Goal: Task Accomplishment & Management: Use online tool/utility

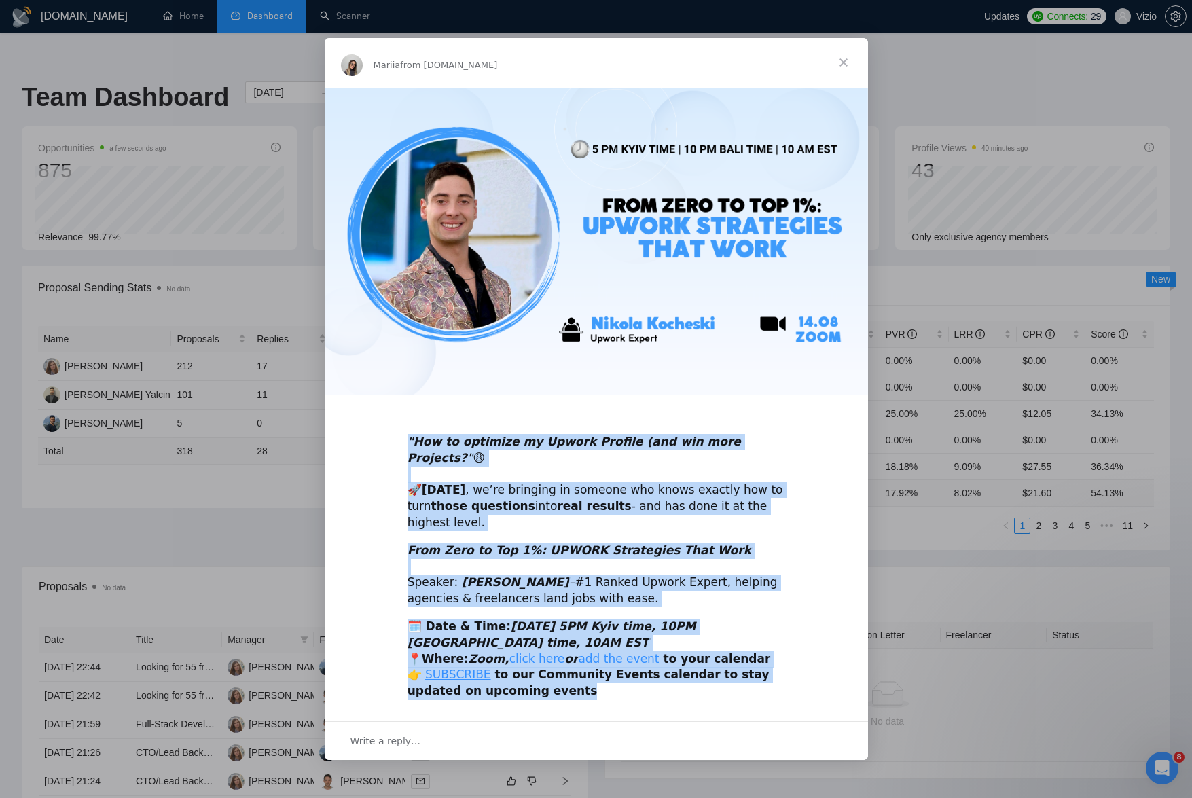
drag, startPoint x: 518, startPoint y: 681, endPoint x: 398, endPoint y: 454, distance: 255.8
click at [398, 454] on div ""How to optimize my Upwork Profile (and win more Projects?" 😩 🚀 [DATE] , we’re …" at bounding box center [596, 398] width 543 height 623
copy div ""How to optimize my Upwork Profile (and win more Projects?" 😩 🚀 [DATE] , we’re …"
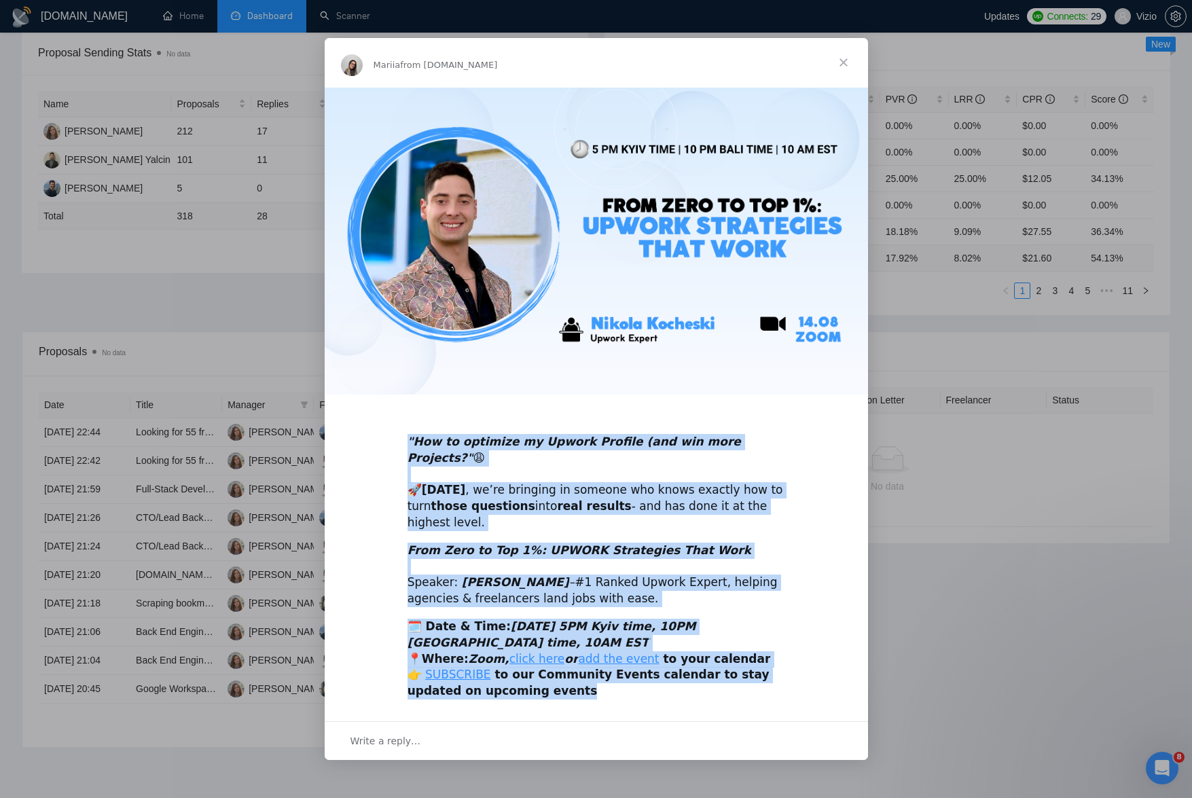
click at [385, 393] on img "Intercom messenger" at bounding box center [596, 241] width 543 height 307
click at [465, 517] on div ""How to optimize my Upwork Profile (and win more Projects?" 😩 🚀 [DATE] , we’re …" at bounding box center [596, 474] width 378 height 113
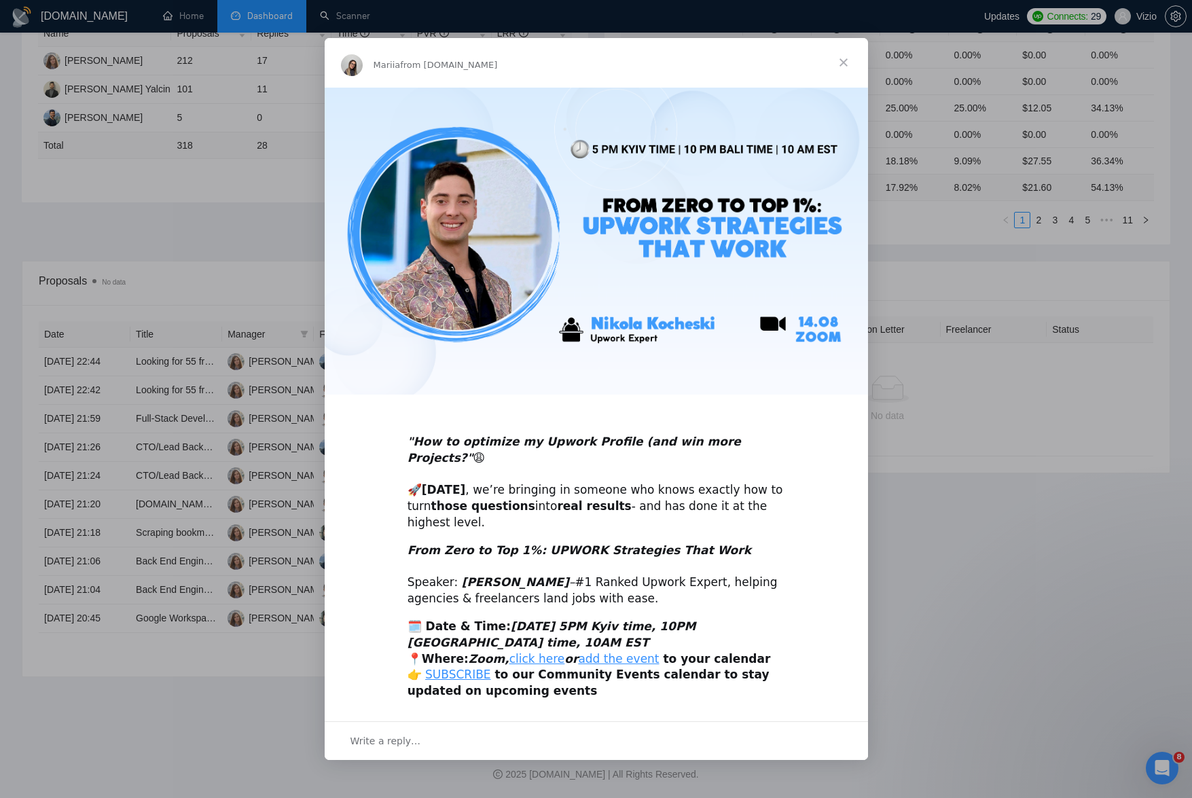
scroll to position [407, 0]
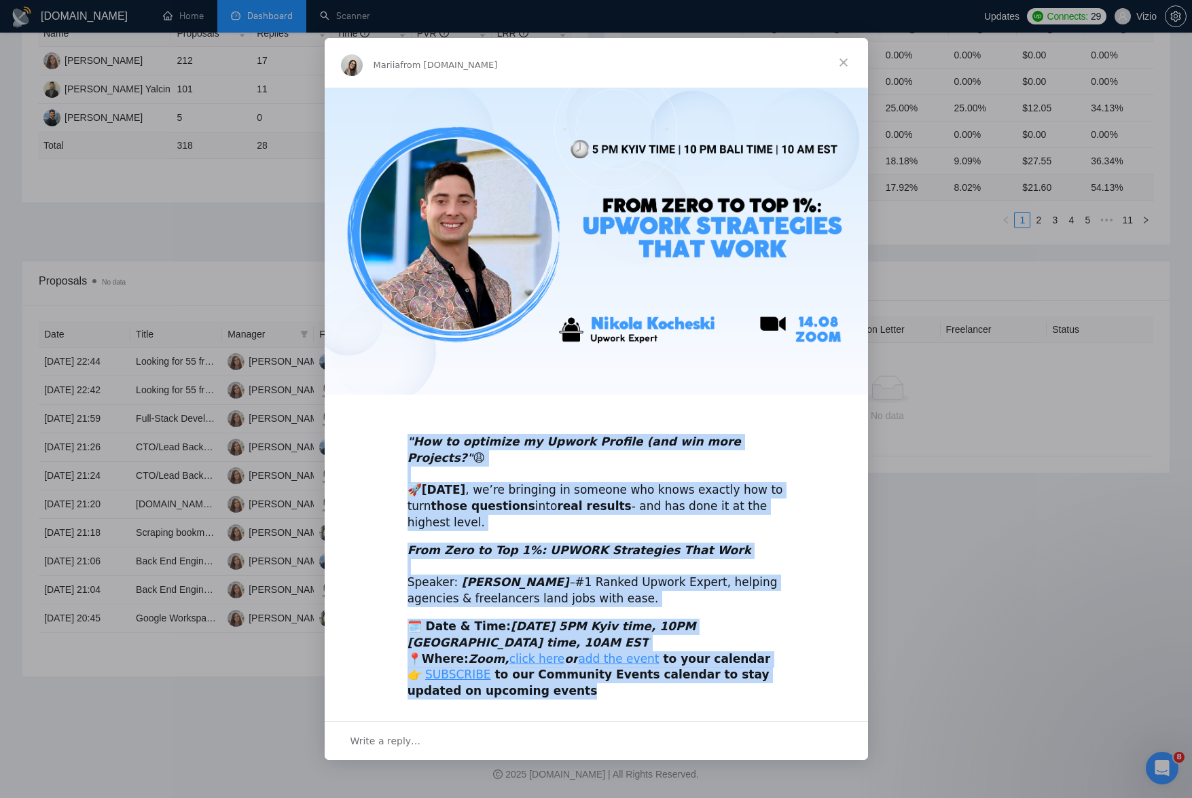
drag, startPoint x: 408, startPoint y: 455, endPoint x: 507, endPoint y: 676, distance: 242.6
click at [507, 676] on div ""How to optimize my Upwork Profile (and win more Projects?" 😩 🚀 [DATE] , we’re …" at bounding box center [596, 398] width 543 height 623
copy div ""How to optimize my Upwork Profile (and win more Projects?" 😩 🚀 [DATE] , we’re …"
click at [600, 652] on link "add the event" at bounding box center [618, 659] width 81 height 14
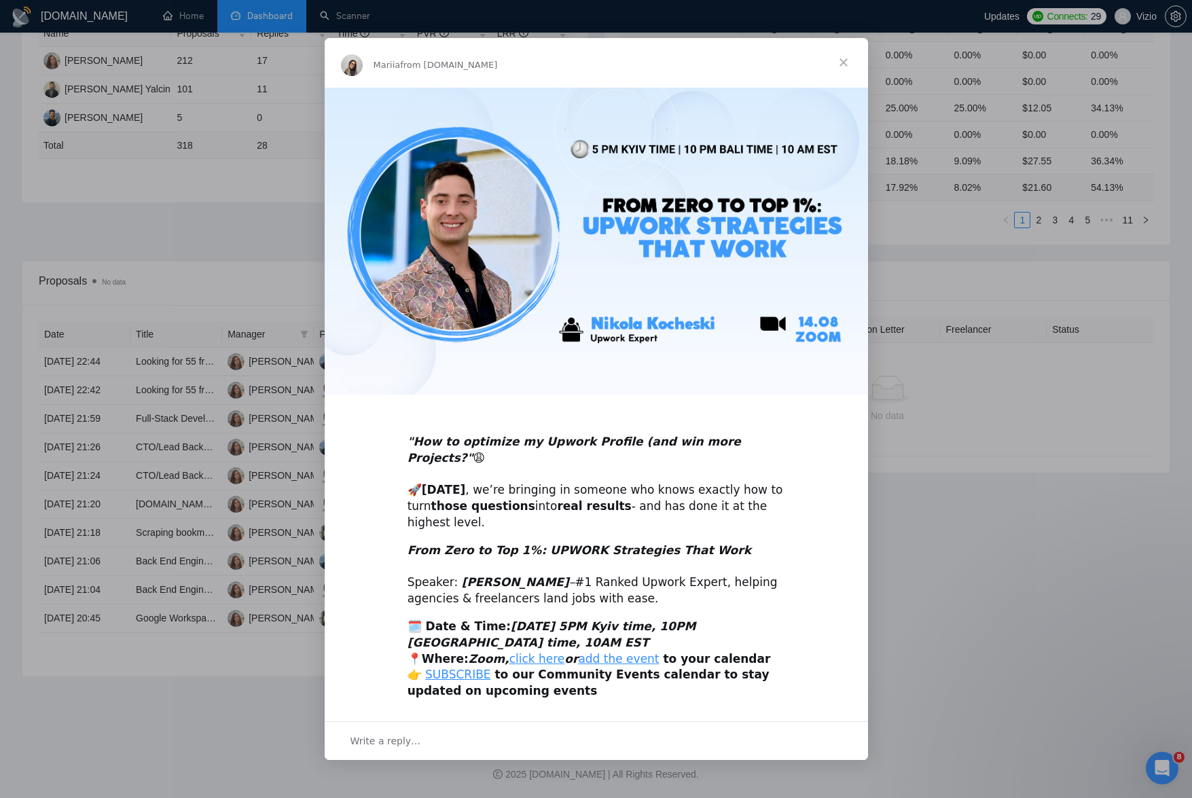
click at [203, 158] on div "Intercom messenger" at bounding box center [596, 399] width 1192 height 798
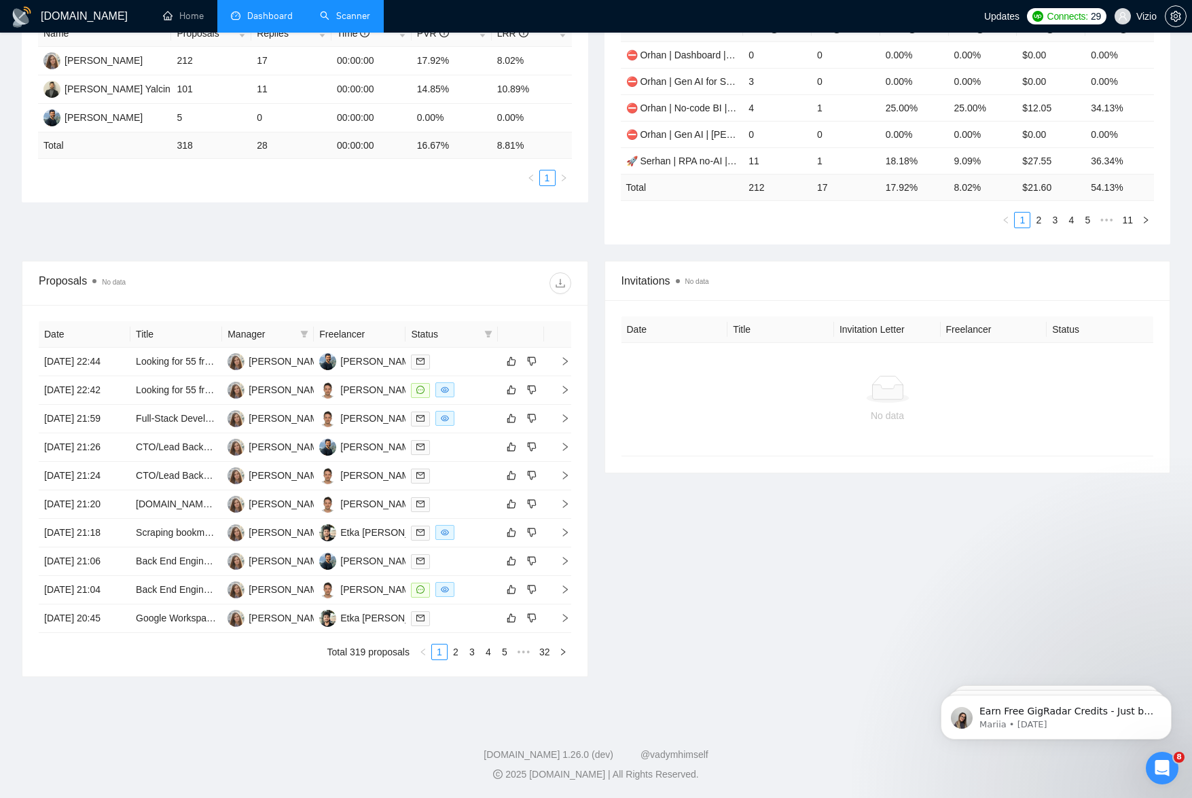
scroll to position [0, 0]
click at [333, 20] on link "Scanner" at bounding box center [345, 16] width 50 height 12
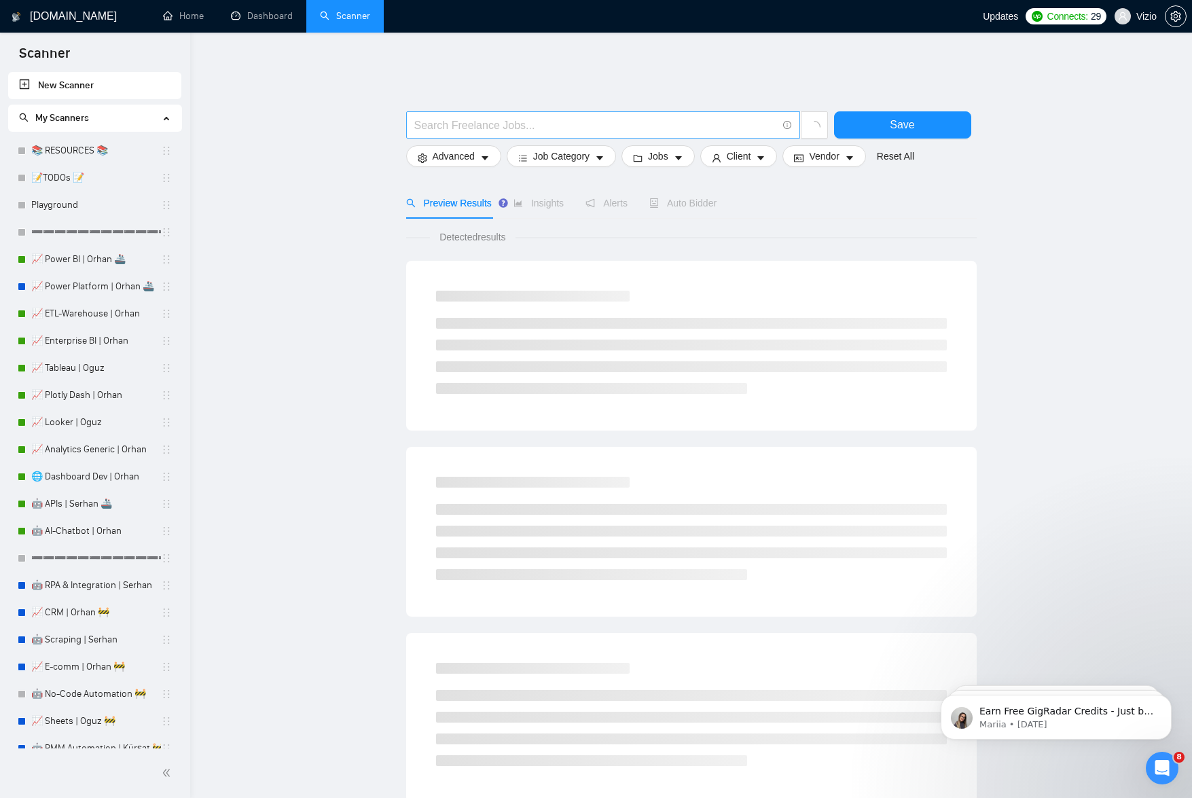
click at [666, 117] on input "text" at bounding box center [595, 125] width 363 height 17
click at [447, 117] on input "text" at bounding box center [595, 125] width 363 height 17
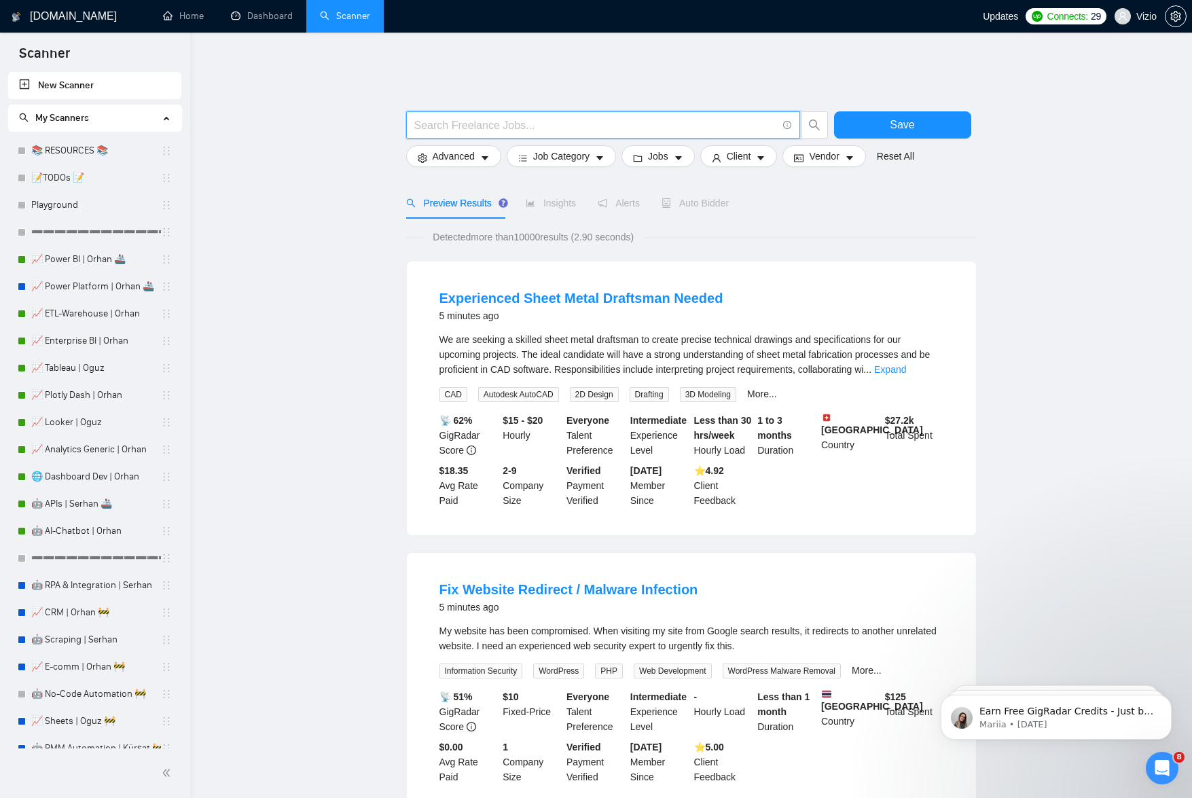
click at [795, 117] on span at bounding box center [603, 124] width 394 height 27
click at [789, 121] on icon "info-circle" at bounding box center [787, 125] width 9 height 9
click at [788, 121] on icon "info-circle" at bounding box center [787, 125] width 9 height 9
click at [796, 94] on link "Learn more" at bounding box center [802, 92] width 49 height 11
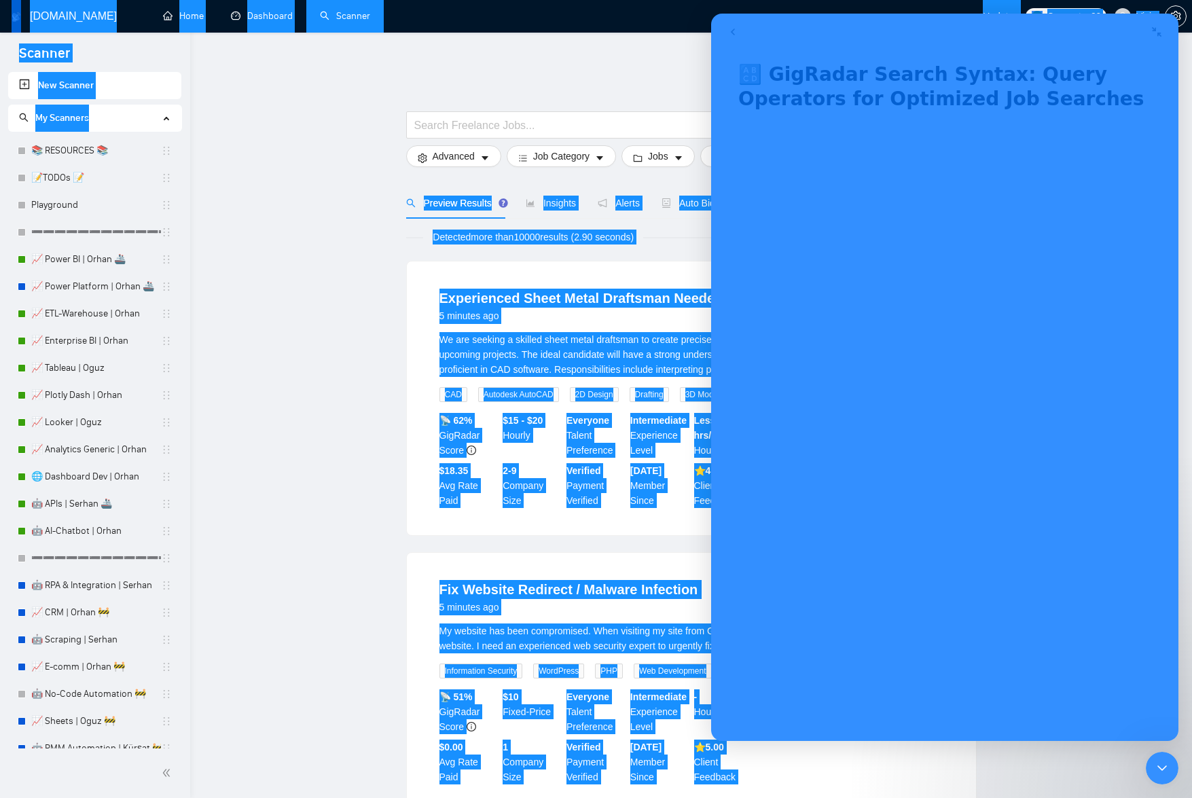
scroll to position [26, 0]
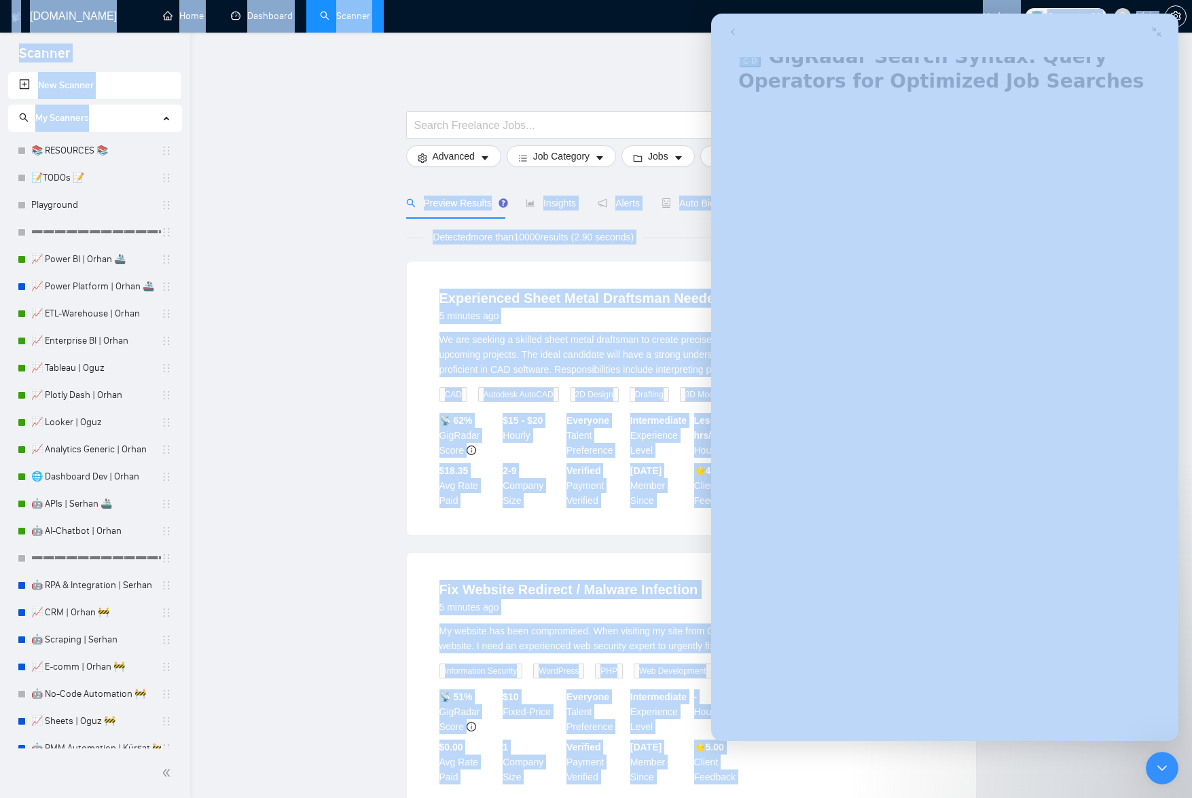
click at [407, 346] on div "Experienced Sheet Metal Draftsman Needed 5 minutes ago We are seeking a skilled…" at bounding box center [691, 398] width 569 height 274
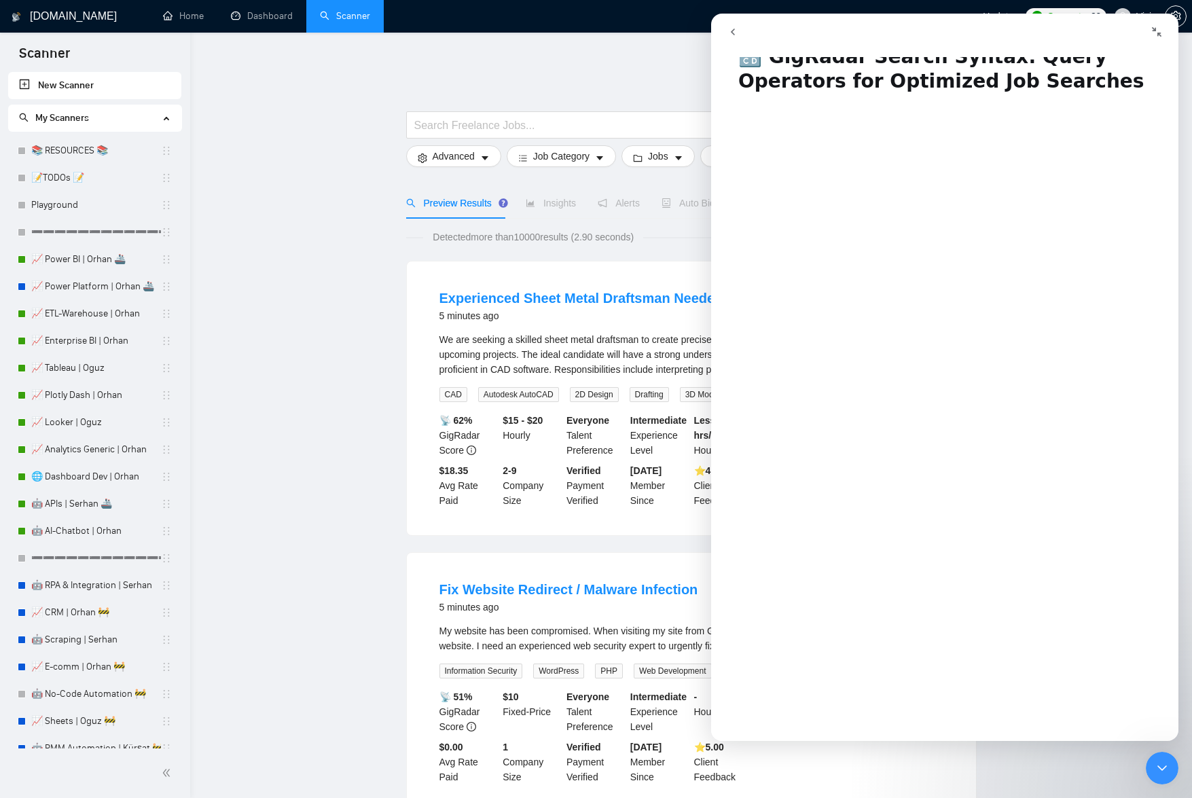
scroll to position [0, 0]
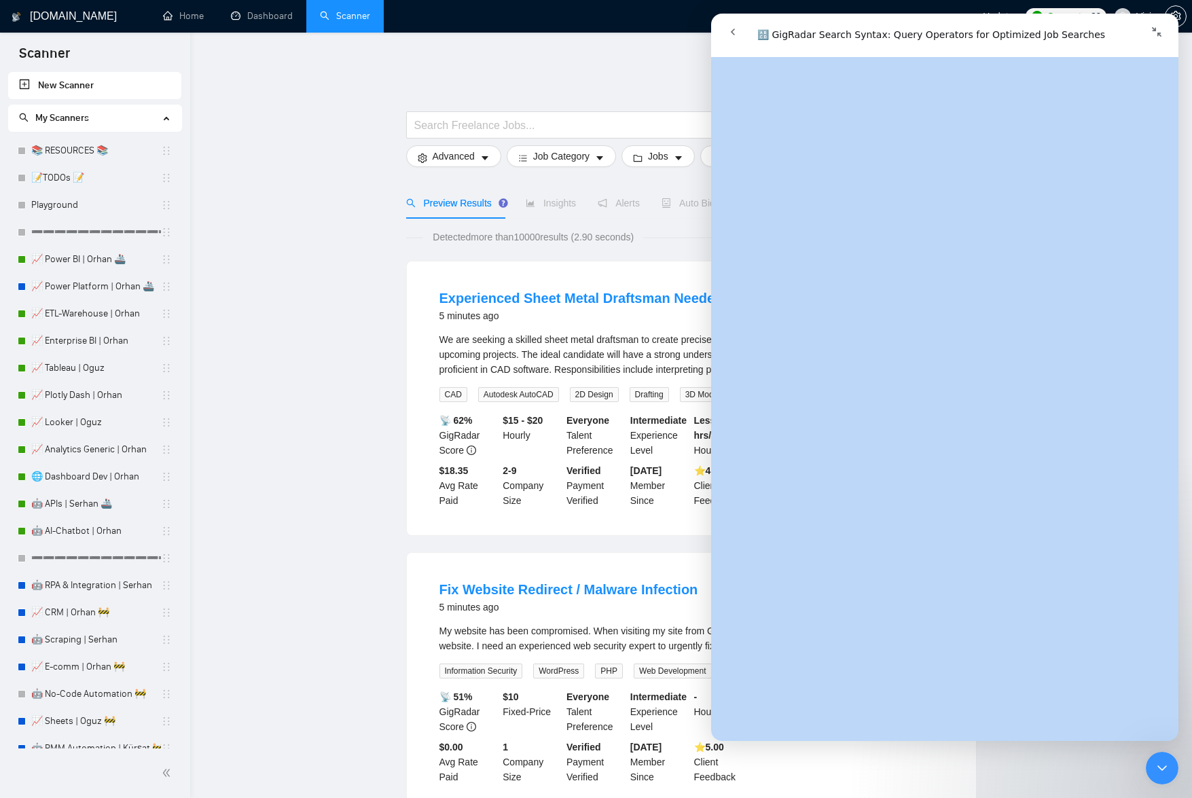
drag, startPoint x: 762, startPoint y: 81, endPoint x: 903, endPoint y: 465, distance: 408.0
click at [903, 465] on div "🔠 GigRadar Search Syntax: Query Operators for Optimized Job Searches Did this a…" at bounding box center [944, 399] width 467 height 684
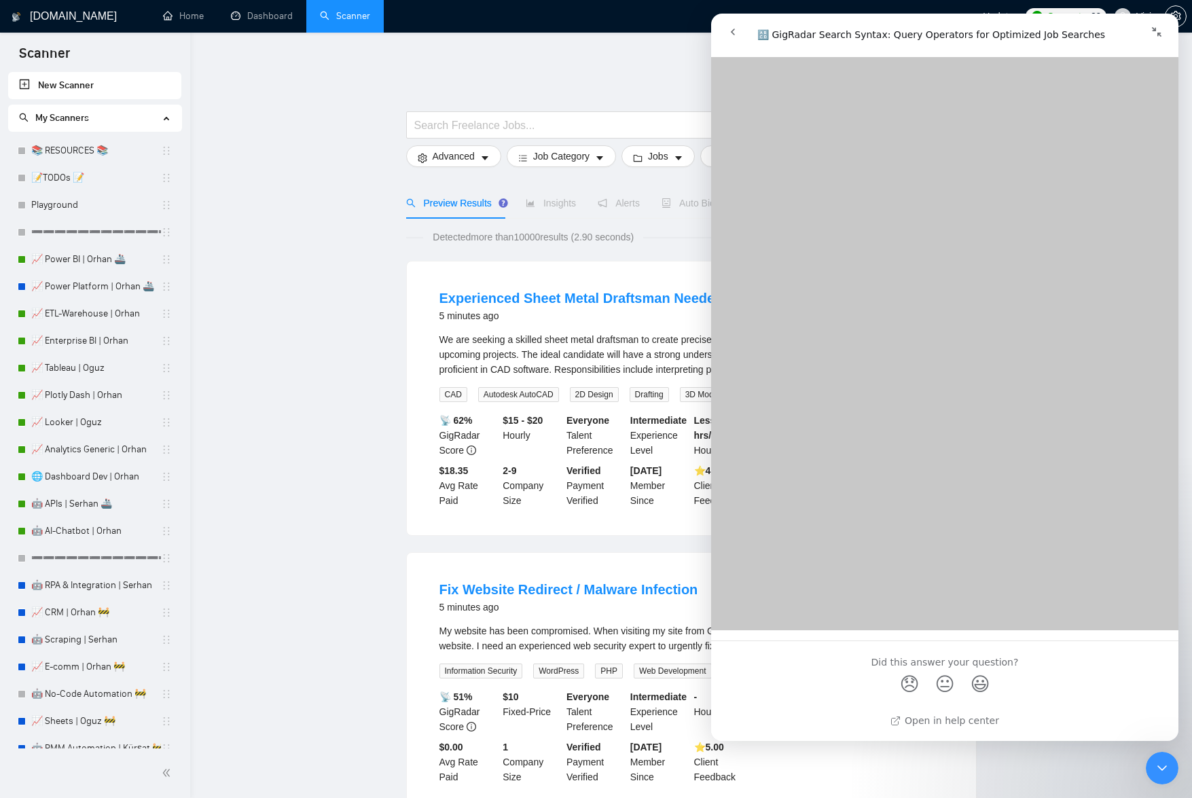
scroll to position [4690, 0]
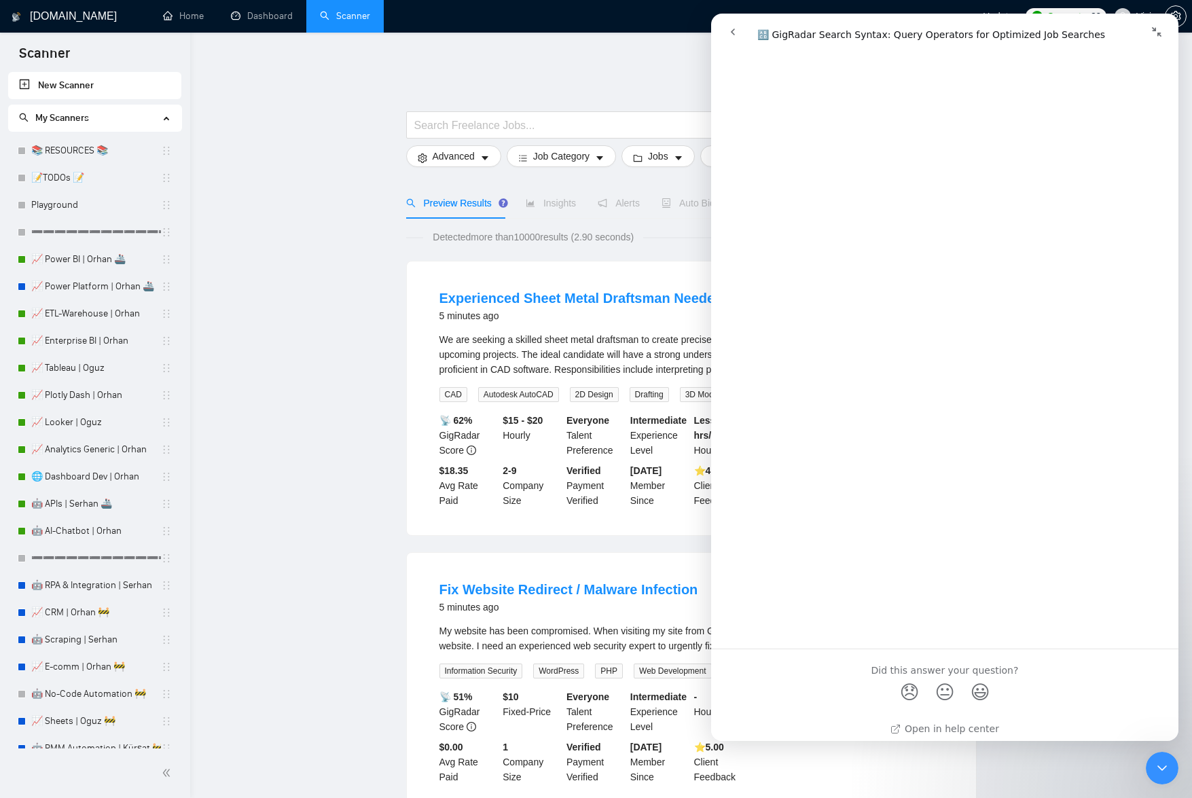
click at [938, 720] on div "Open in help center" at bounding box center [945, 726] width 120 height 20
click at [938, 728] on link "Open in help center" at bounding box center [944, 728] width 109 height 11
click at [515, 101] on div at bounding box center [691, 105] width 570 height 14
drag, startPoint x: 563, startPoint y: 115, endPoint x: 625, endPoint y: 115, distance: 61.8
click at [564, 117] on input "text" at bounding box center [595, 125] width 363 height 17
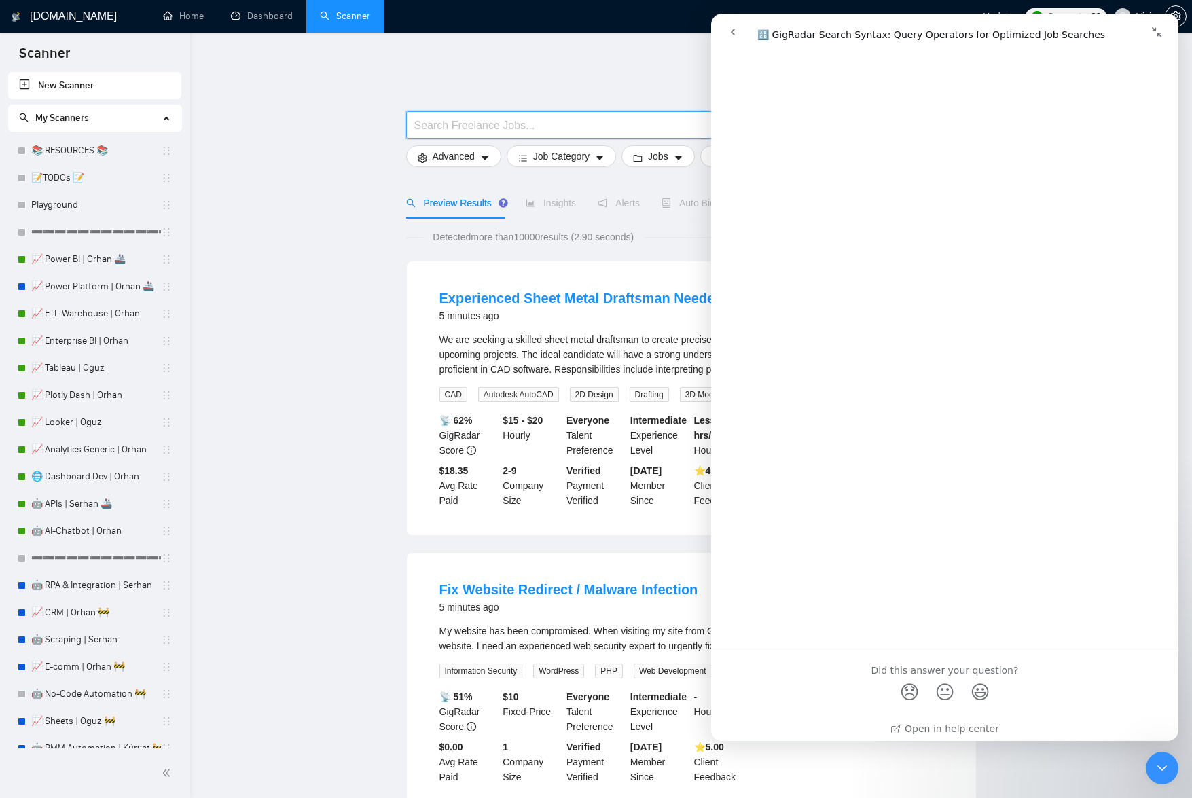
drag, startPoint x: 1163, startPoint y: 29, endPoint x: 1158, endPoint y: 22, distance: 8.7
click at [1163, 29] on button "Collapse window" at bounding box center [1157, 32] width 26 height 26
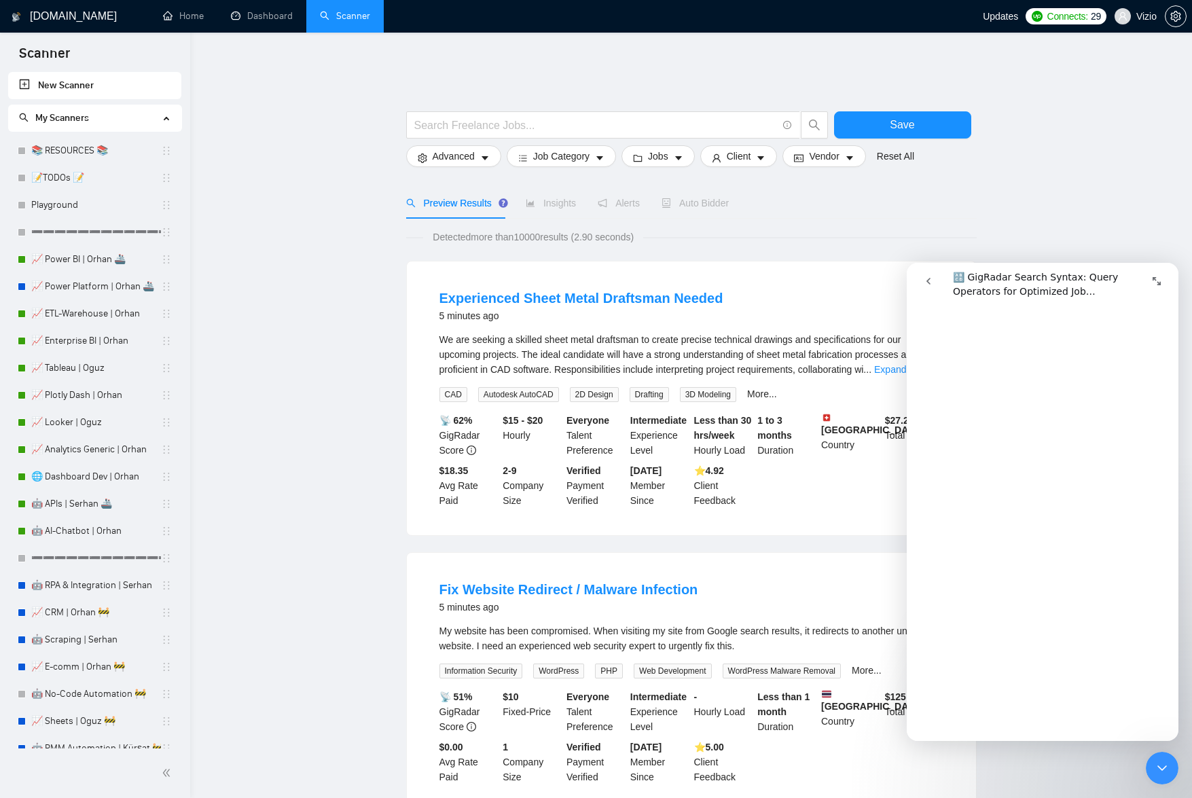
scroll to position [4597, 0]
click at [666, 117] on input "text" at bounding box center [595, 125] width 363 height 17
type input "((prototype*) | (prototyping) | ("clickable prototype") | ("interactive prototy…"
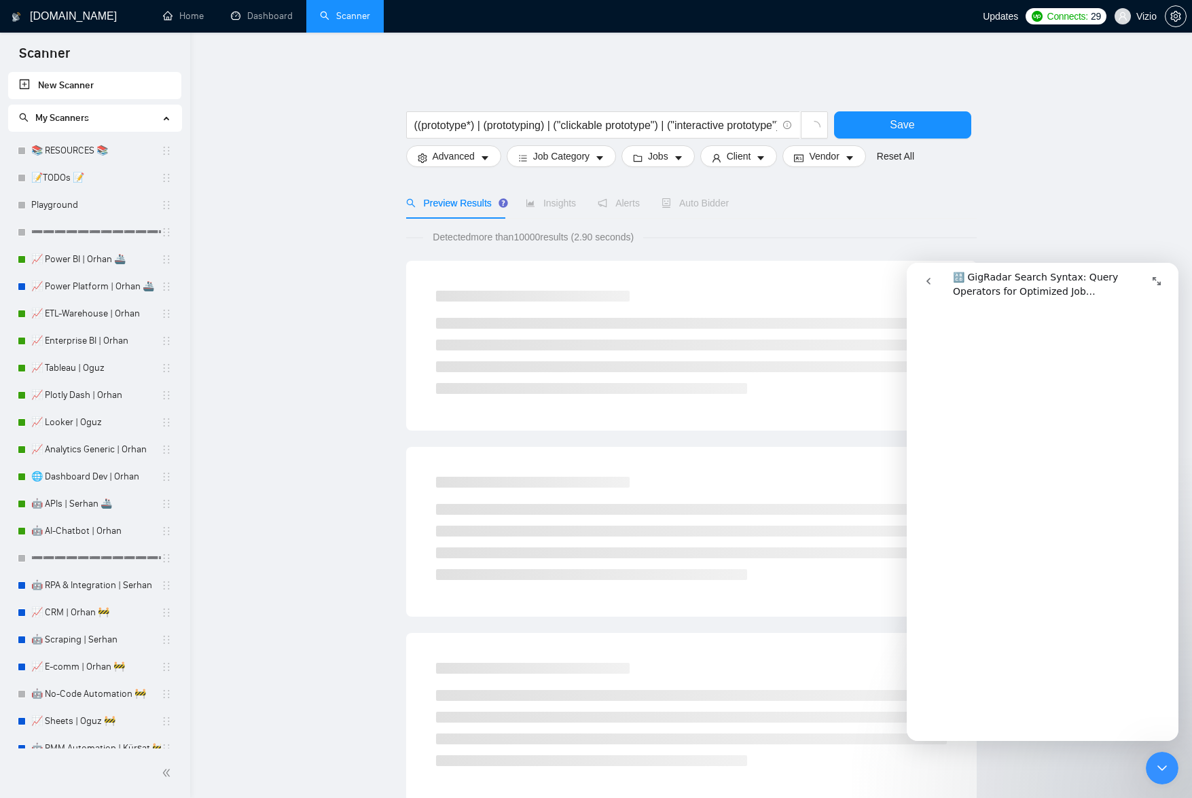
click at [1172, 773] on div "Close Intercom Messenger" at bounding box center [1162, 768] width 33 height 33
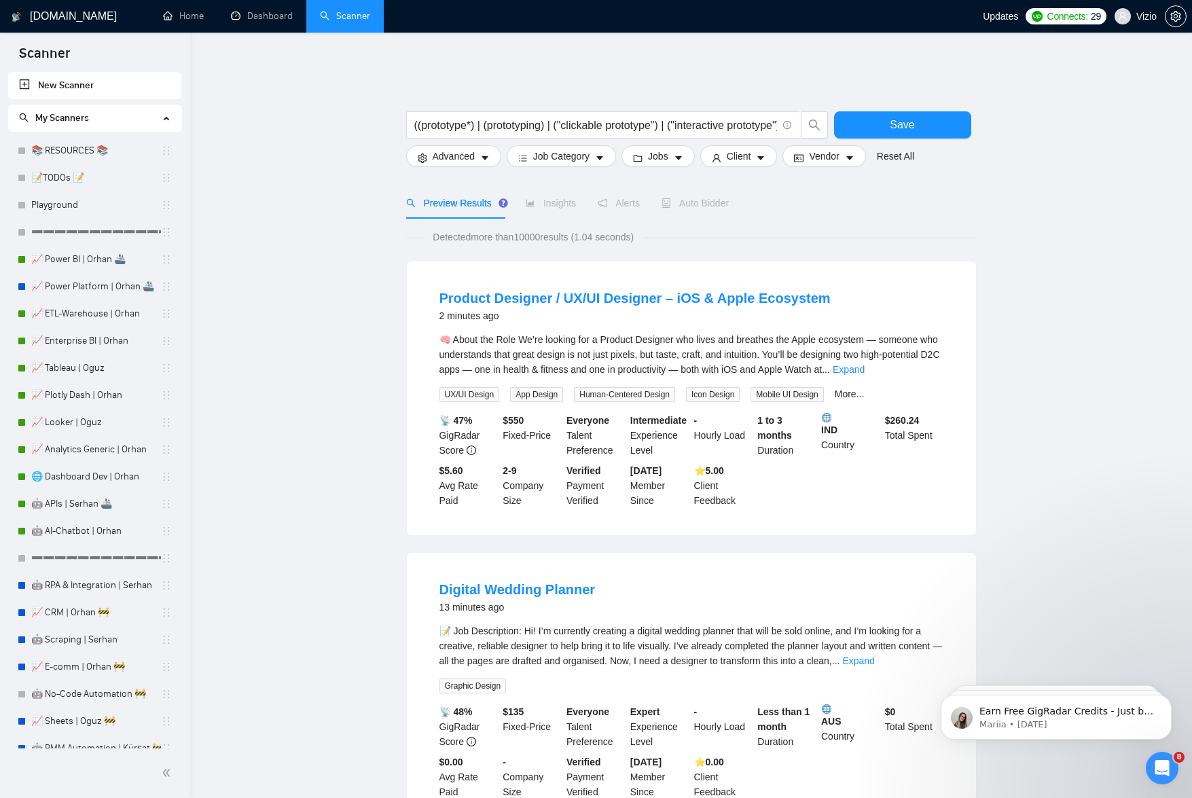
click at [569, 198] on span "Insights" at bounding box center [551, 203] width 50 height 11
click at [559, 149] on span "Job Category" at bounding box center [561, 156] width 56 height 15
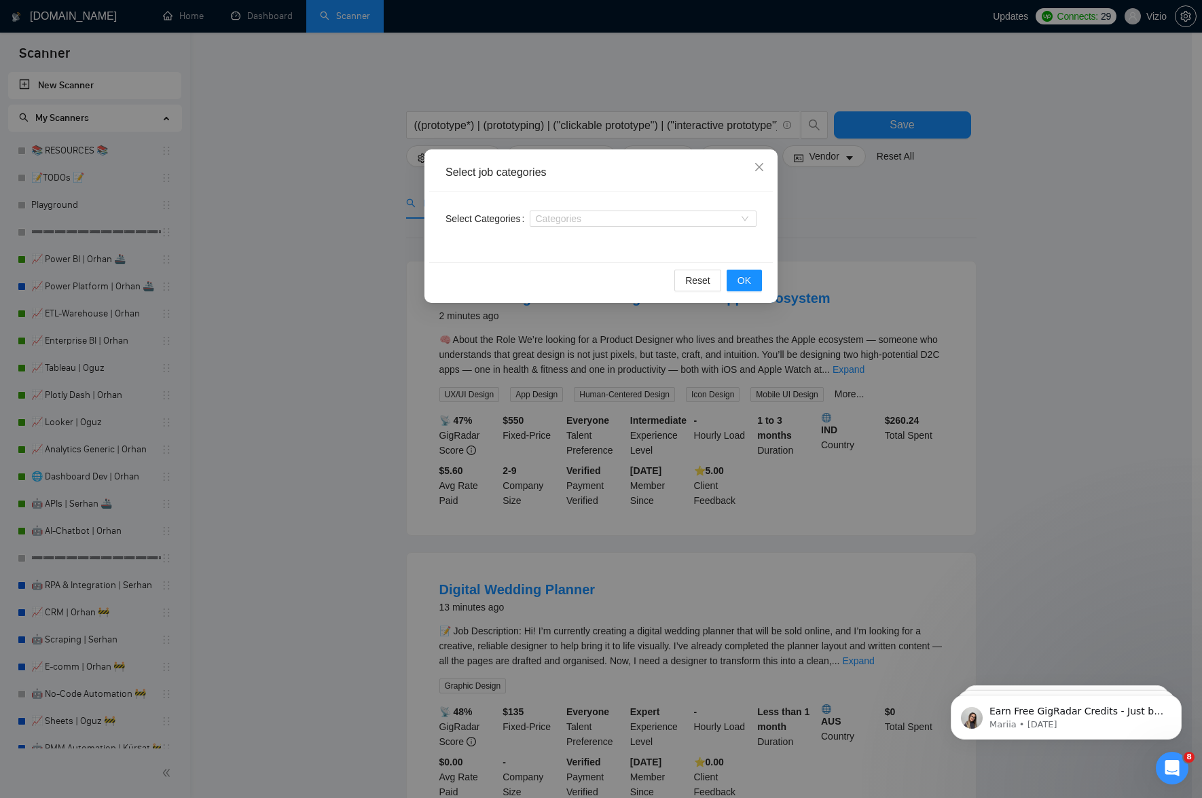
click at [613, 208] on div "Categories" at bounding box center [643, 219] width 227 height 22
click at [612, 213] on div at bounding box center [636, 218] width 206 height 11
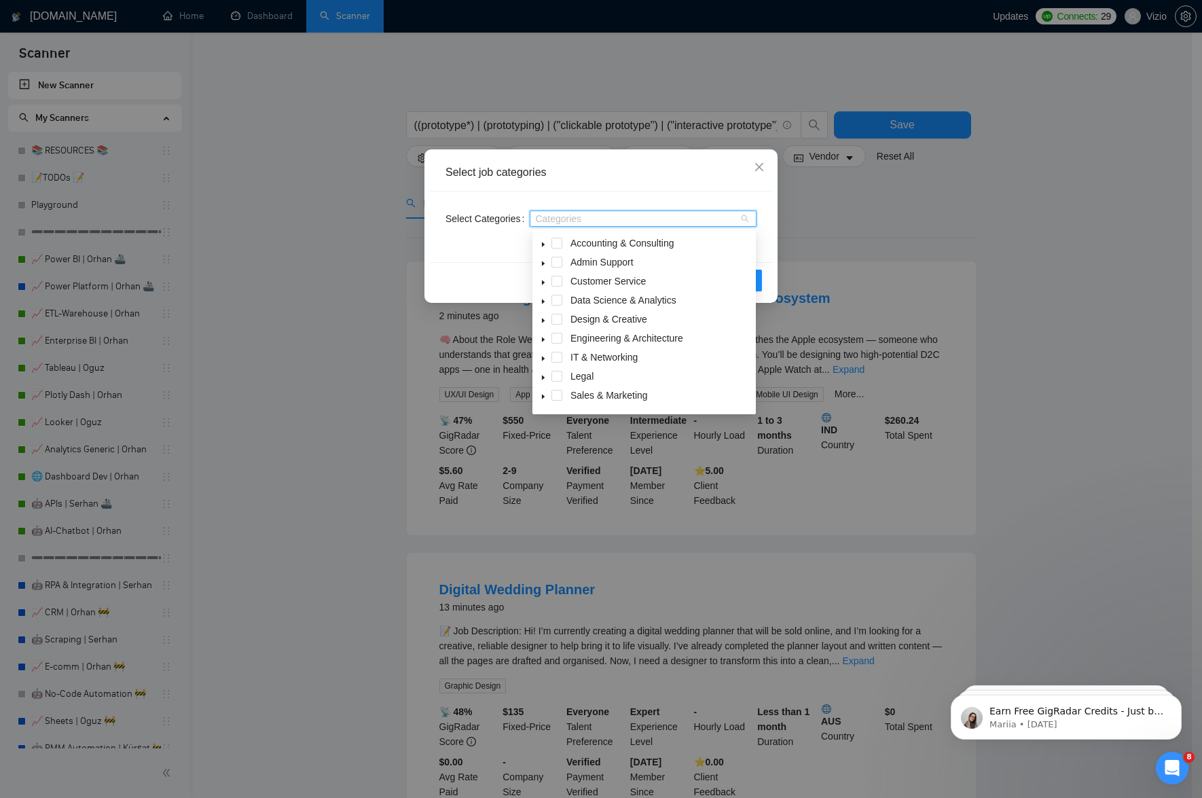
click at [340, 236] on div "Select job categories Select Categories Categories Reset OK" at bounding box center [601, 399] width 1202 height 798
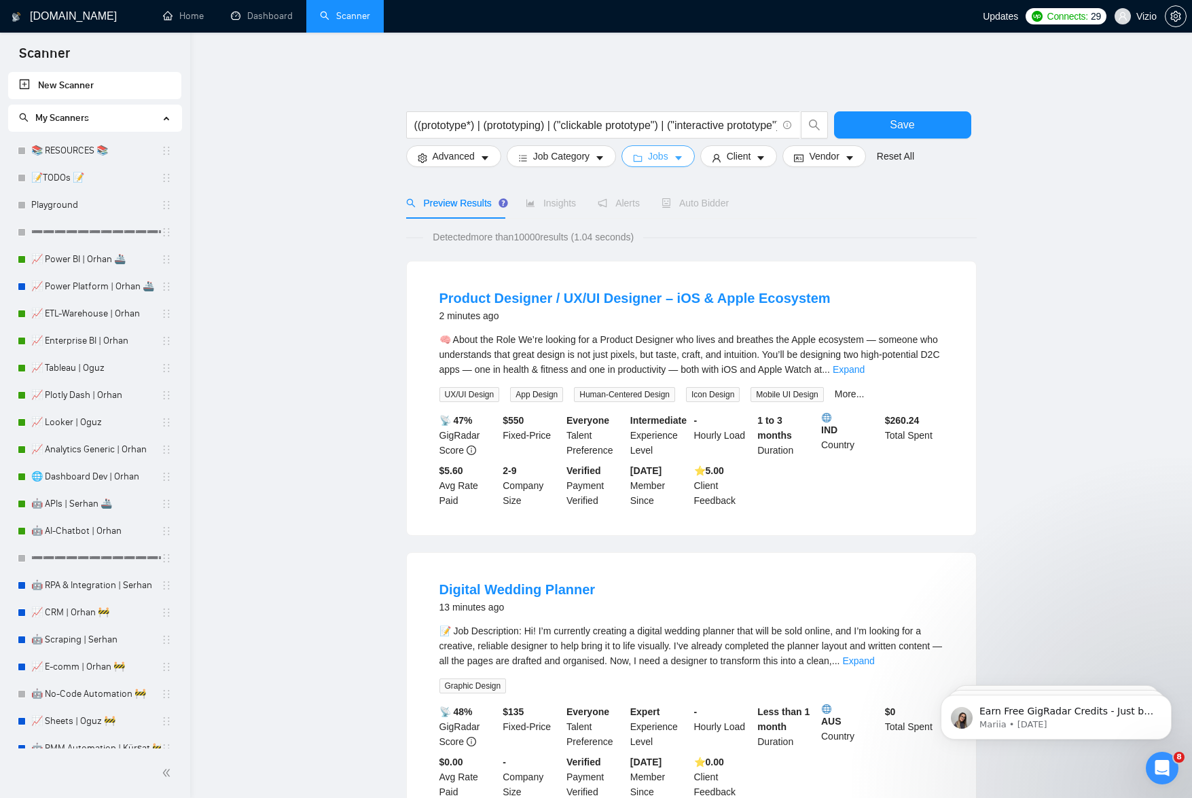
click at [661, 149] on span "Jobs" at bounding box center [658, 156] width 20 height 15
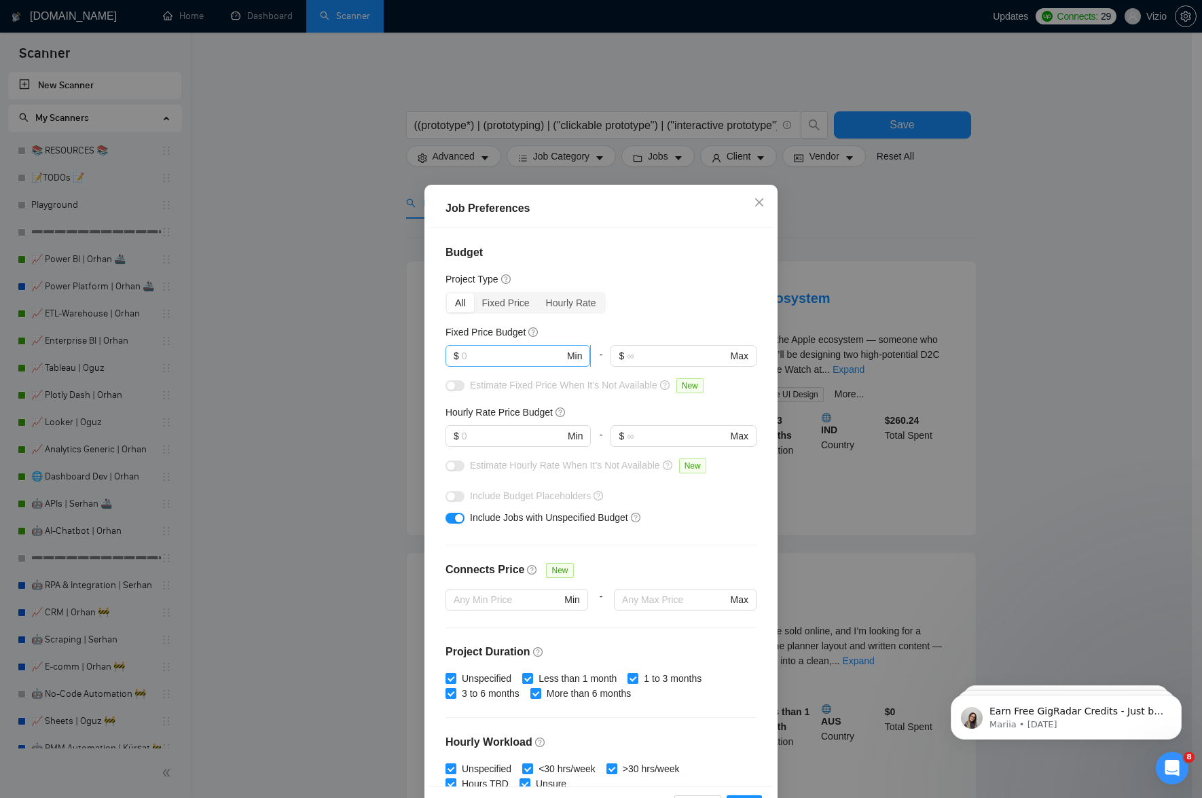
click at [549, 346] on span "$ Min" at bounding box center [518, 356] width 145 height 22
type input "30"
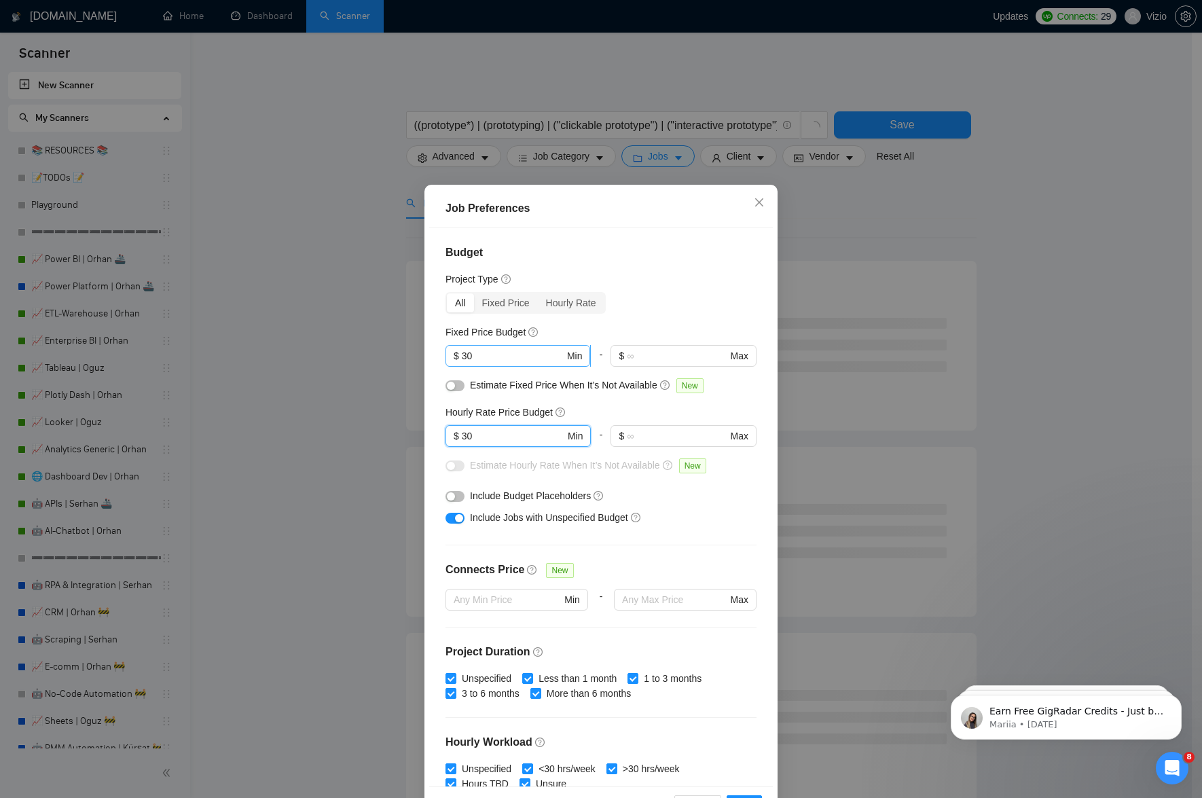
type input "30"
click at [545, 355] on input "30" at bounding box center [513, 355] width 103 height 15
click at [460, 384] on div "Estimate Fixed Price When It’s Not Available New" at bounding box center [601, 389] width 311 height 22
click at [458, 385] on button "button" at bounding box center [455, 385] width 19 height 11
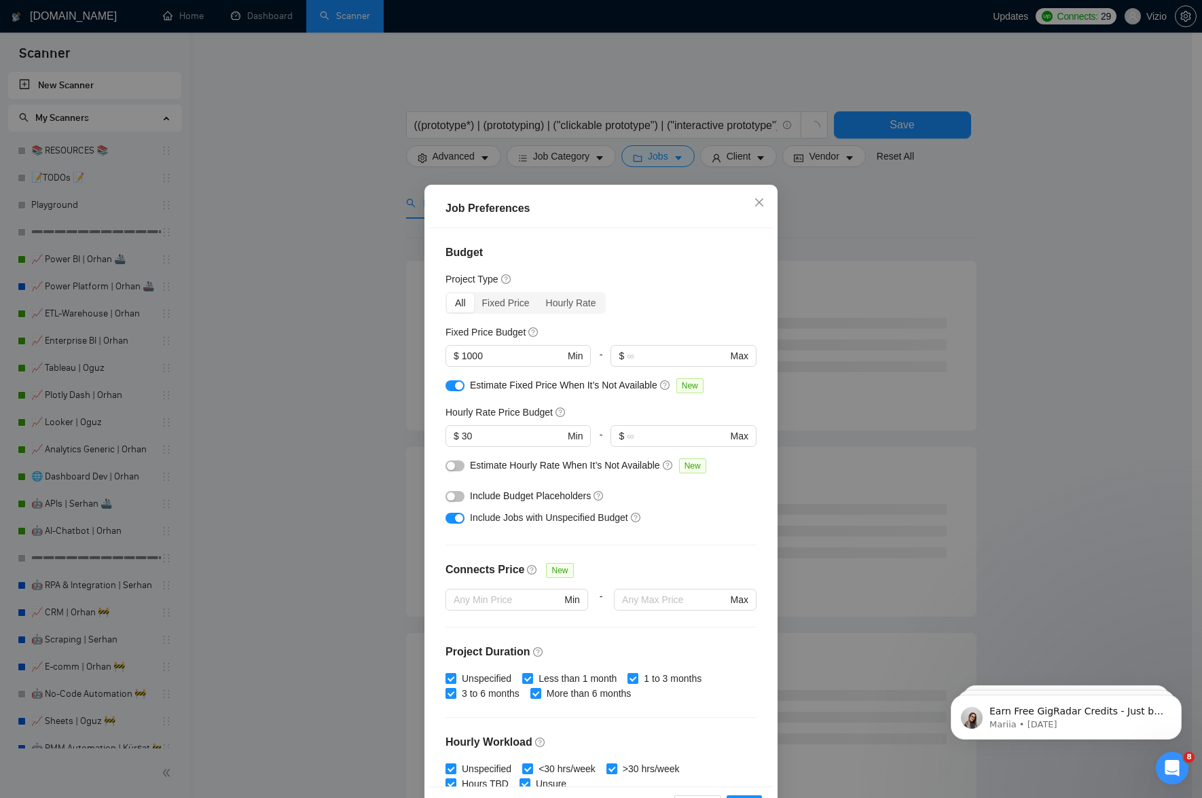
click at [454, 466] on button "button" at bounding box center [455, 465] width 19 height 11
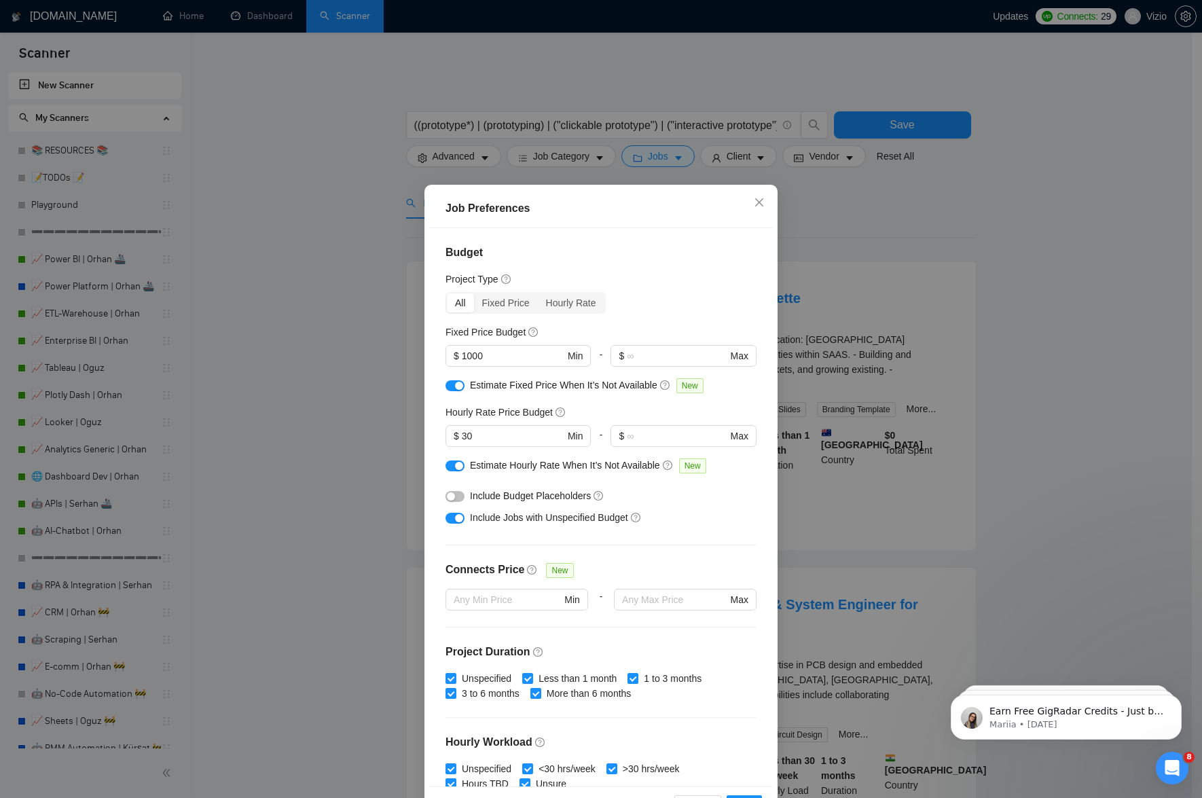
click at [335, 530] on div "Job Preferences Budget Project Type All Fixed Price Hourly Rate Fixed Price Bud…" at bounding box center [601, 399] width 1202 height 798
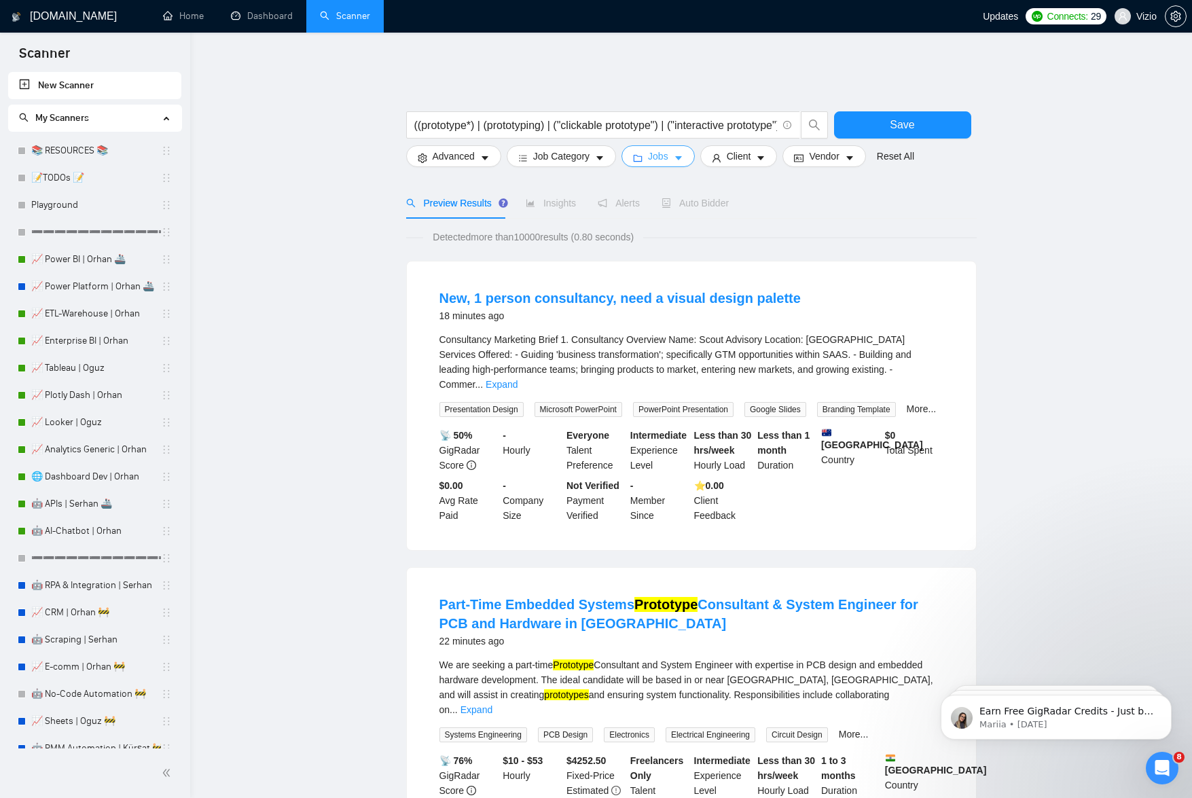
click at [654, 151] on span "Jobs" at bounding box center [658, 156] width 20 height 15
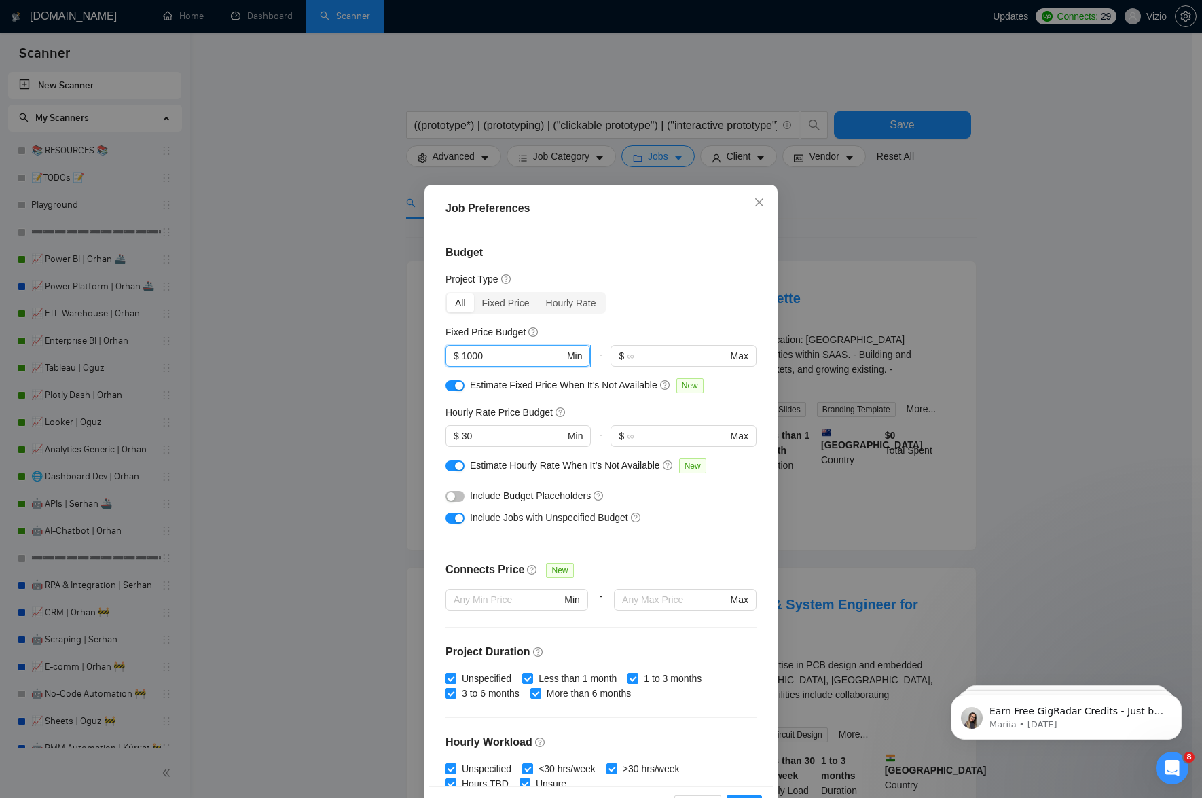
click at [462, 355] on input "1000" at bounding box center [513, 355] width 103 height 15
type input "2000"
click at [244, 355] on div "Job Preferences Budget Project Type All Fixed Price Hourly Rate Fixed Price Bud…" at bounding box center [601, 399] width 1202 height 798
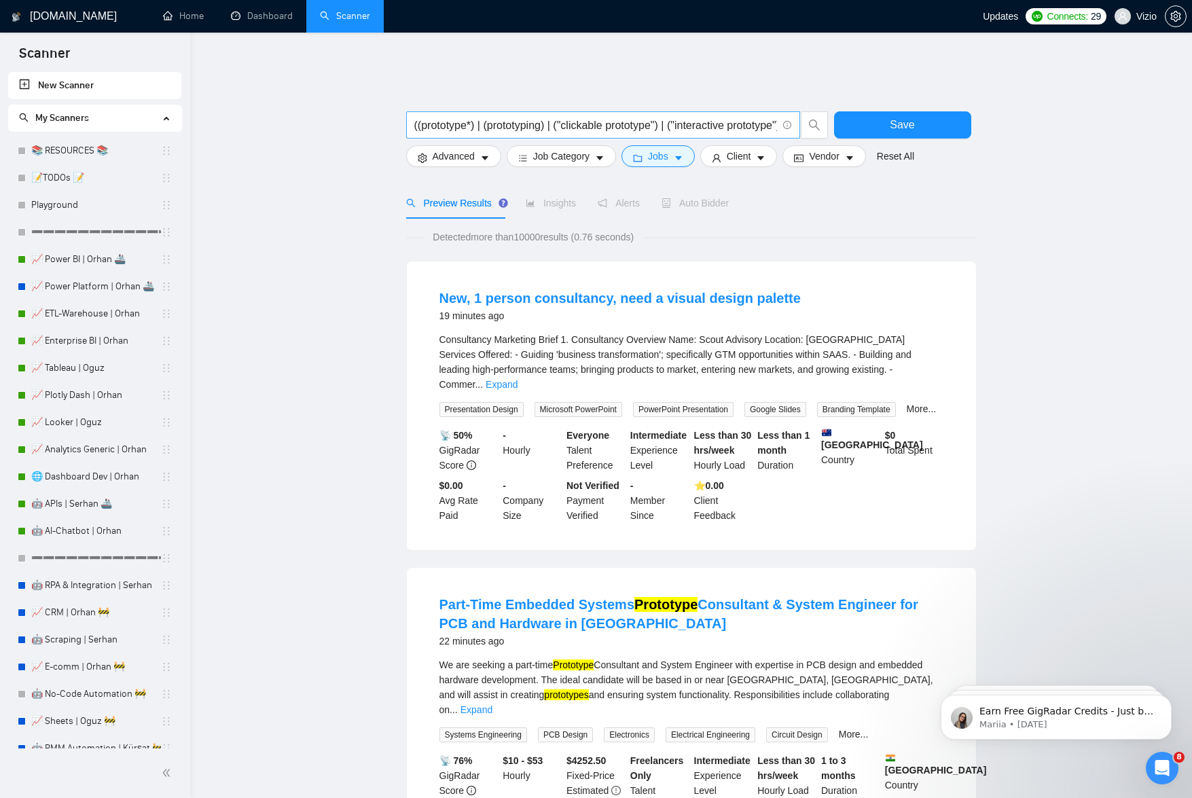
click at [649, 124] on span "((prototype*) | (prototyping) | ("clickable prototype") | ("interactive prototy…" at bounding box center [603, 124] width 394 height 27
click at [545, 149] on span "Job Category" at bounding box center [561, 156] width 56 height 15
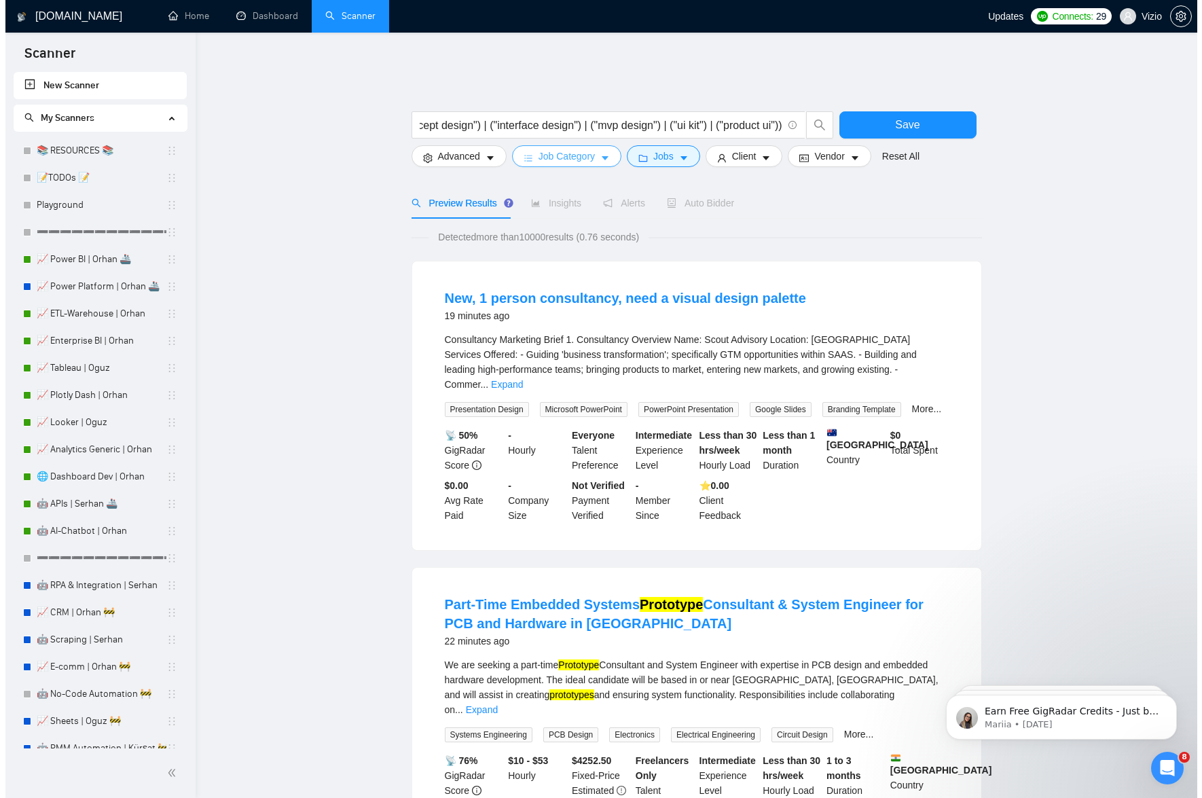
scroll to position [0, 0]
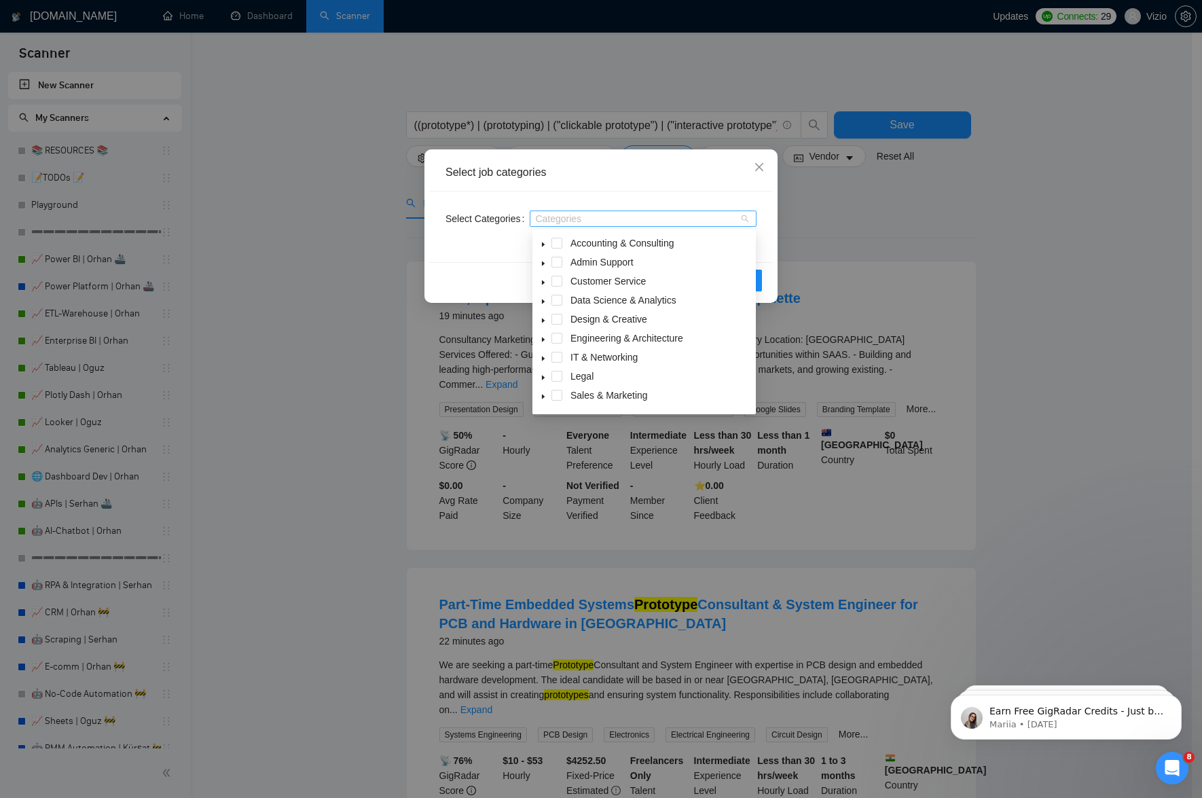
click at [573, 216] on div at bounding box center [636, 218] width 206 height 11
type input "des"
click at [571, 293] on span at bounding box center [573, 297] width 11 height 11
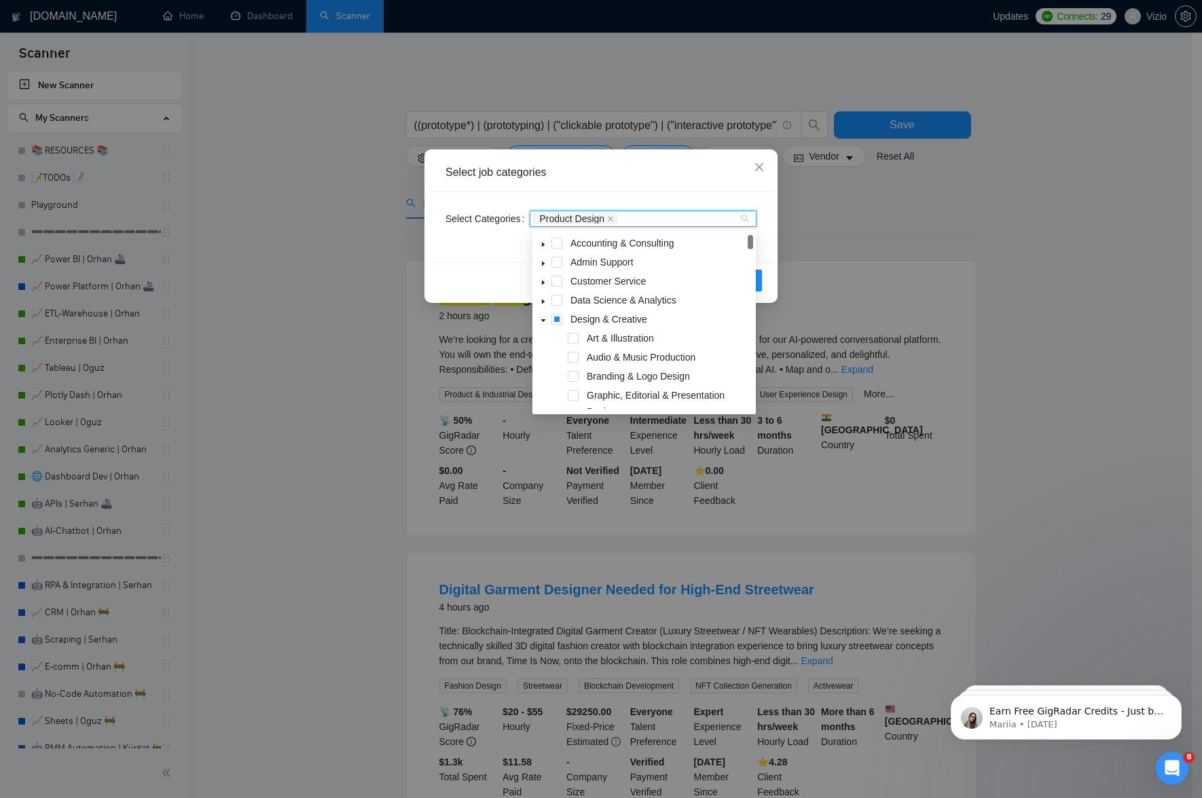
click at [300, 340] on div "Select job categories Select Categories Product Design Reset OK" at bounding box center [601, 399] width 1202 height 798
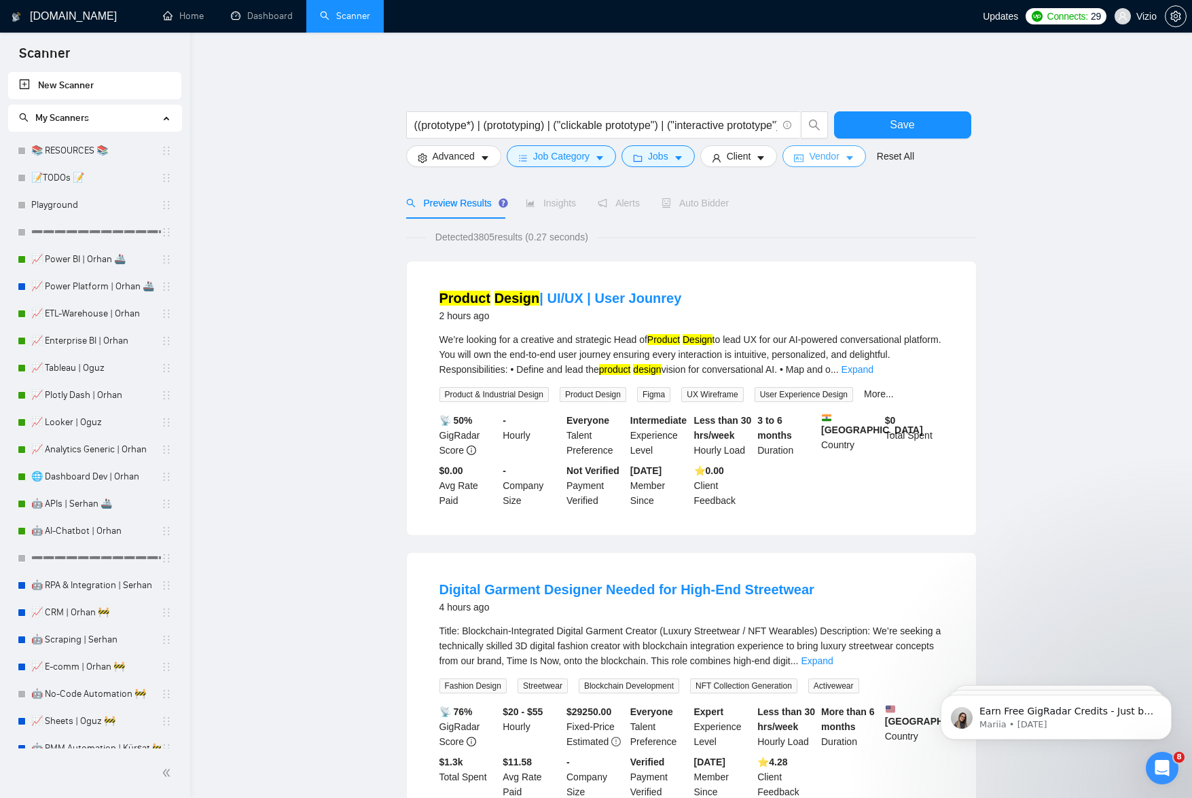
click at [830, 153] on span "Vendor" at bounding box center [824, 156] width 30 height 15
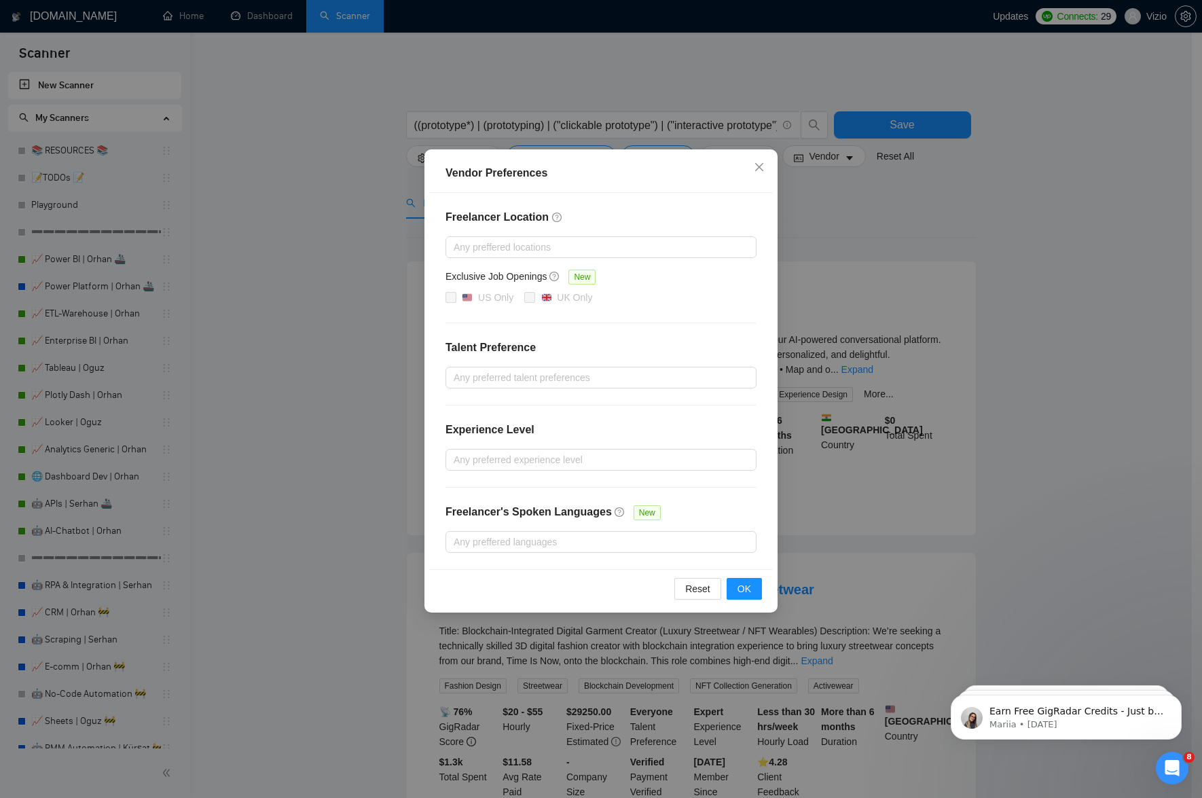
click at [547, 232] on div "Freelancer Location Any preffered locations Exclusive Job Openings New US Only …" at bounding box center [601, 381] width 344 height 376
click at [549, 240] on div at bounding box center [594, 247] width 291 height 16
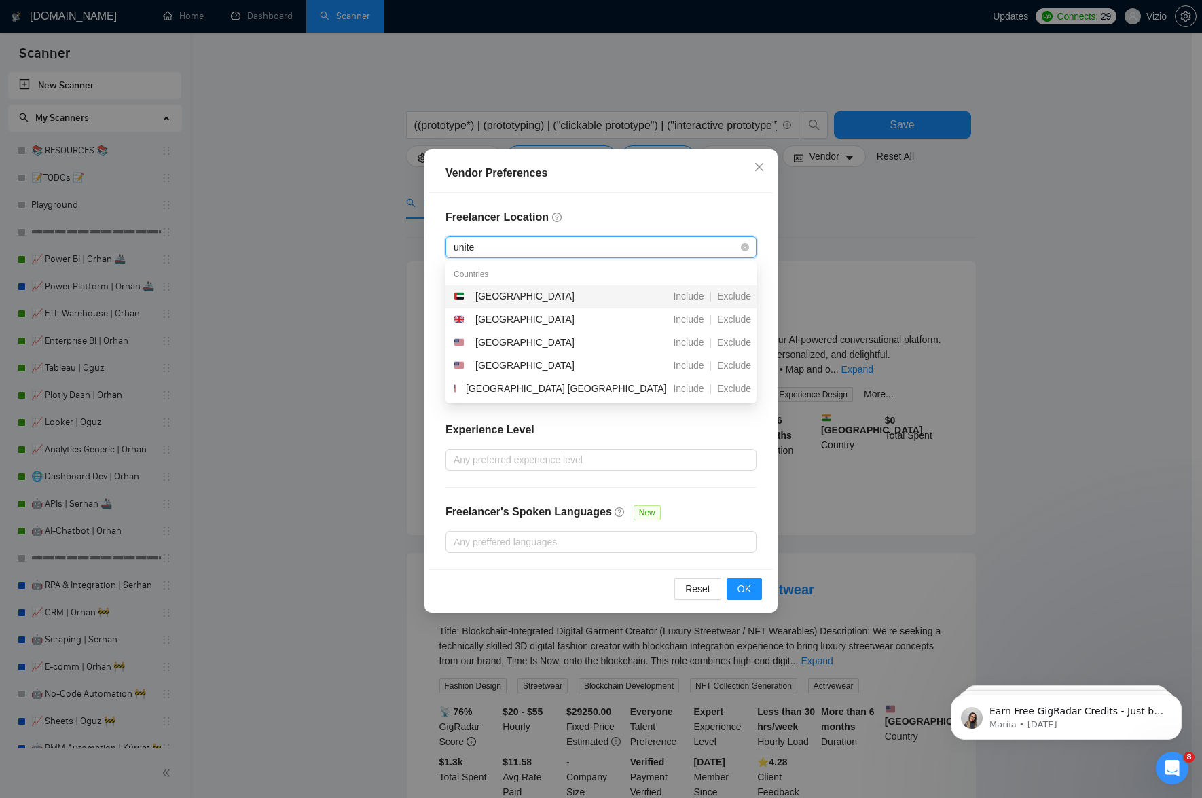
type input "united"
click at [533, 343] on div "[GEOGRAPHIC_DATA]" at bounding box center [524, 342] width 99 height 15
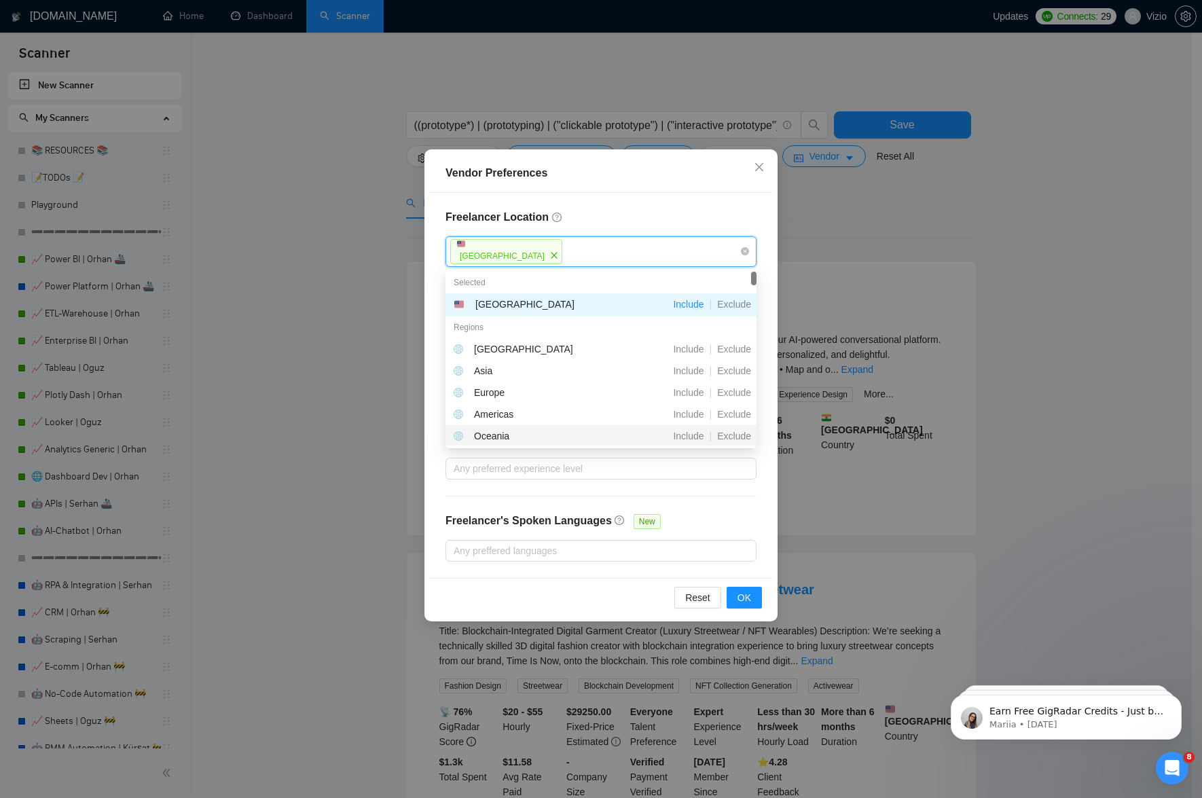
click at [693, 511] on div "Freelancer Location [GEOGRAPHIC_DATA] Exclusive Job Openings New US Only UK Onl…" at bounding box center [601, 385] width 344 height 385
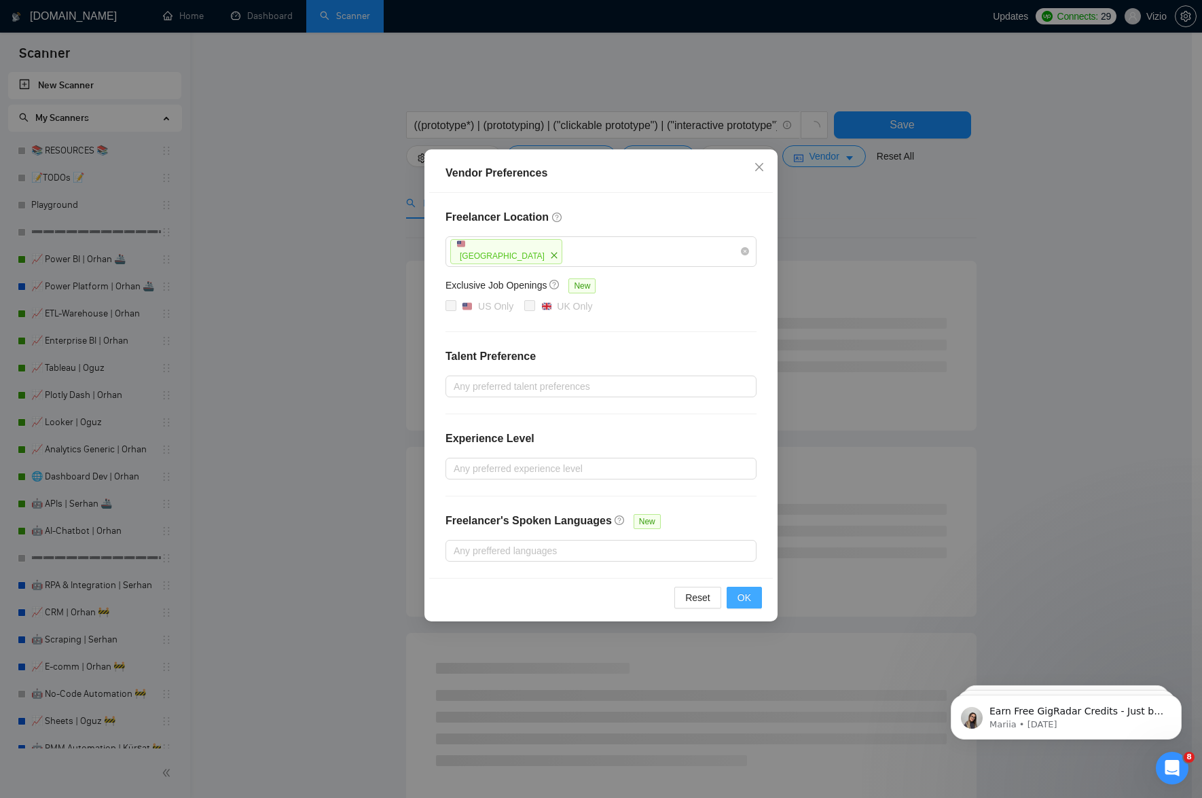
click at [743, 600] on span "OK" at bounding box center [745, 597] width 14 height 15
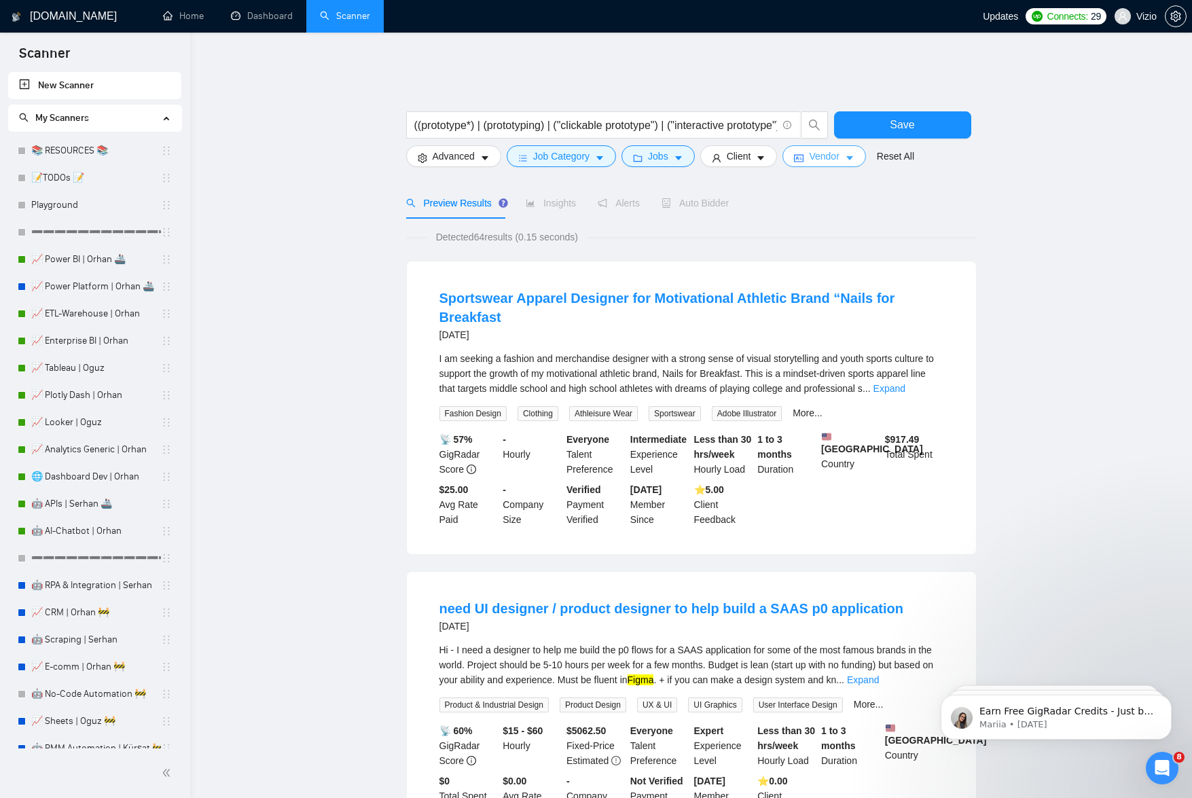
click at [837, 149] on span "Vendor" at bounding box center [824, 156] width 30 height 15
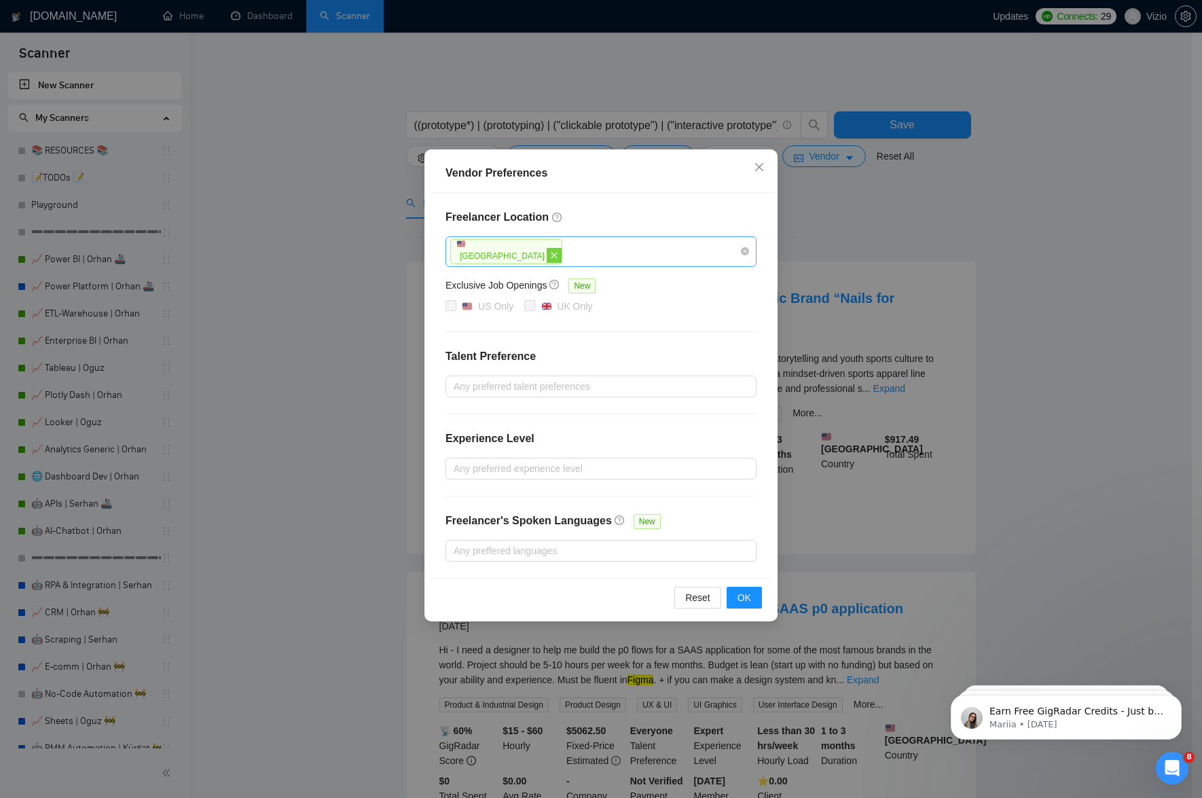
click at [550, 256] on icon "close" at bounding box center [554, 255] width 8 height 8
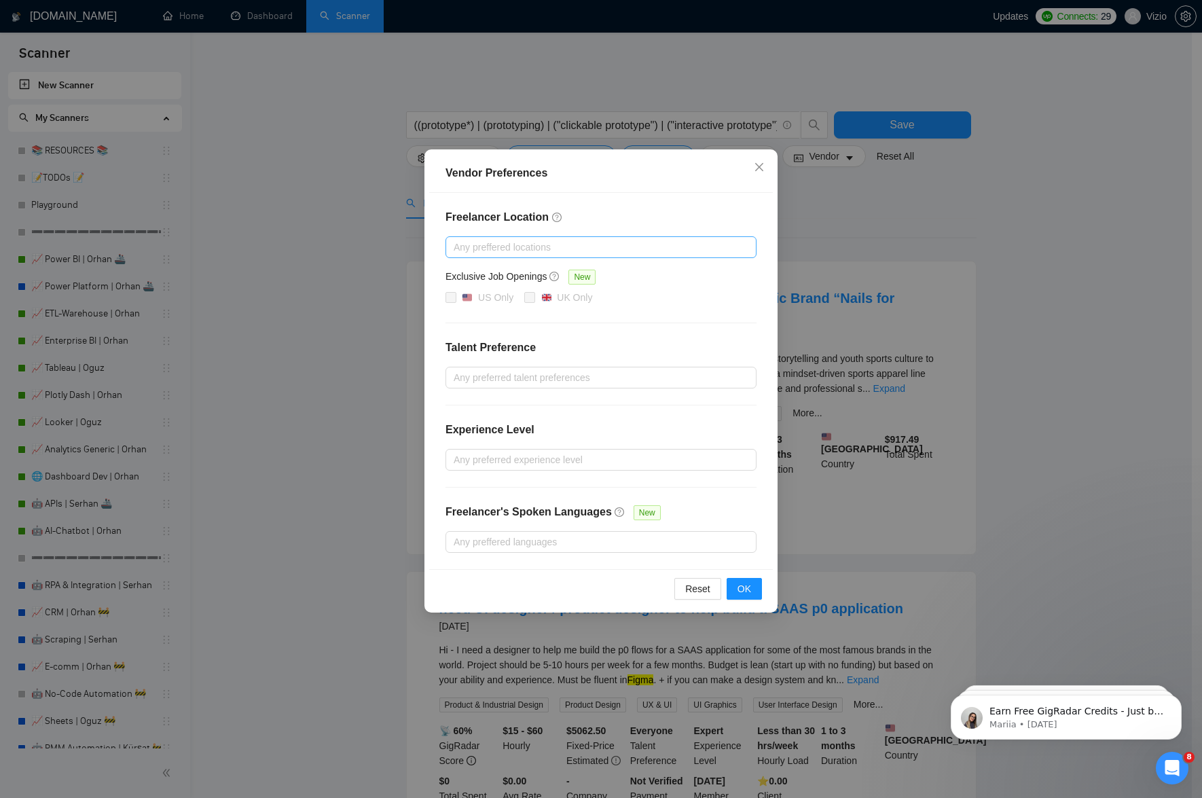
click at [681, 246] on div at bounding box center [594, 247] width 291 height 16
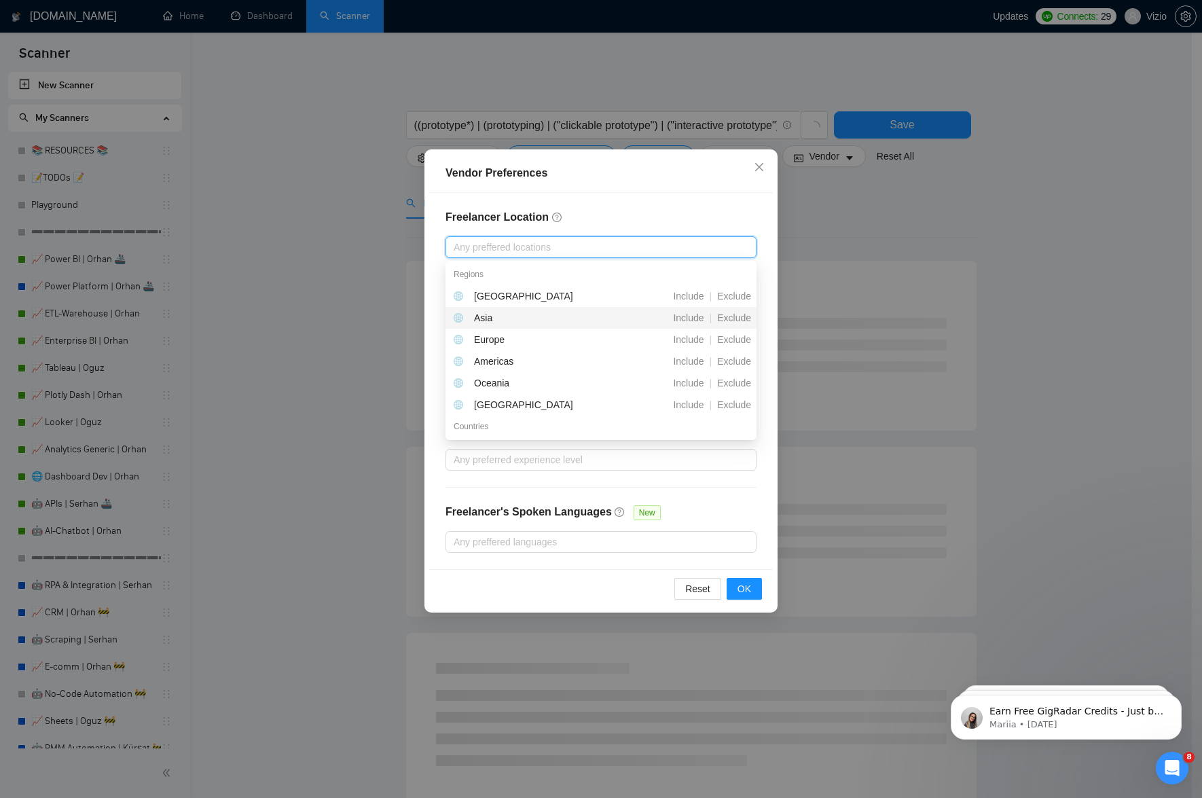
click at [499, 254] on div at bounding box center [594, 247] width 291 height 16
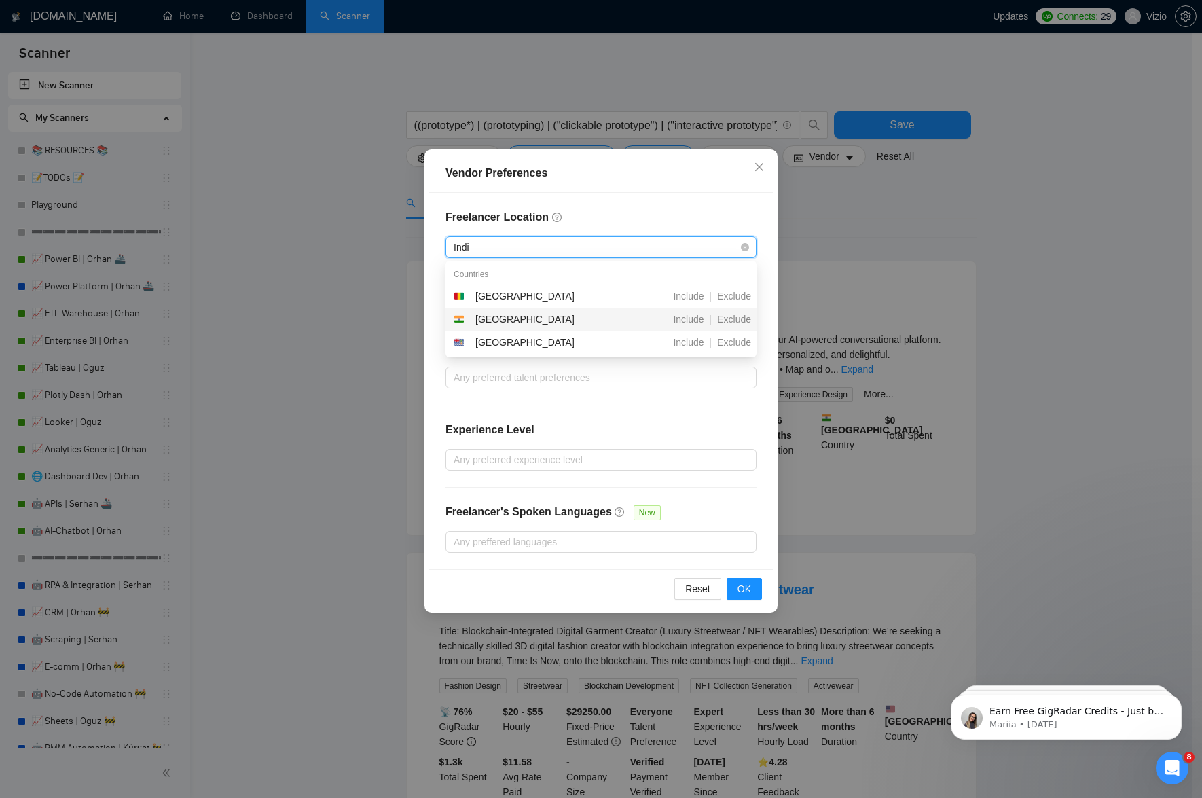
type input "[GEOGRAPHIC_DATA]"
click at [740, 316] on span "Exclude" at bounding box center [734, 319] width 45 height 11
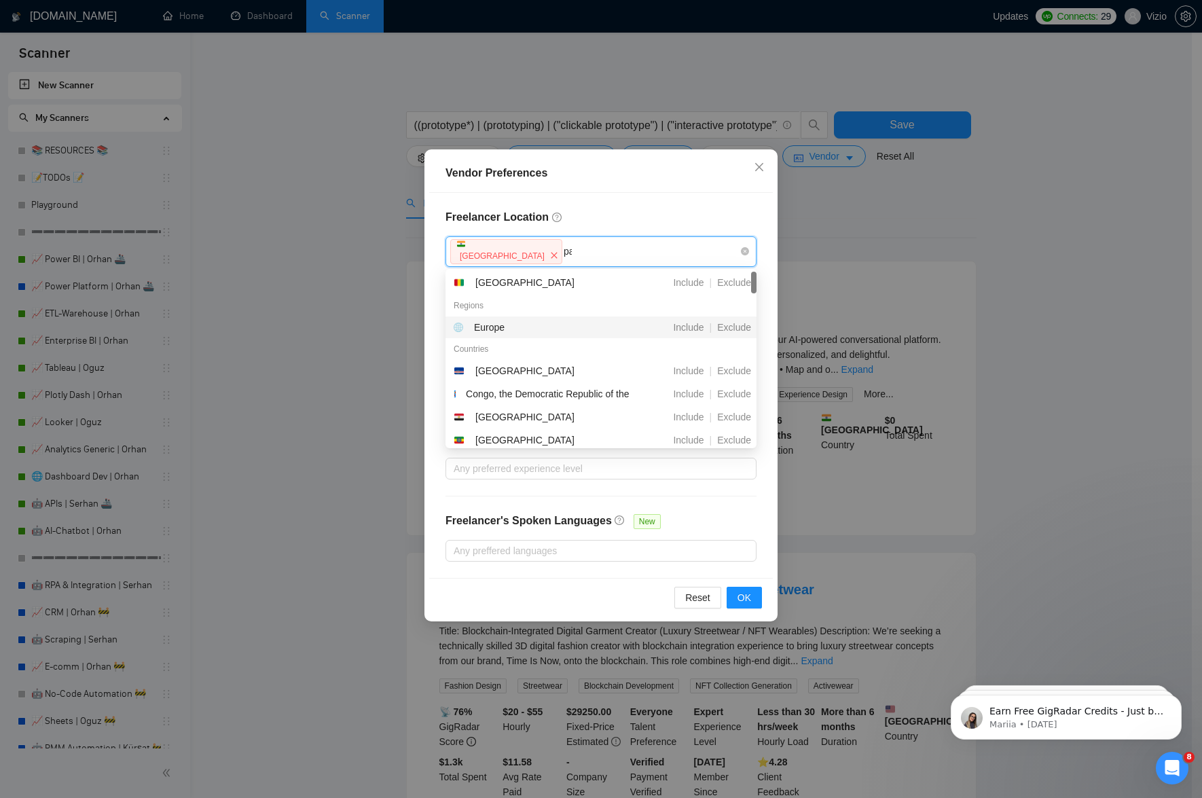
type input "pak"
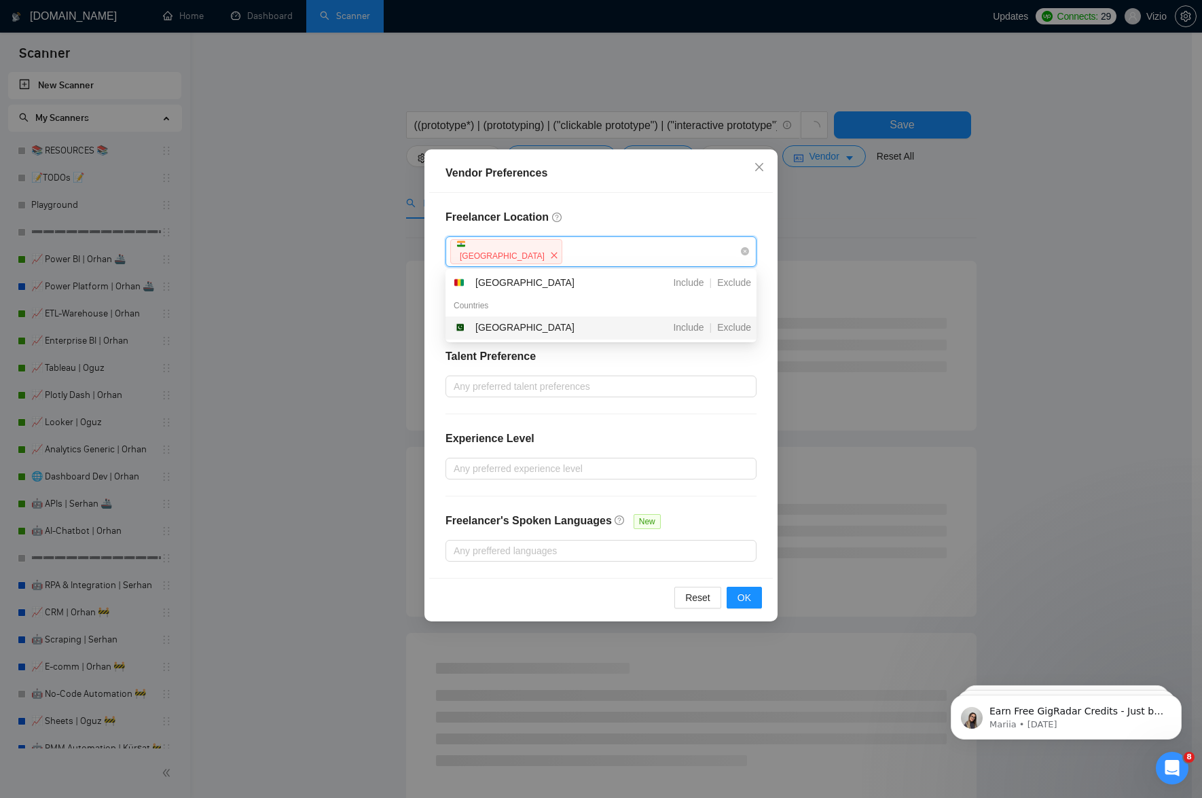
click at [757, 324] on div "Freelancer Location [GEOGRAPHIC_DATA] [GEOGRAPHIC_DATA] Exclusive Job Openings …" at bounding box center [601, 385] width 344 height 385
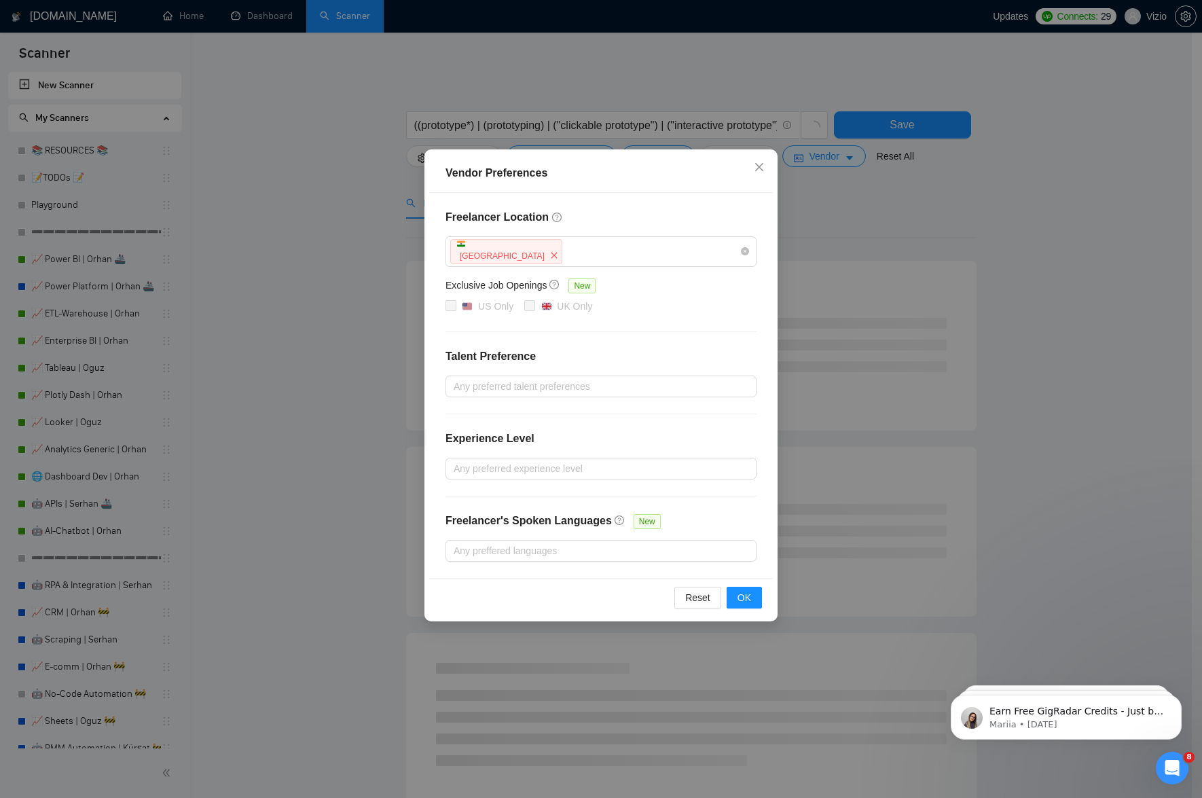
click at [740, 325] on div "Freelancer Location [GEOGRAPHIC_DATA] Exclusive Job Openings New US Only UK Onl…" at bounding box center [601, 385] width 344 height 385
type input "pak"
click at [702, 246] on div "India pak" at bounding box center [594, 252] width 291 height 28
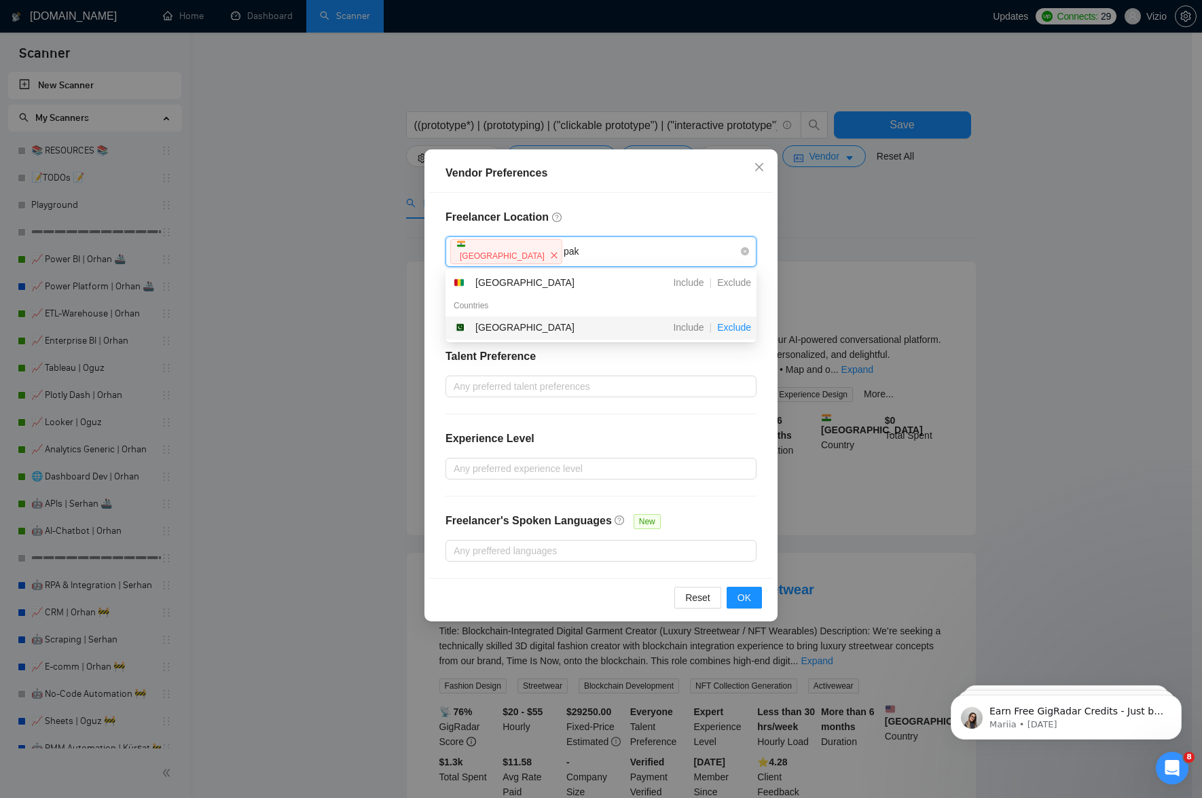
click at [736, 323] on span "Exclude" at bounding box center [734, 327] width 45 height 11
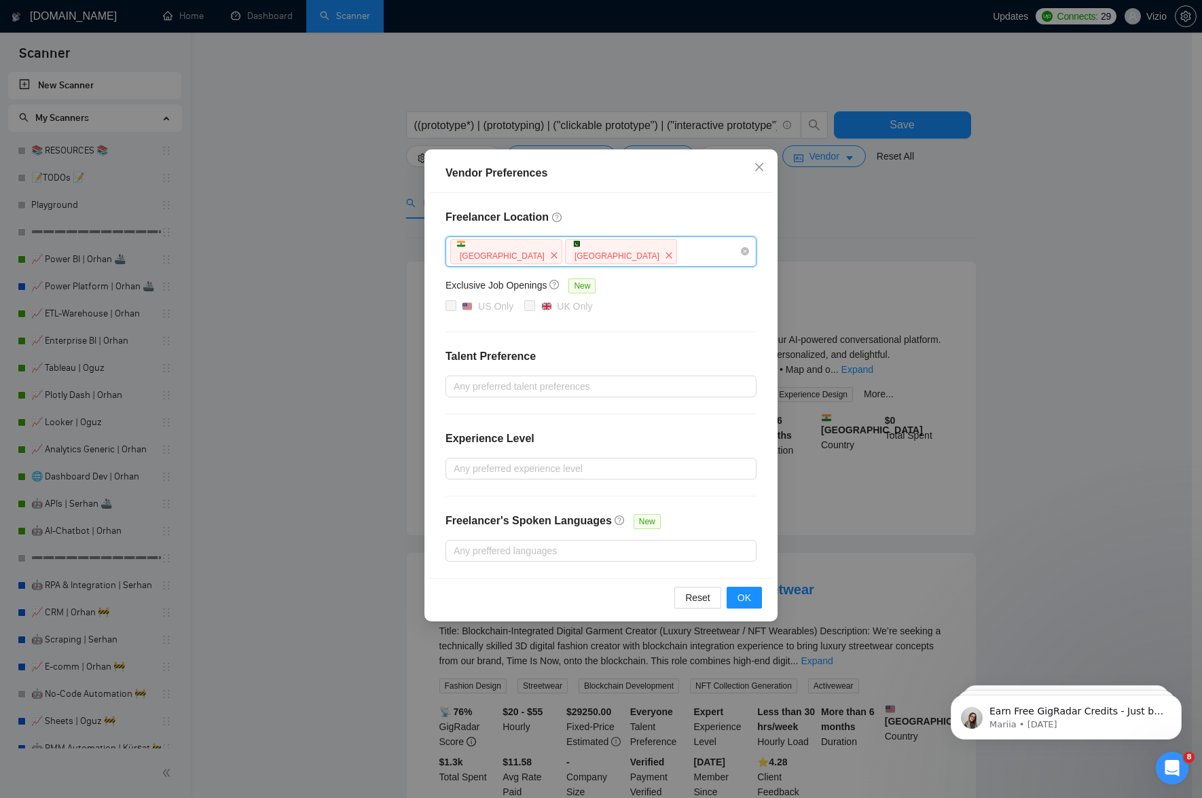
click at [600, 246] on div "India [GEOGRAPHIC_DATA]" at bounding box center [594, 252] width 291 height 28
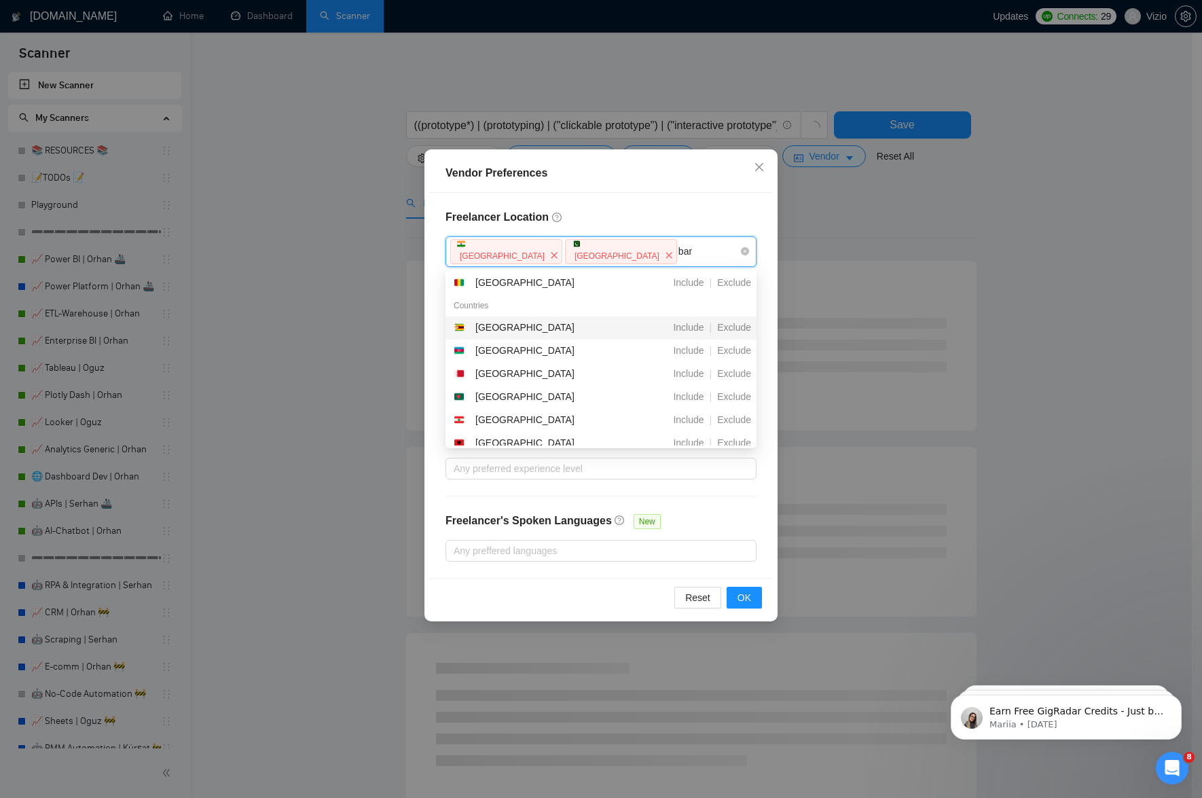
type input "bang"
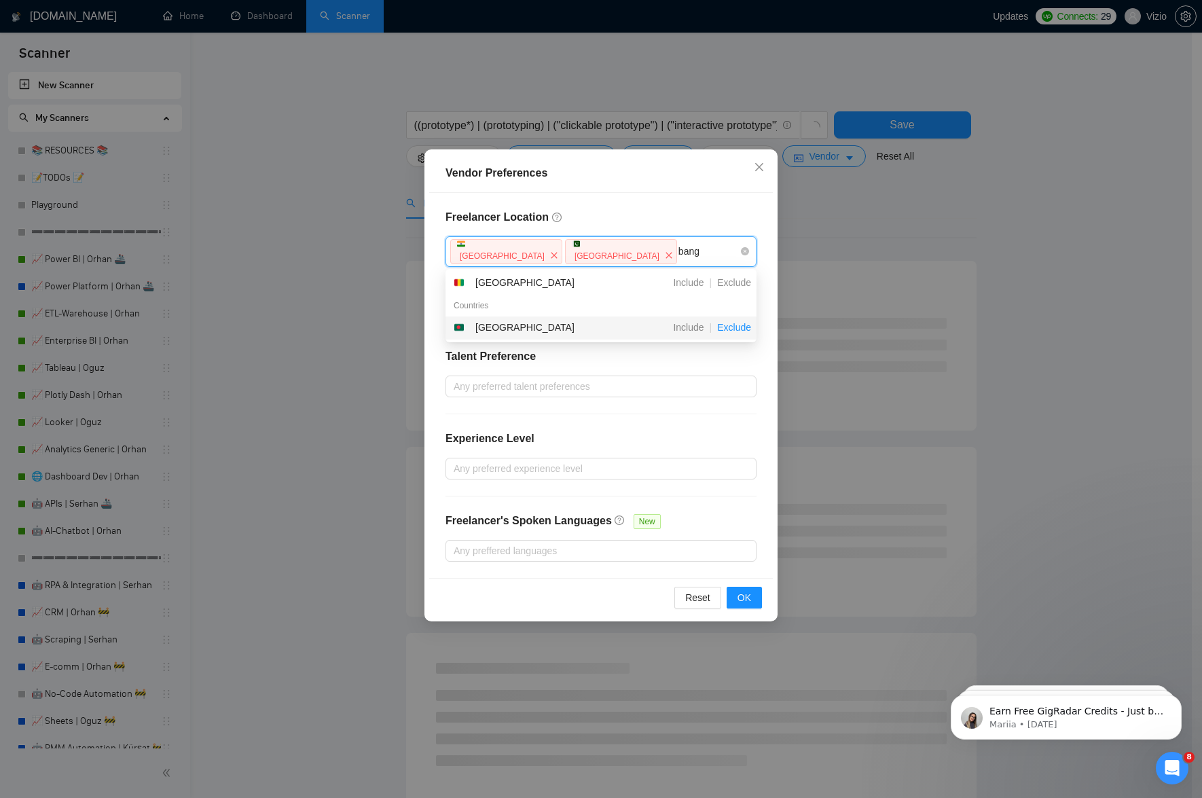
click at [736, 324] on span "Exclude" at bounding box center [734, 327] width 45 height 11
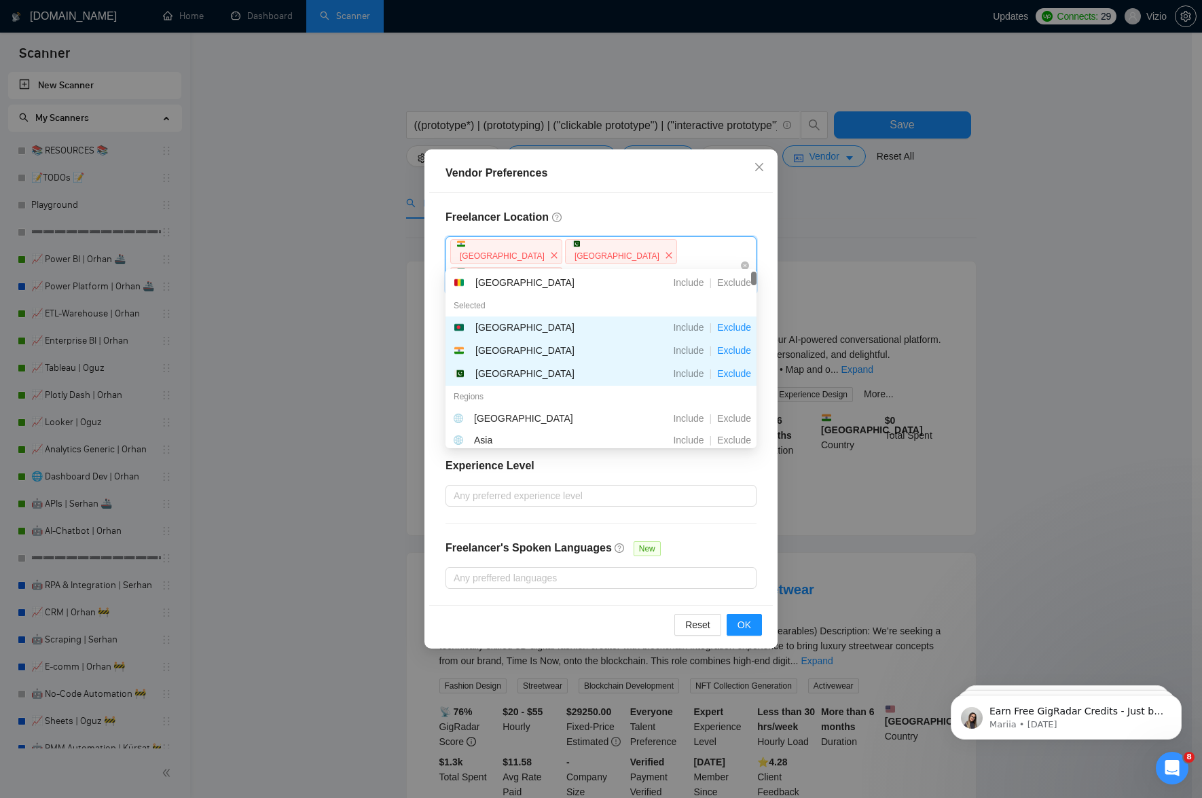
click at [669, 256] on div "[GEOGRAPHIC_DATA] [GEOGRAPHIC_DATA] [GEOGRAPHIC_DATA]" at bounding box center [594, 265] width 291 height 55
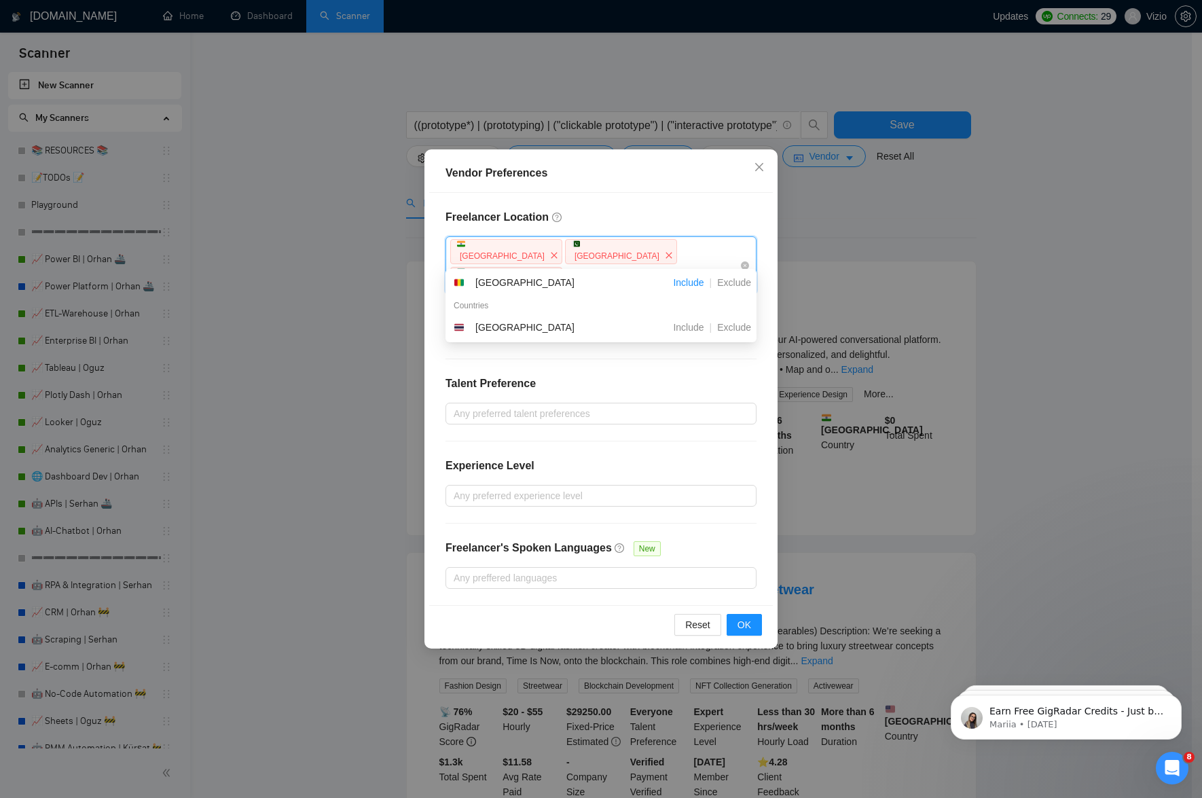
type input "t"
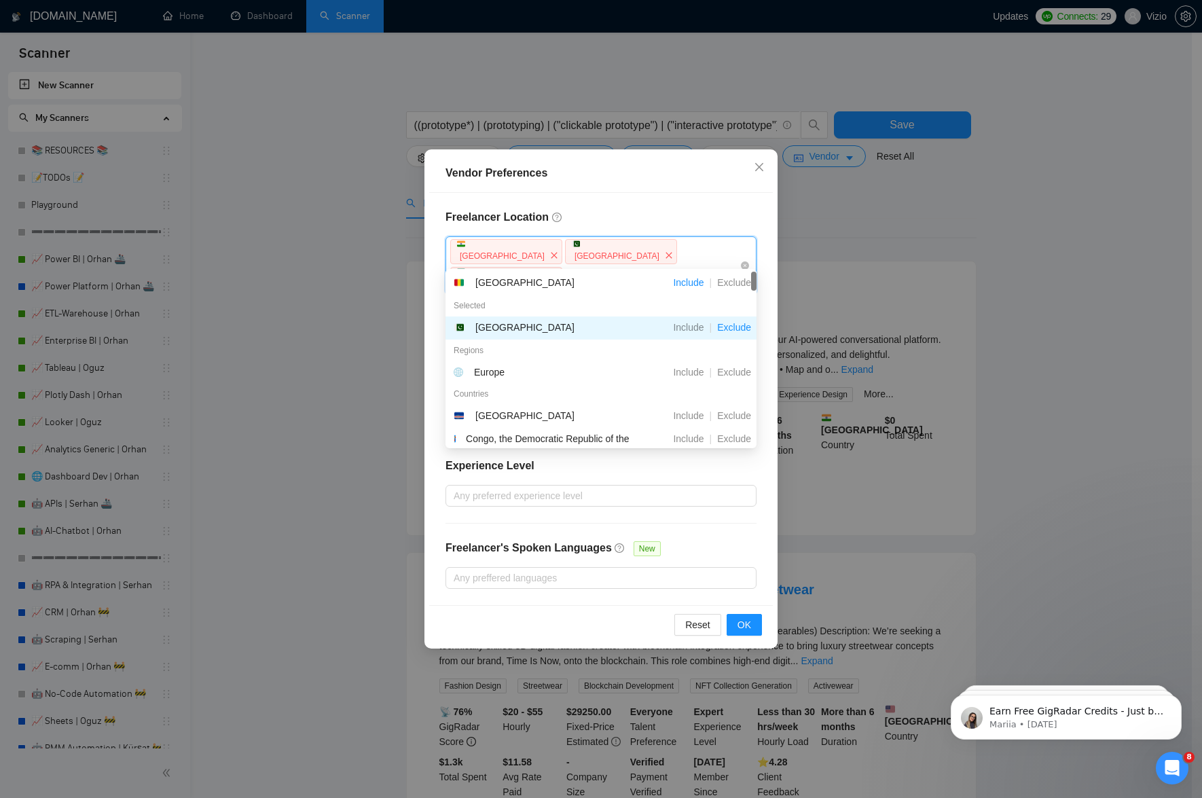
type input "phi"
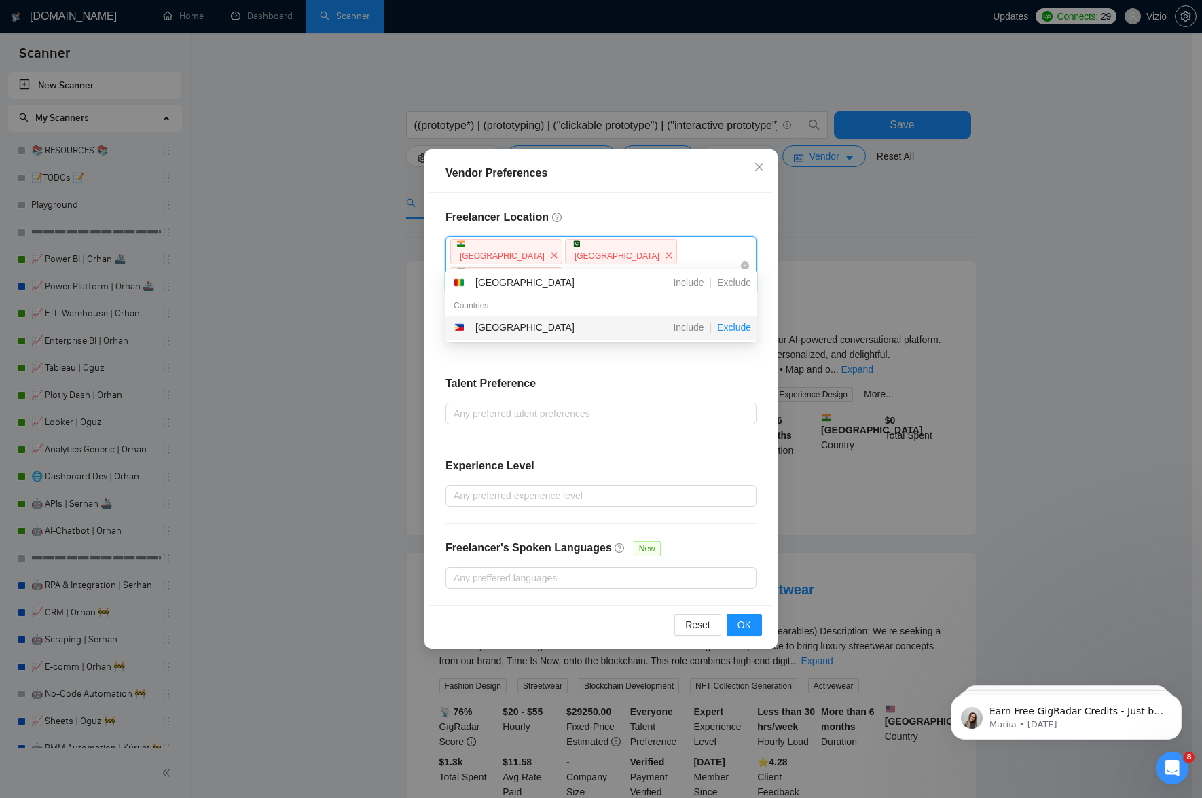
click at [742, 327] on span "Exclude" at bounding box center [734, 327] width 45 height 11
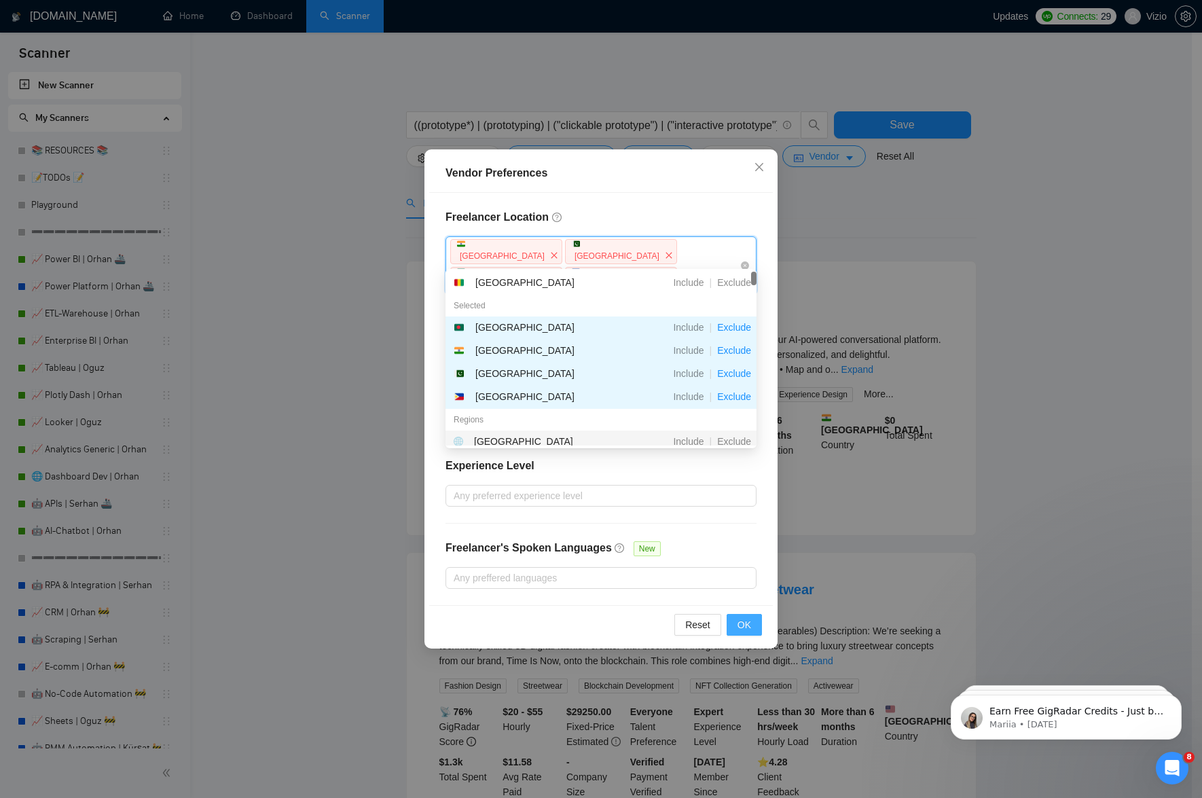
click at [744, 617] on span "OK" at bounding box center [745, 624] width 14 height 15
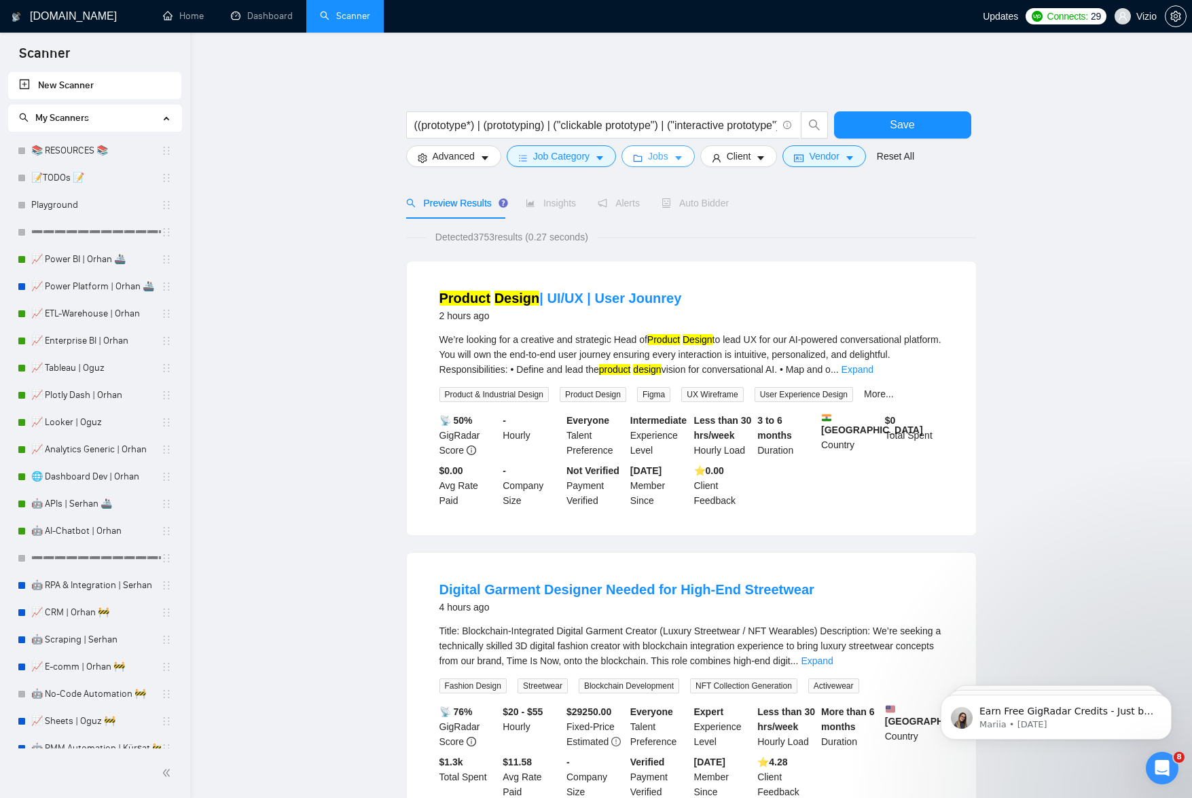
click at [677, 153] on button "Jobs" at bounding box center [657, 156] width 73 height 22
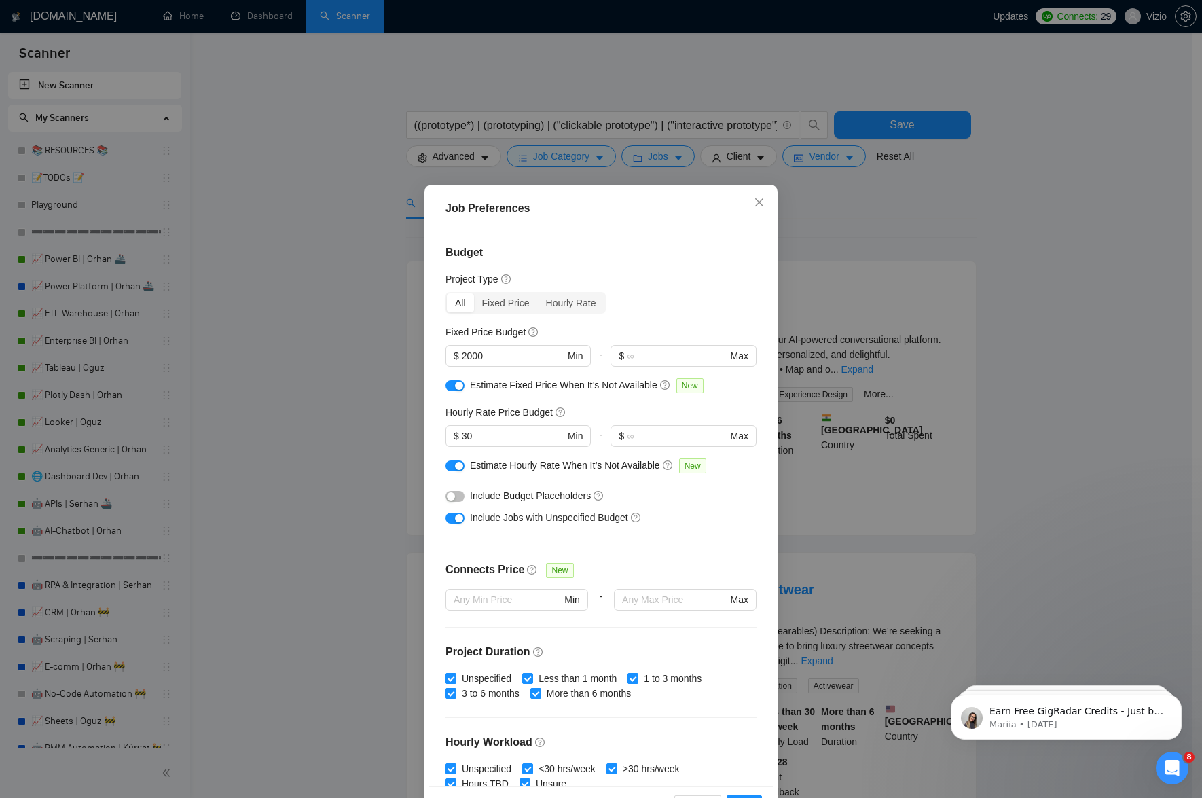
click at [702, 148] on div "Job Preferences Budget Project Type All Fixed Price Hourly Rate Fixed Price Bud…" at bounding box center [601, 399] width 1202 height 798
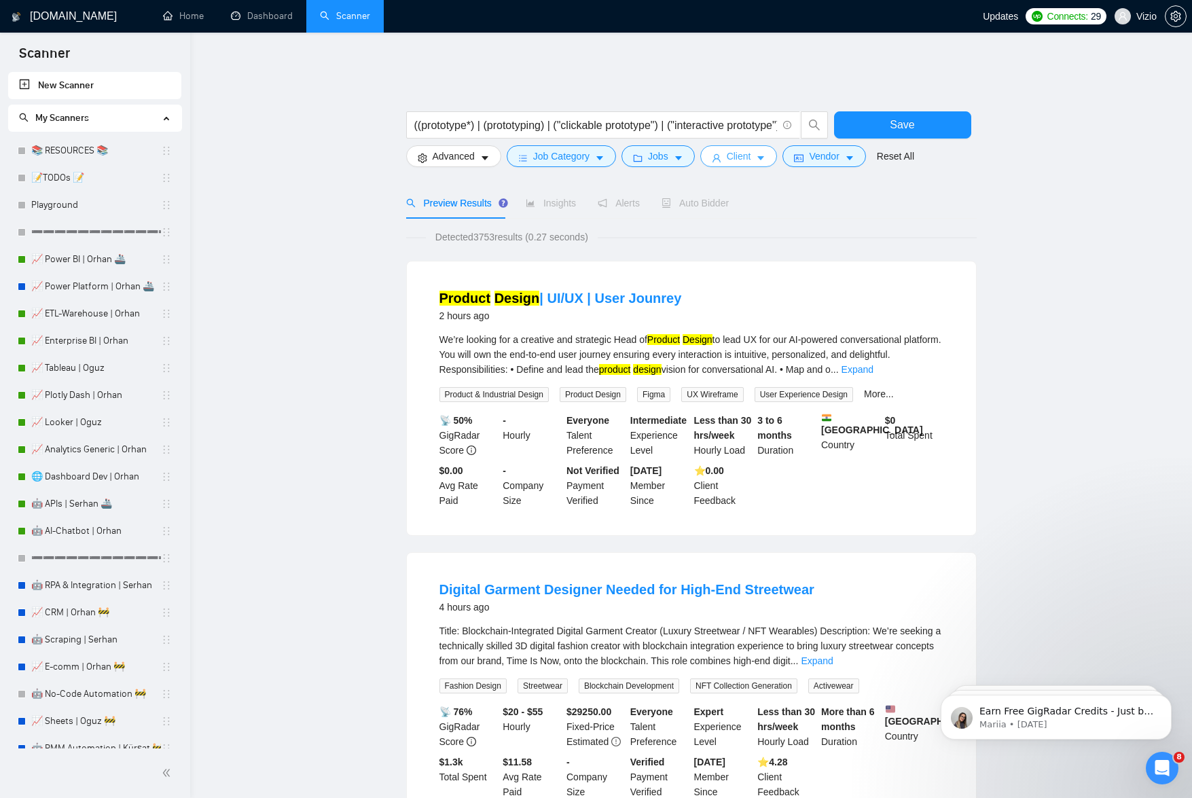
click at [738, 149] on span "Client" at bounding box center [739, 156] width 24 height 15
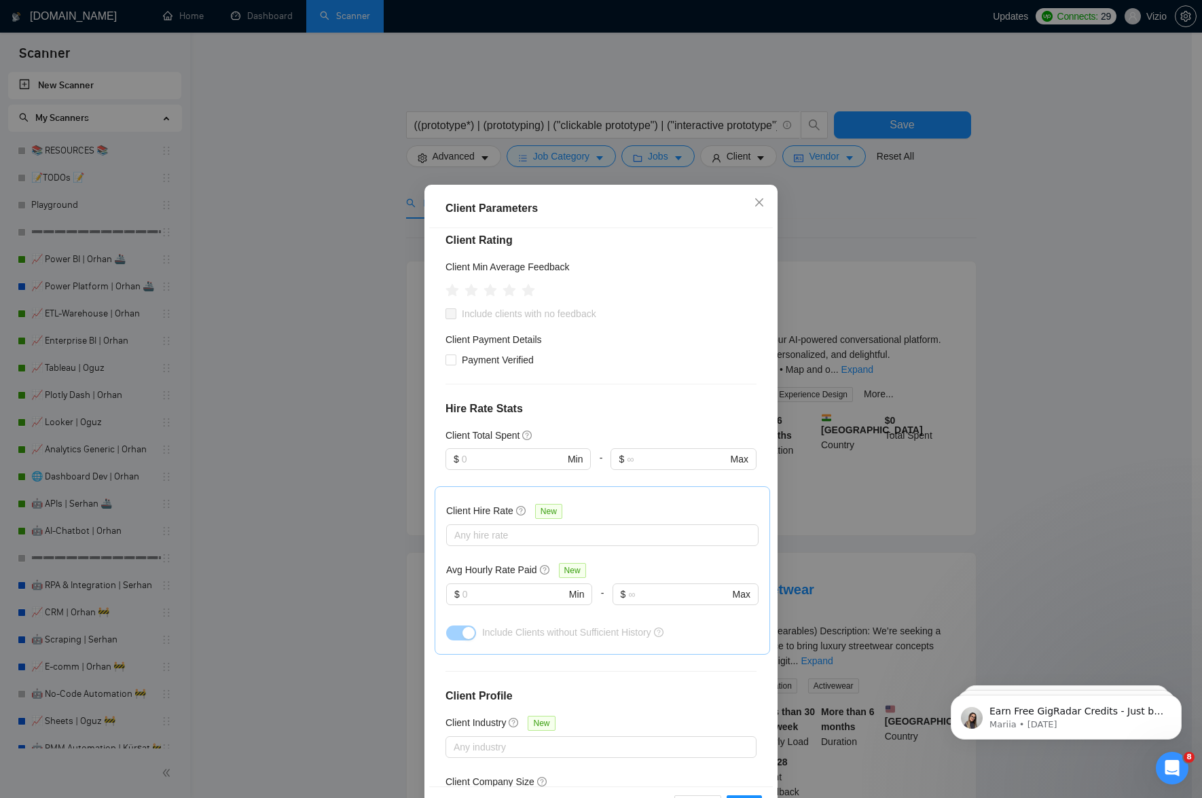
scroll to position [287, 0]
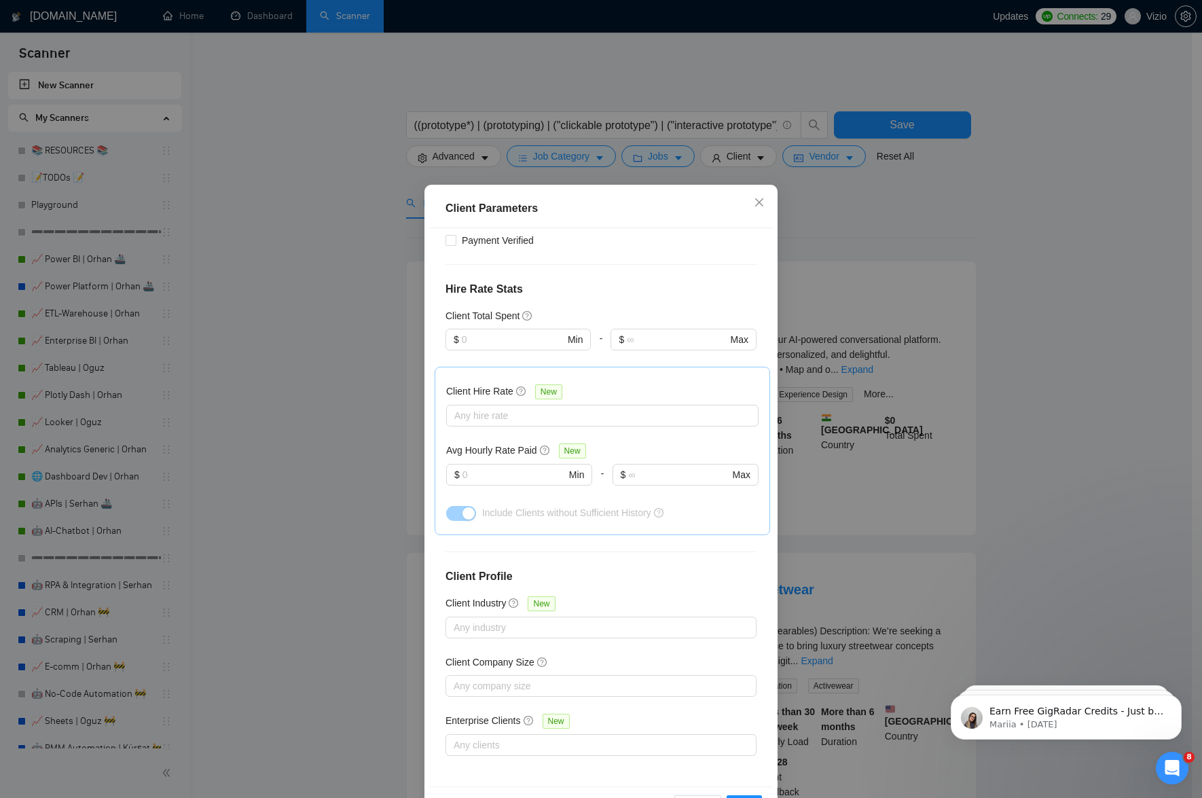
drag, startPoint x: 344, startPoint y: 418, endPoint x: 522, endPoint y: 289, distance: 220.2
click at [344, 418] on div "Client Parameters Client Location Include Client Countries Select Exclude Clien…" at bounding box center [601, 399] width 1202 height 798
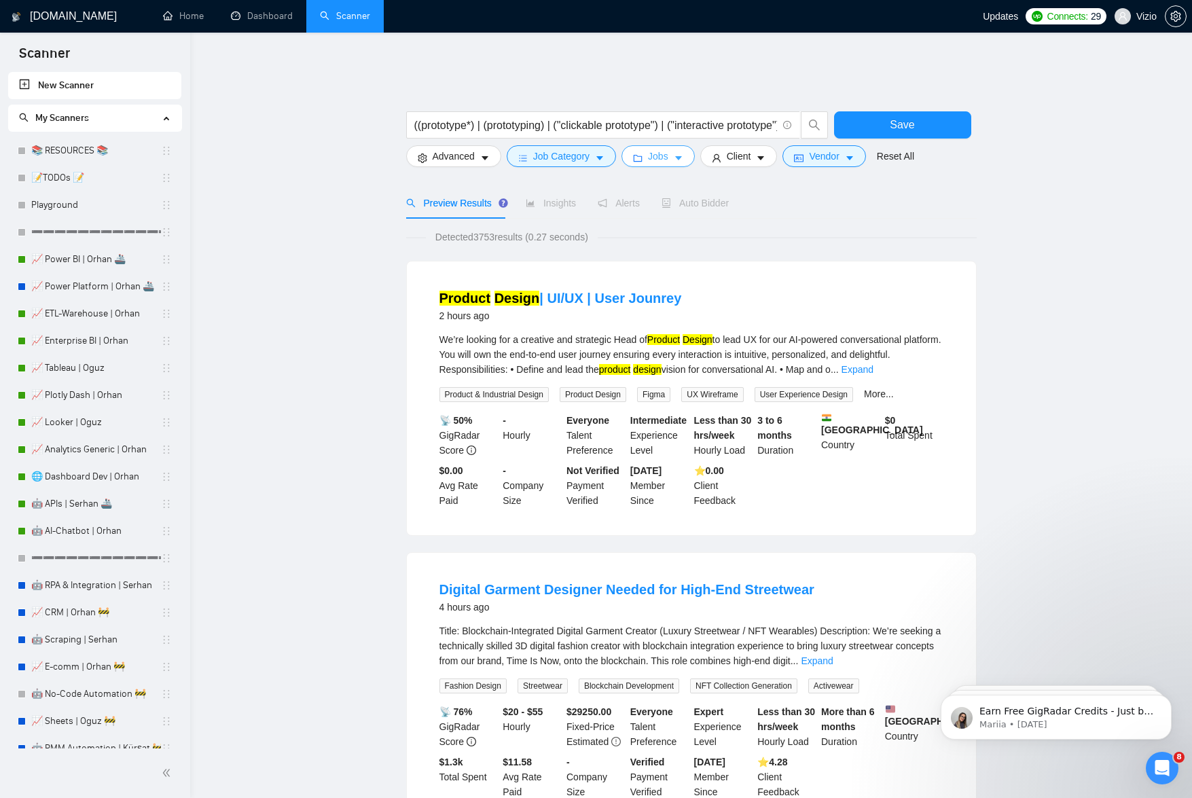
click at [668, 149] on span "Jobs" at bounding box center [658, 156] width 20 height 15
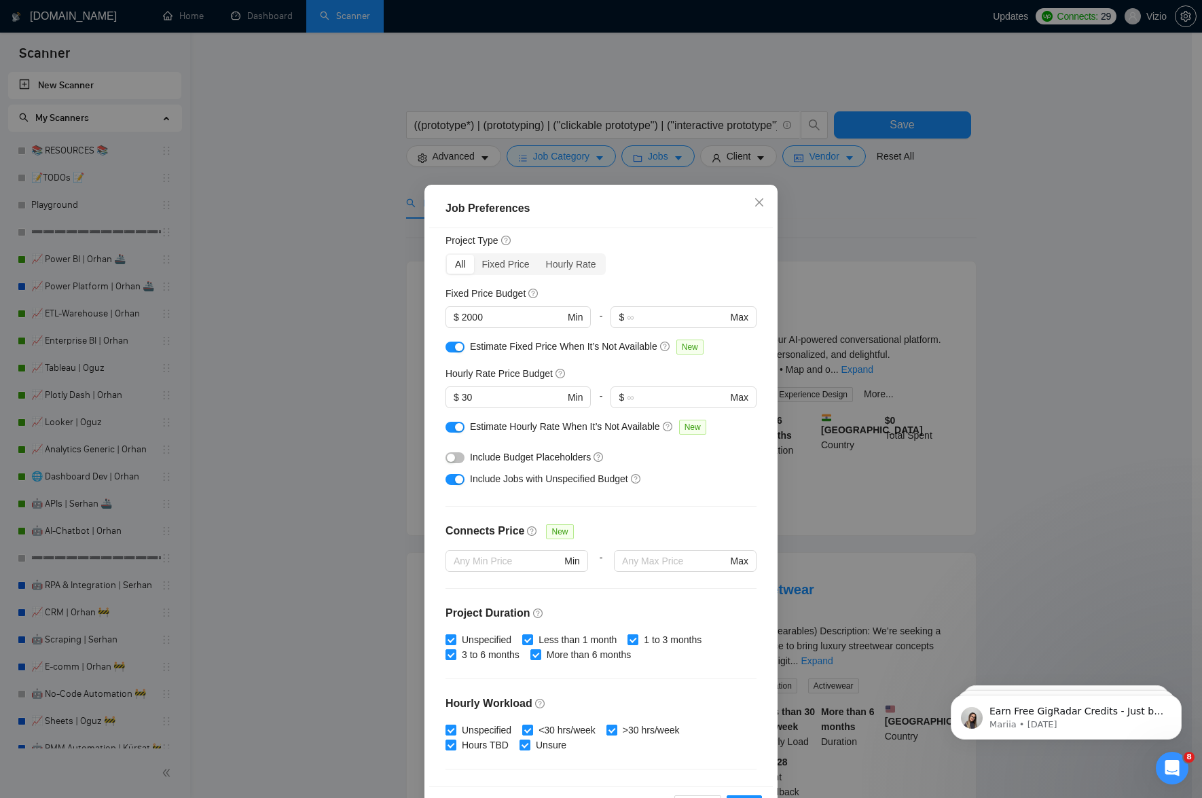
scroll to position [0, 0]
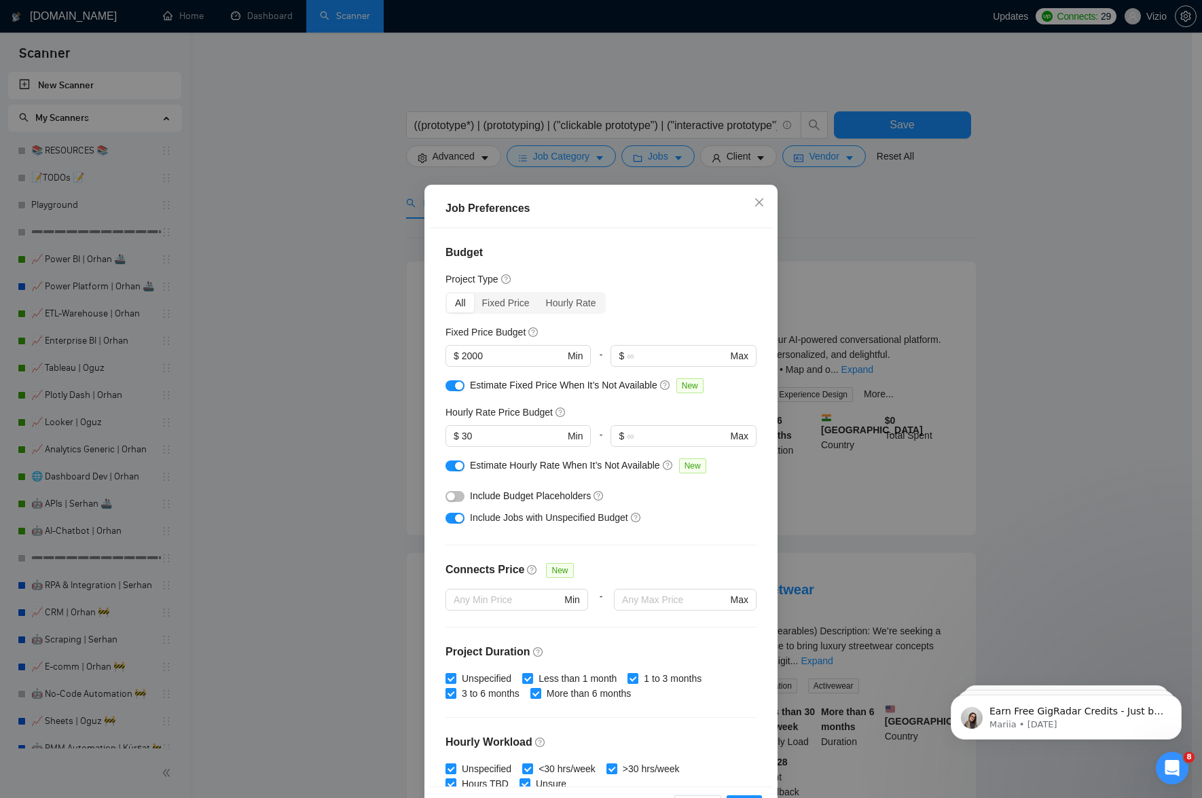
click at [357, 334] on div "Job Preferences Budget Project Type All Fixed Price Hourly Rate Fixed Price Bud…" at bounding box center [601, 399] width 1202 height 798
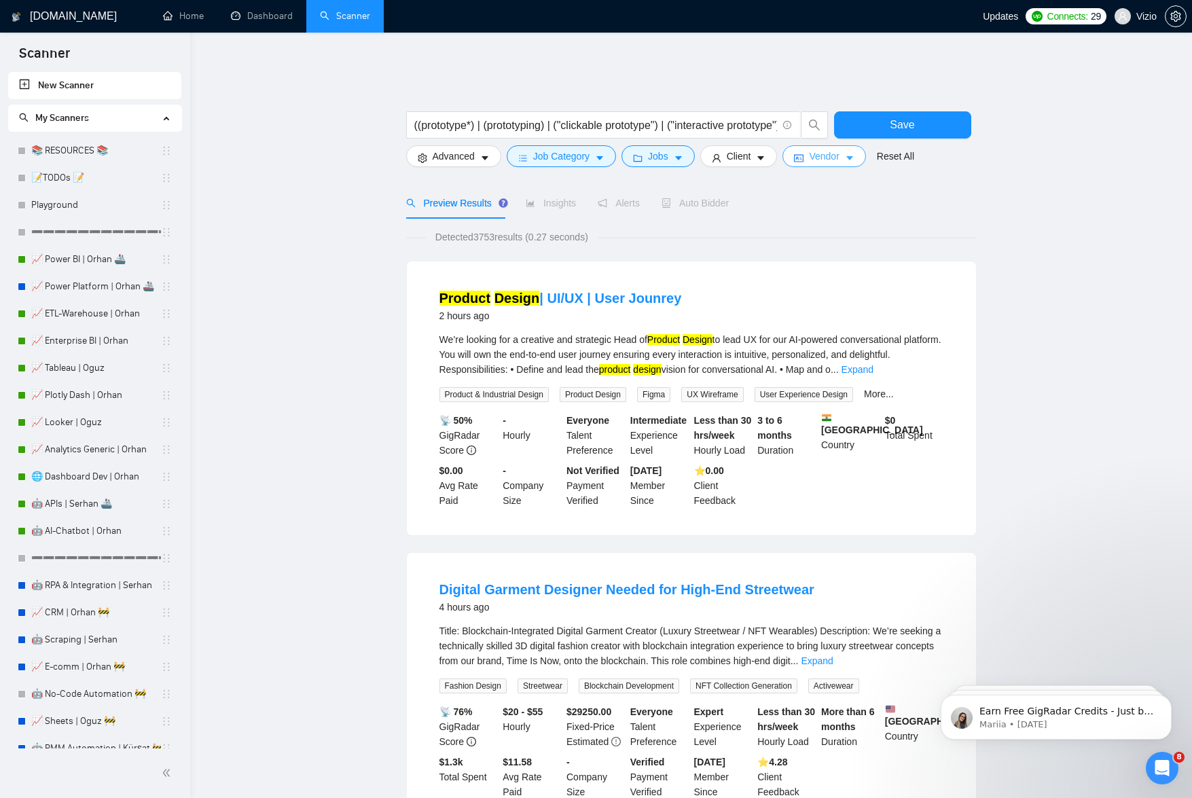
click at [803, 153] on icon "idcard" at bounding box center [799, 158] width 10 height 10
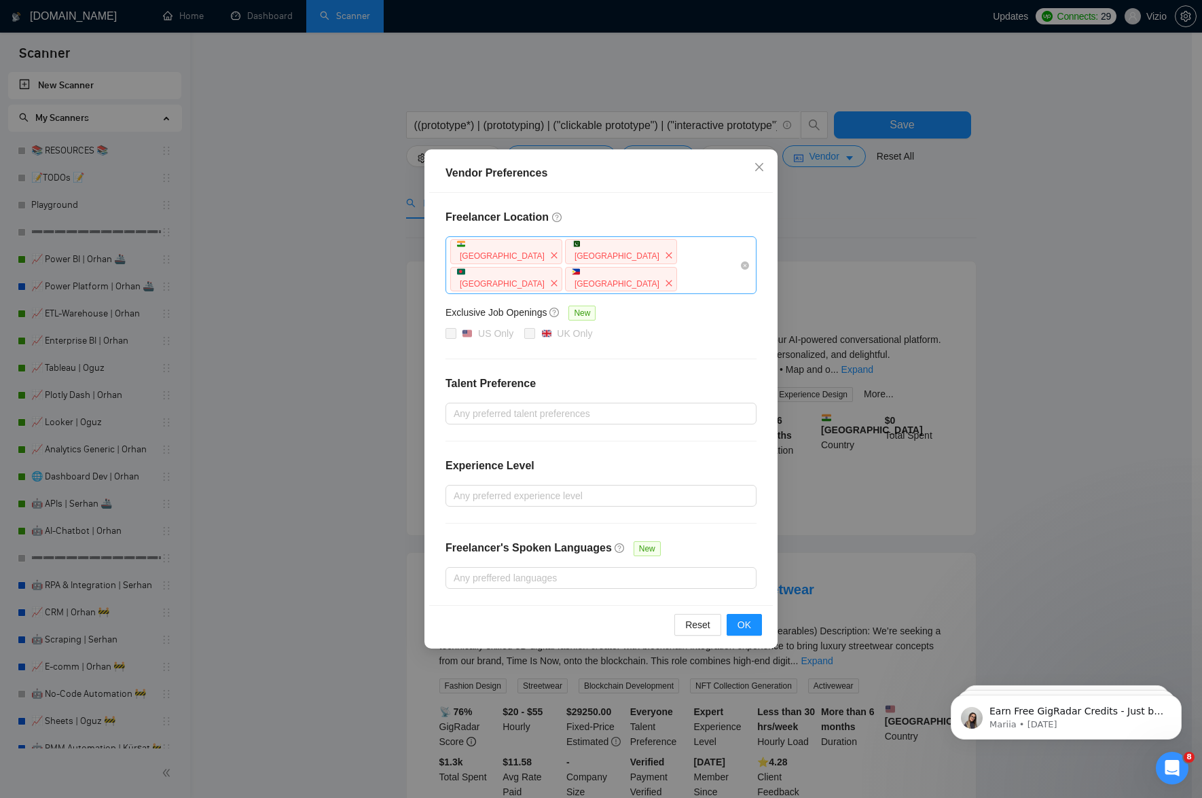
click at [724, 253] on div "[GEOGRAPHIC_DATA] [GEOGRAPHIC_DATA] [GEOGRAPHIC_DATA] [GEOGRAPHIC_DATA]" at bounding box center [594, 265] width 291 height 55
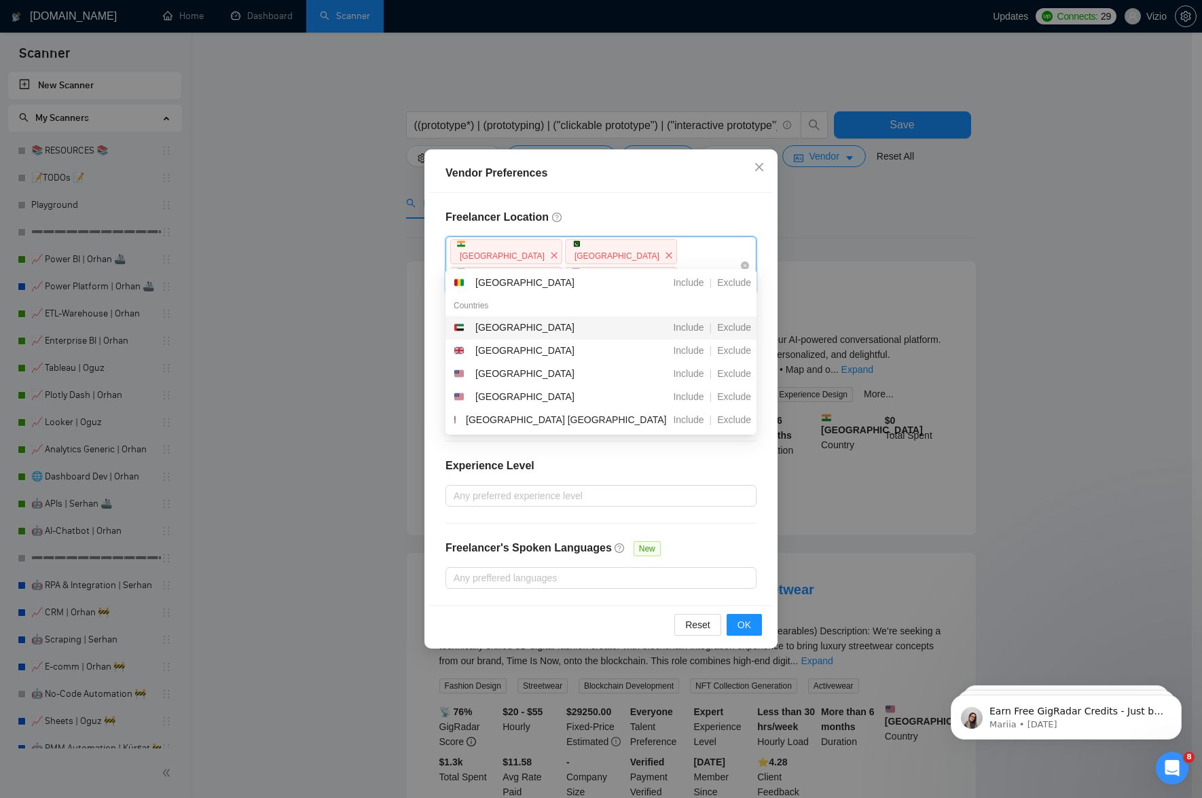
type input "united"
click at [678, 372] on span "Include" at bounding box center [688, 373] width 41 height 11
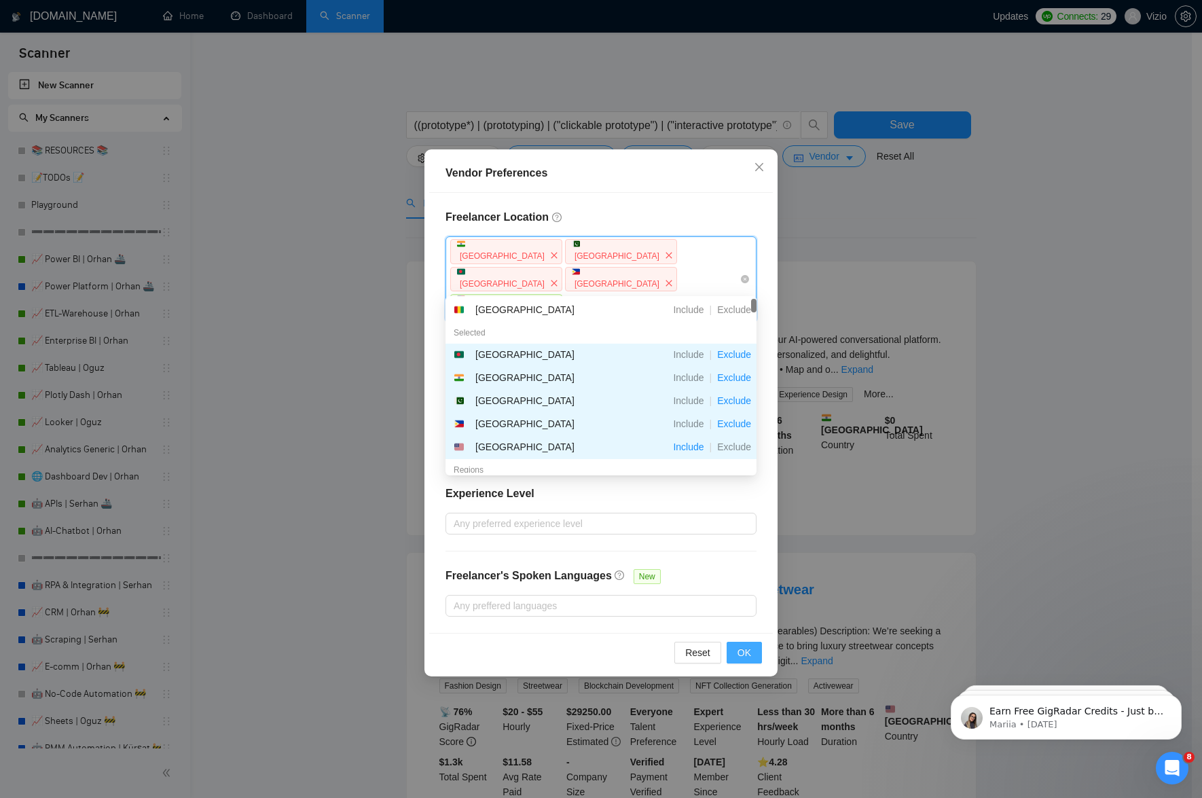
click at [745, 645] on span "OK" at bounding box center [745, 652] width 14 height 15
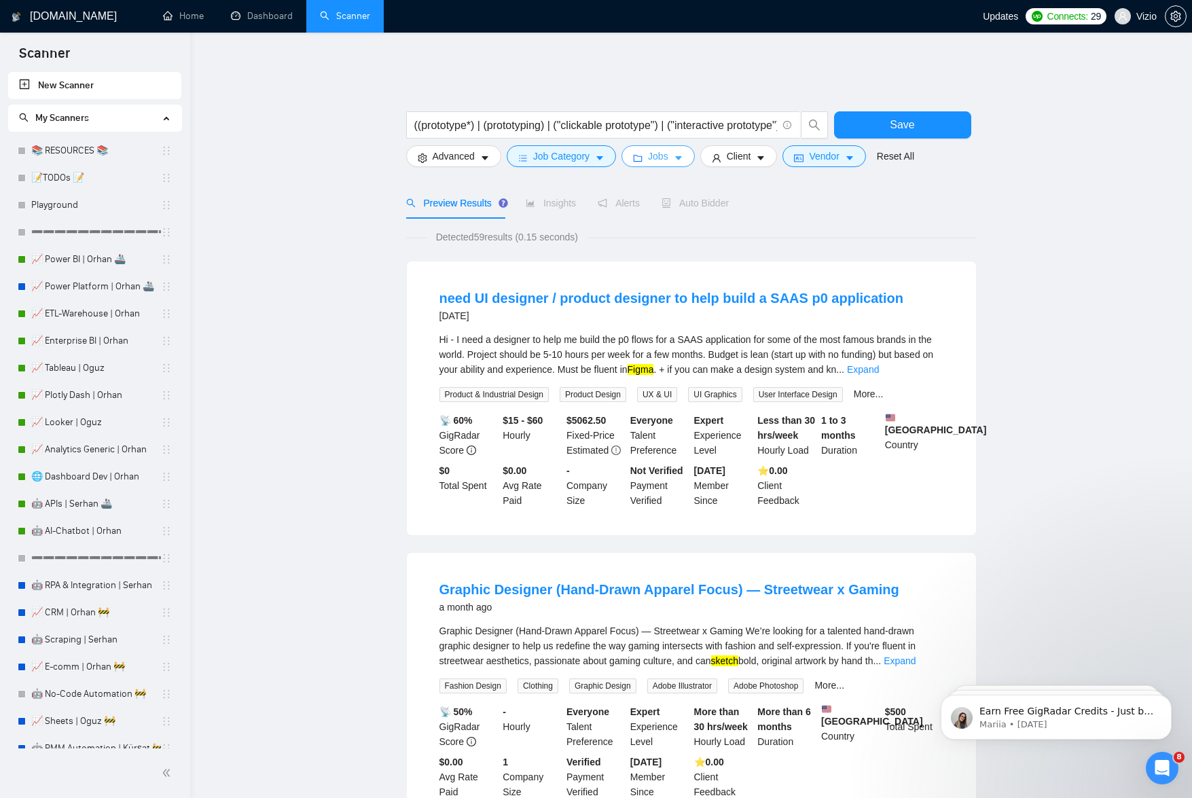
click at [664, 149] on span "Jobs" at bounding box center [658, 156] width 20 height 15
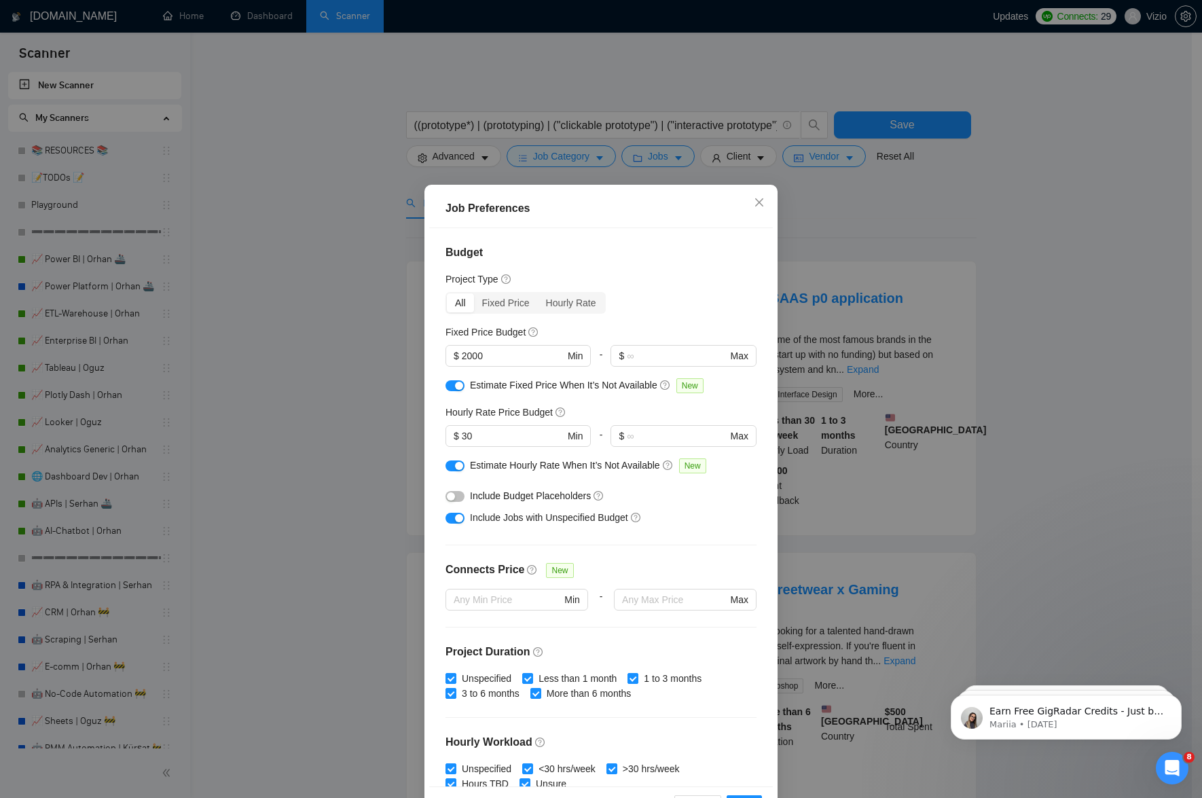
click at [594, 156] on div "Job Preferences Budget Project Type All Fixed Price Hourly Rate Fixed Price Bud…" at bounding box center [601, 399] width 1202 height 798
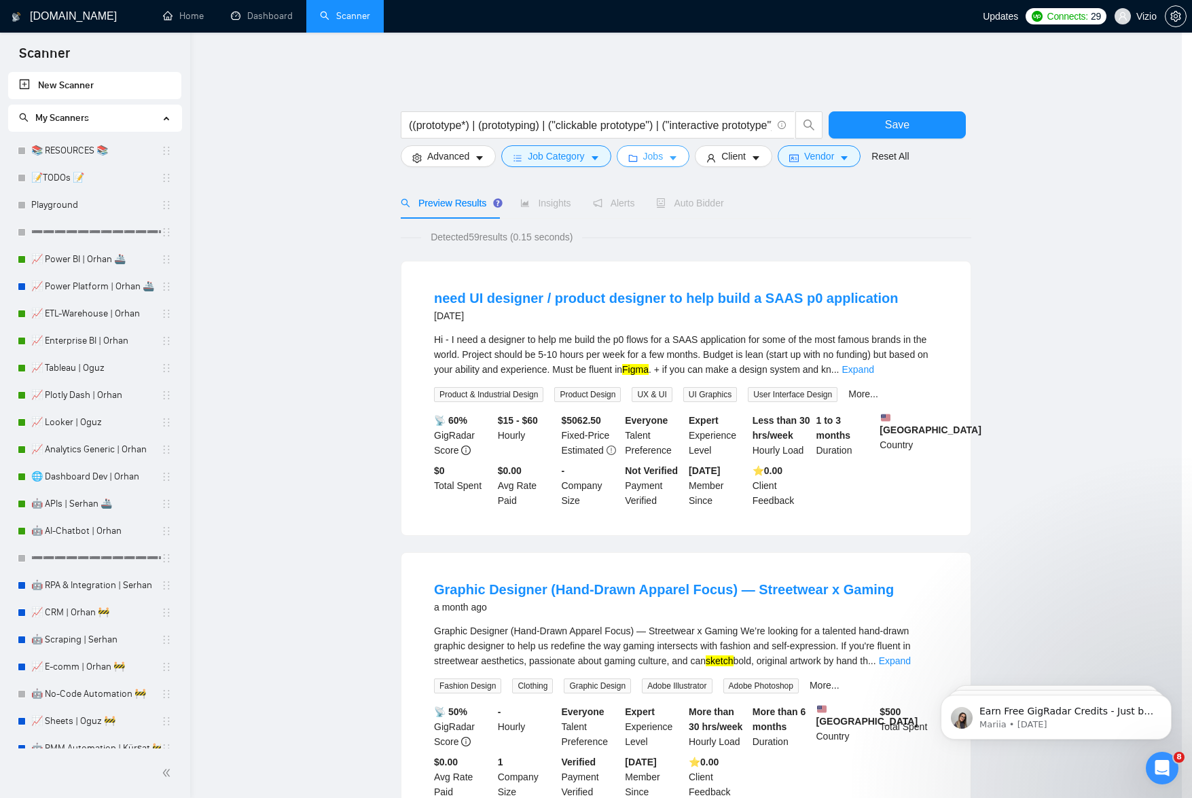
click at [594, 152] on body "Scanner New Scanner My Scanners 📚 RESOURCES 📚 📝TODOs 📝 Playground ➖➖➖➖➖➖➖➖➖➖➖➖➖…" at bounding box center [591, 399] width 1182 height 798
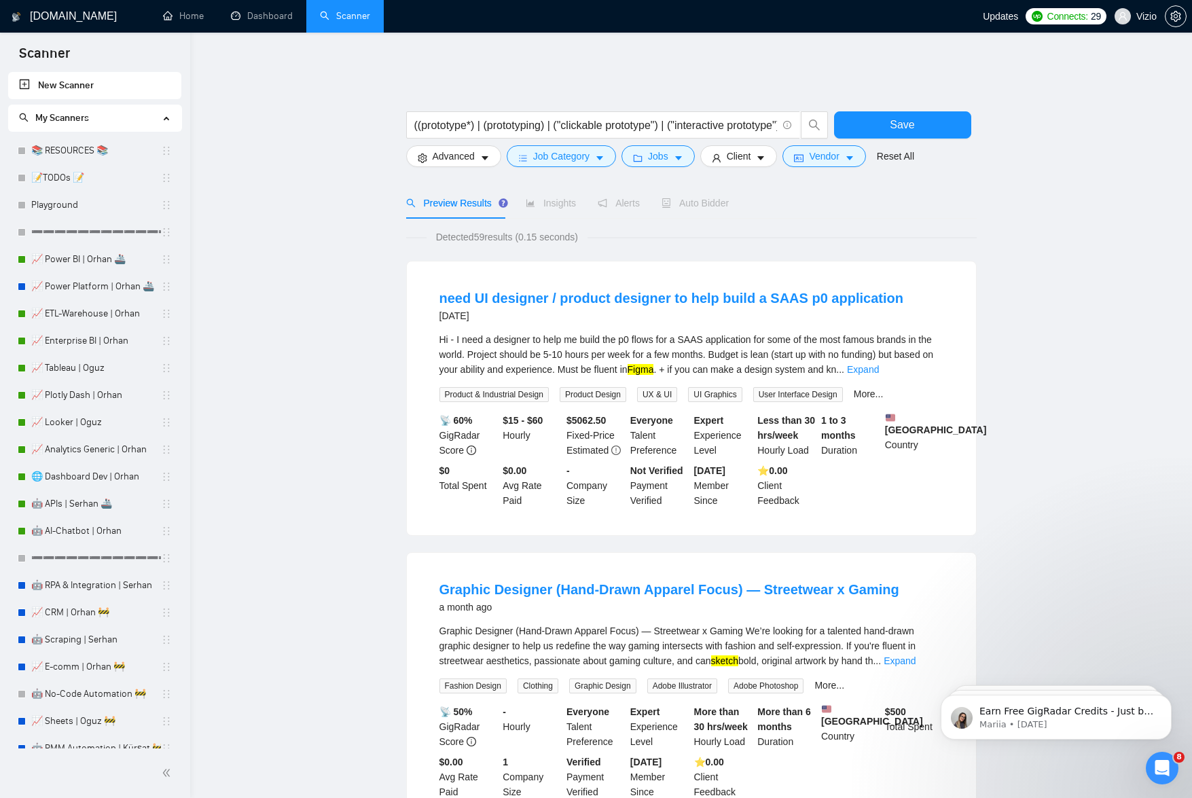
click at [595, 134] on div "((prototype*) | (prototyping) | ("clickable prototype") | ("interactive prototy…" at bounding box center [617, 128] width 428 height 34
click at [596, 145] on button "Job Category" at bounding box center [561, 156] width 109 height 22
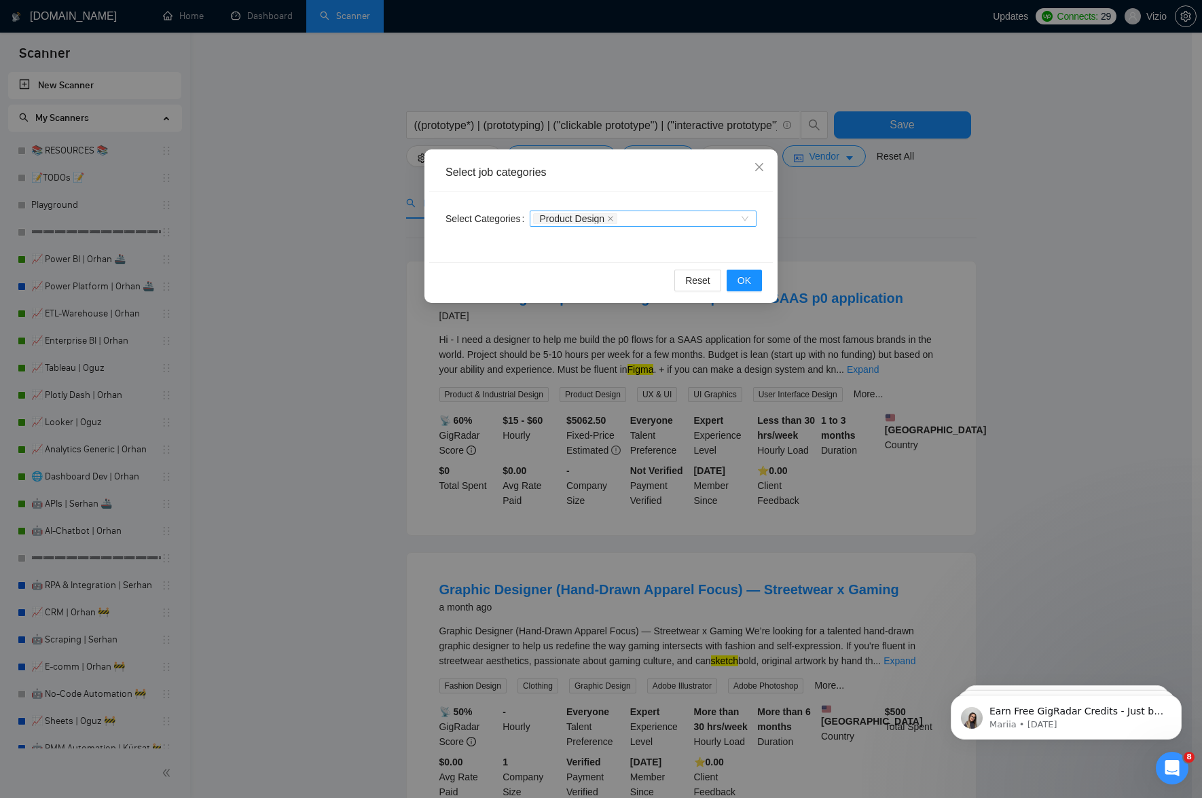
click at [642, 217] on div "Product Design" at bounding box center [636, 219] width 206 height 14
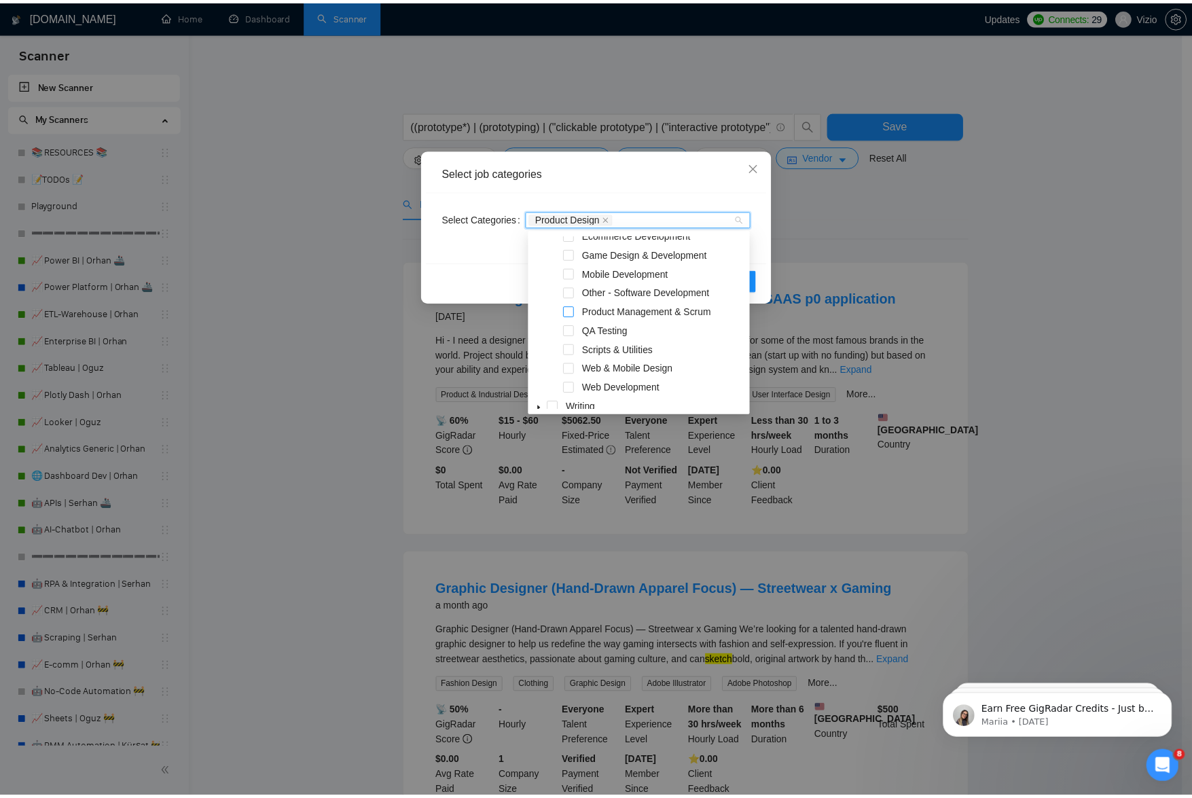
scroll to position [641, 0]
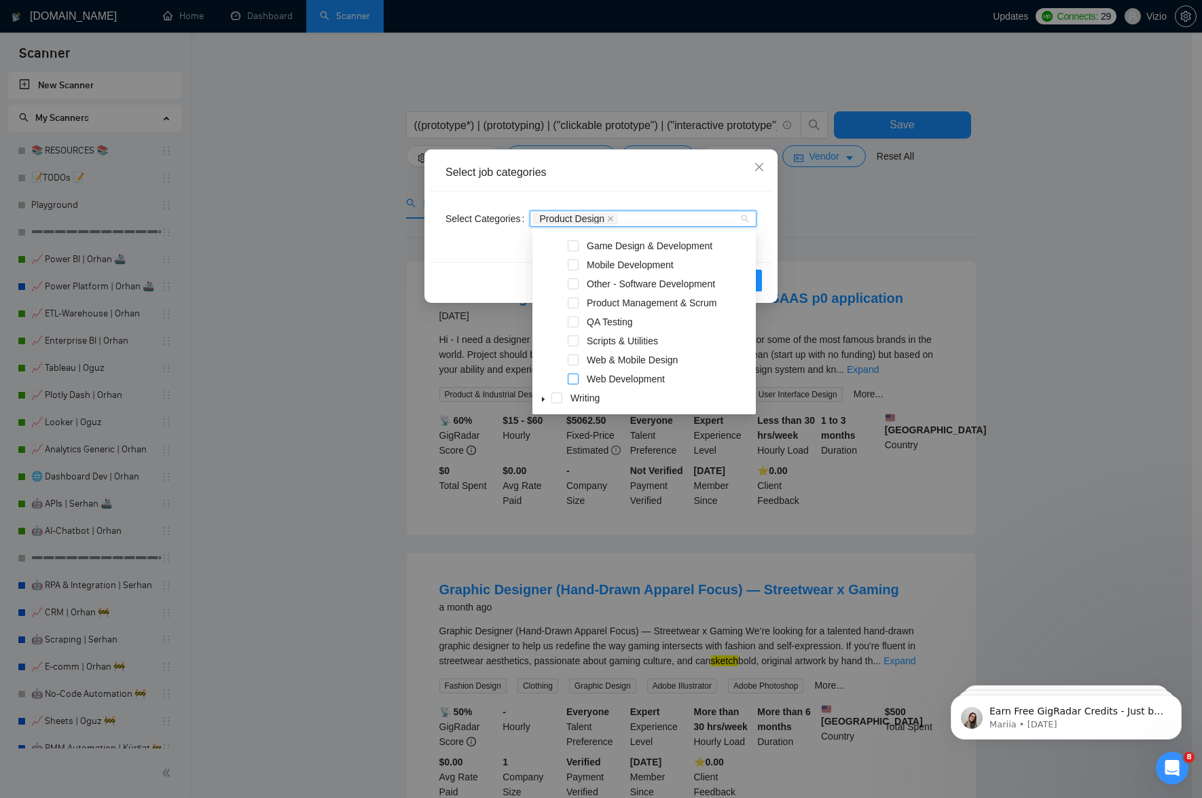
click at [577, 376] on span at bounding box center [573, 379] width 11 height 11
click at [577, 361] on span at bounding box center [573, 360] width 11 height 11
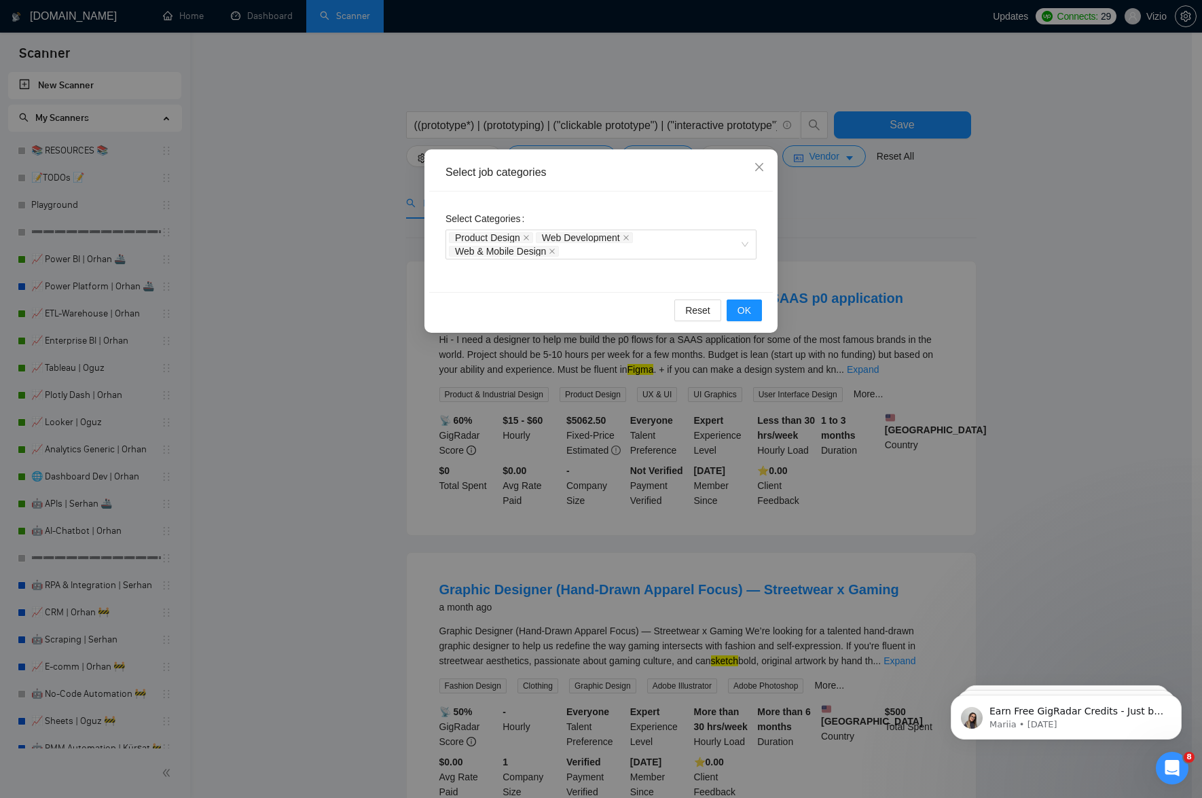
click at [280, 376] on div "Select job categories Select Categories Product Design Web Development Web & Mo…" at bounding box center [601, 399] width 1202 height 798
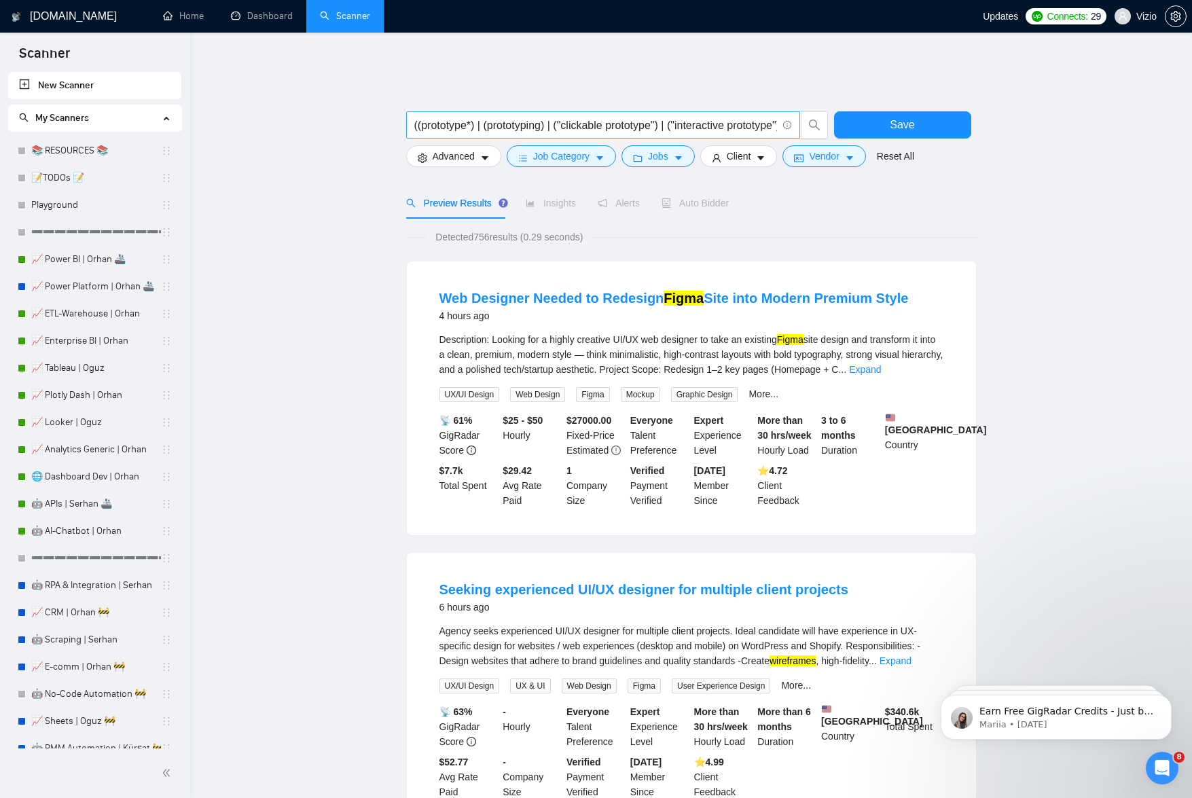
click at [596, 117] on input "((prototype*) | (prototyping) | ("clickable prototype") | ("interactive prototy…" at bounding box center [595, 125] width 363 height 17
drag, startPoint x: 714, startPoint y: 112, endPoint x: 758, endPoint y: 117, distance: 43.8
click at [758, 117] on input "((prototype*) | (prototyping) | ("clickable prototype") | ("interactive prototy…" at bounding box center [595, 125] width 363 height 17
click at [682, 120] on input "((prototype*) | (prototyping) | ("clickable prototype") | ("interactive prototy…" at bounding box center [595, 125] width 363 height 17
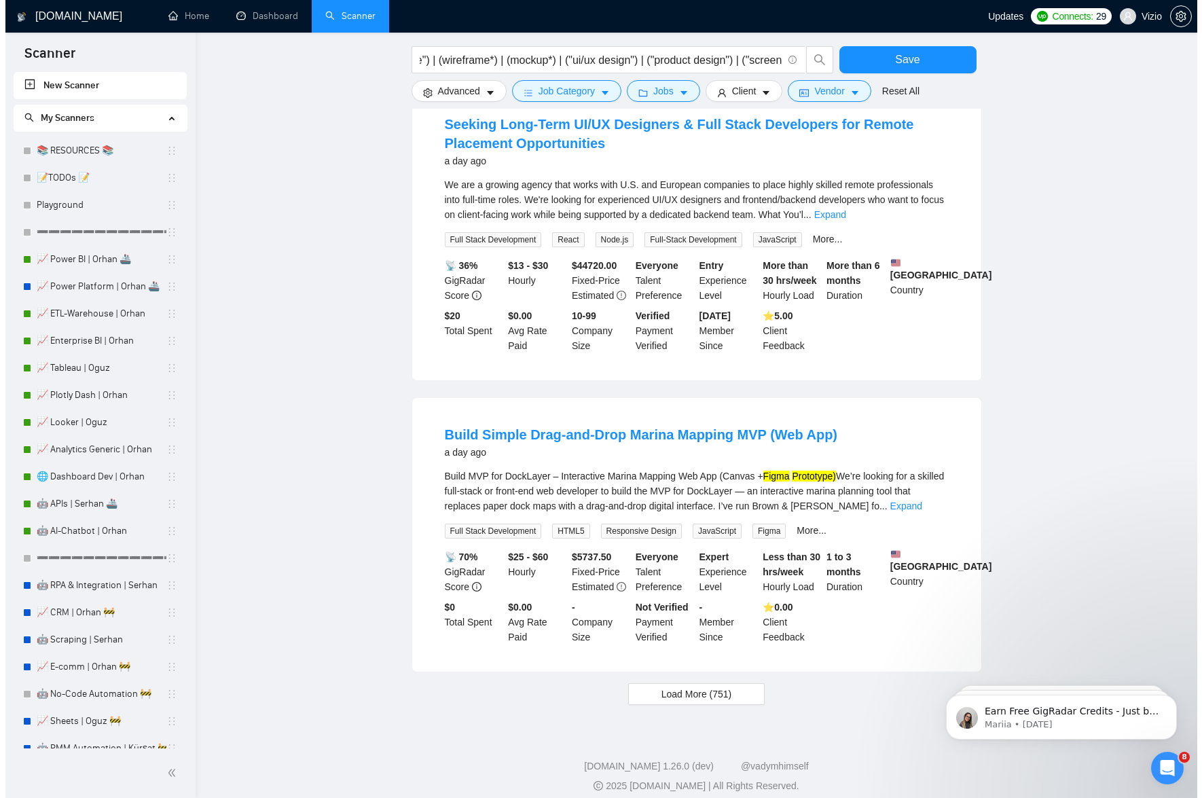
scroll to position [0, 0]
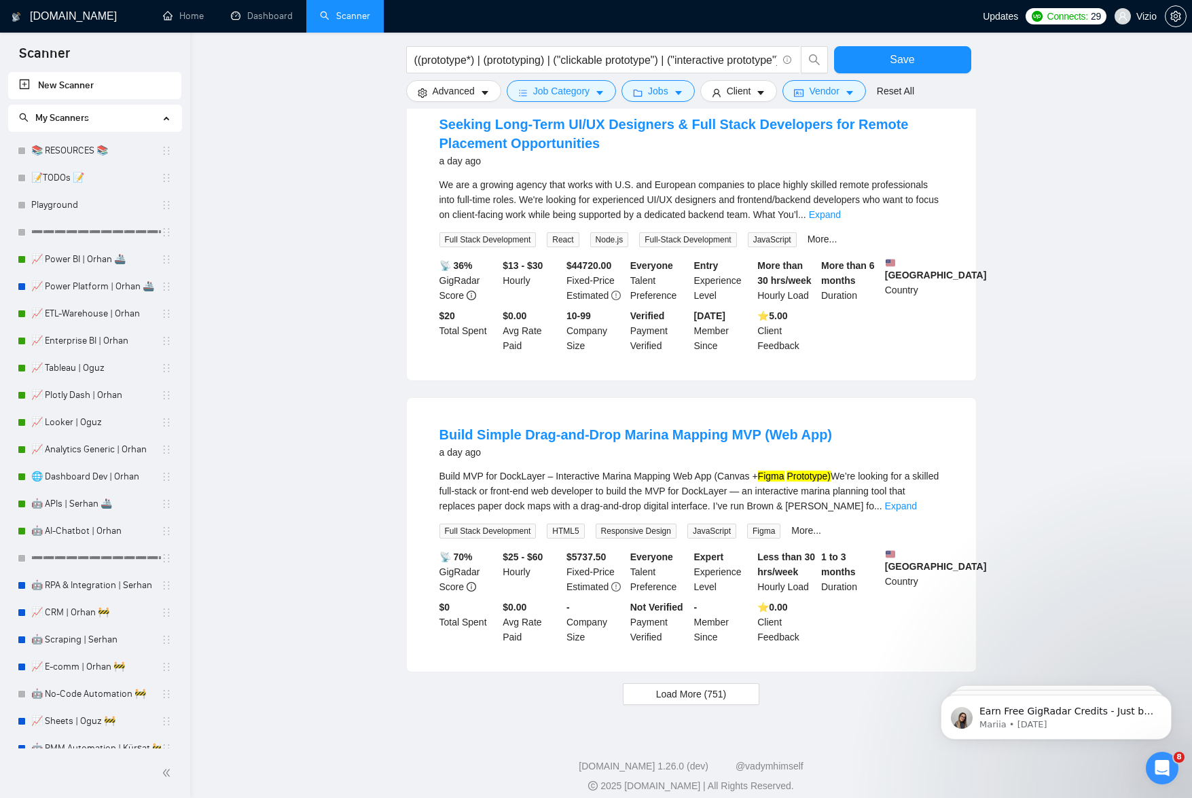
click at [719, 496] on div "Build MVP for DockLayer – Interactive Marina Mapping Web App (Canvas + Figma Pr…" at bounding box center [691, 491] width 504 height 45
click at [716, 442] on link "Build Simple Drag-and-Drop Marina Mapping MVP (Web App)" at bounding box center [635, 434] width 393 height 15
click at [655, 66] on input "((prototype*) | (prototyping) | ("clickable prototype") | ("interactive prototy…" at bounding box center [595, 60] width 363 height 17
click at [524, 65] on input "((prototype*) | (prototyping) | ("clickable prototype") | ("interactive prototy…" at bounding box center [595, 60] width 363 height 17
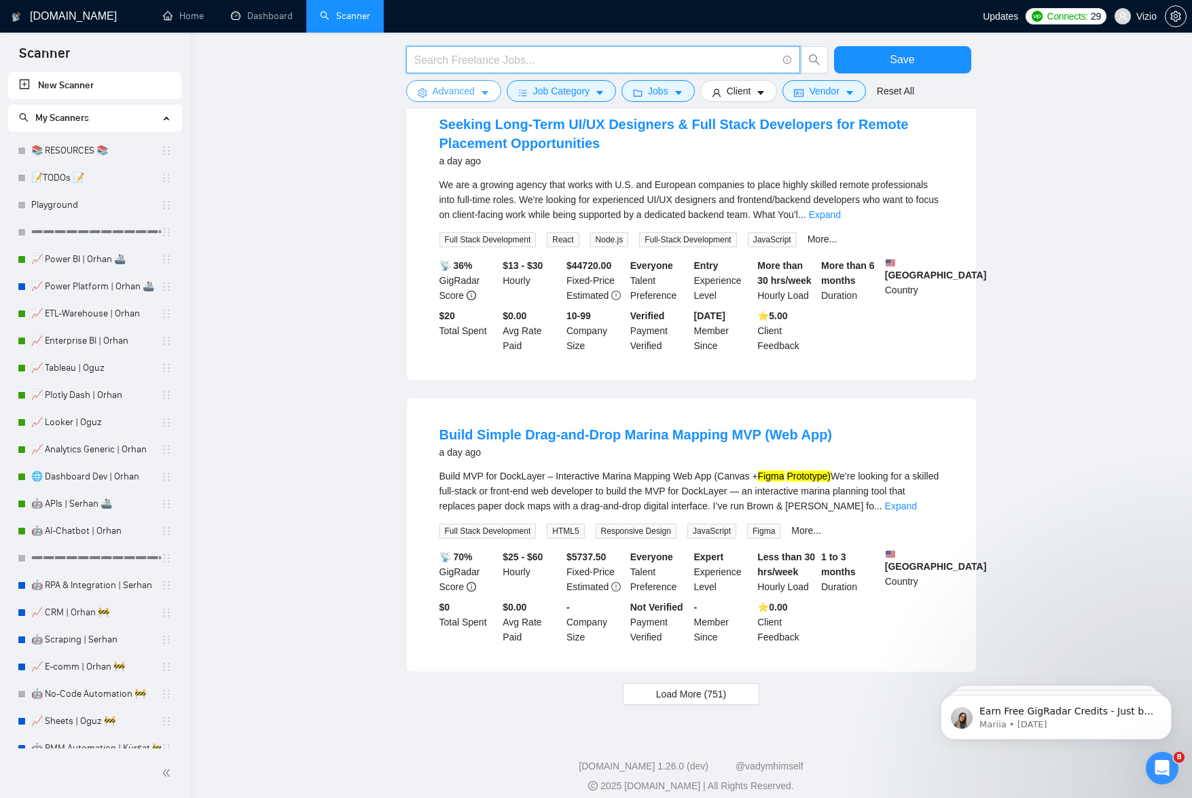
click at [494, 92] on button "Advanced" at bounding box center [453, 91] width 95 height 22
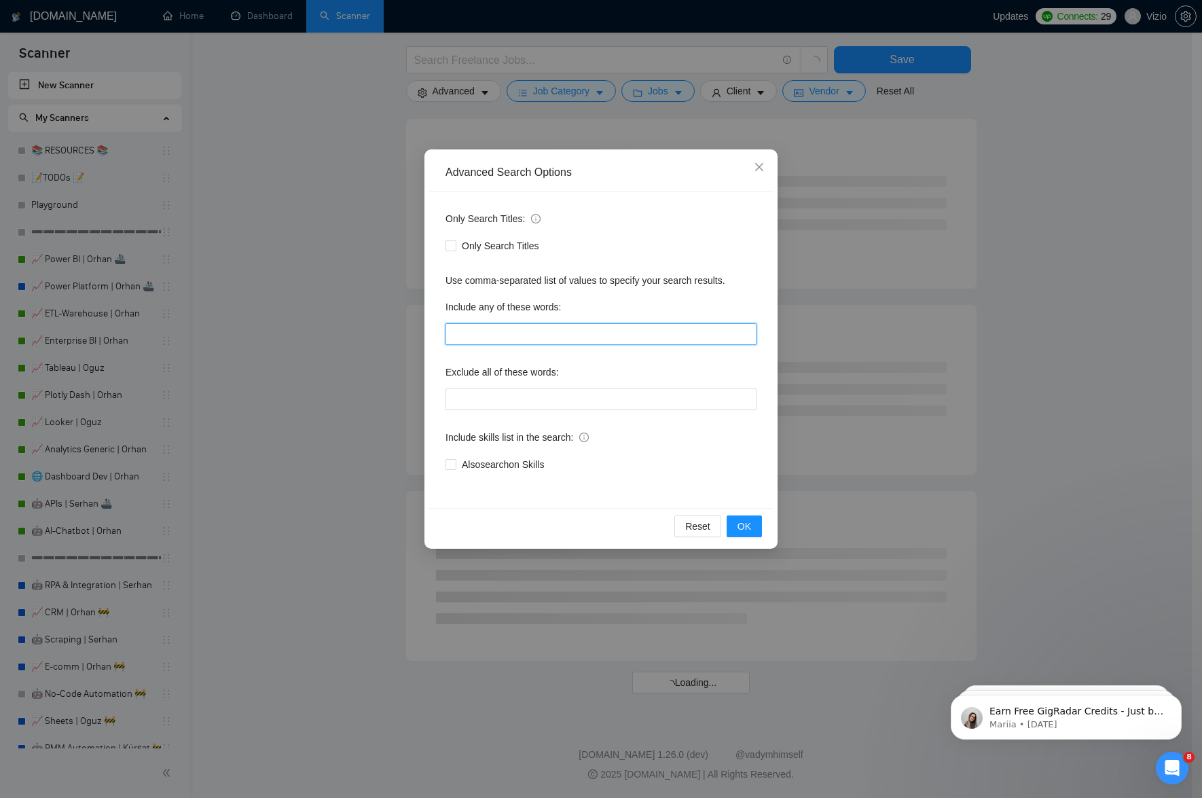
scroll to position [505, 0]
click at [541, 344] on input "text" at bounding box center [601, 334] width 311 height 22
paste input "((prototype*) | (prototyping) | ("clickable prototype") | ("interactive prototy…"
type input "((prototype*) | (prototyping) | ("clickable prototype") | ("interactive prototy…"
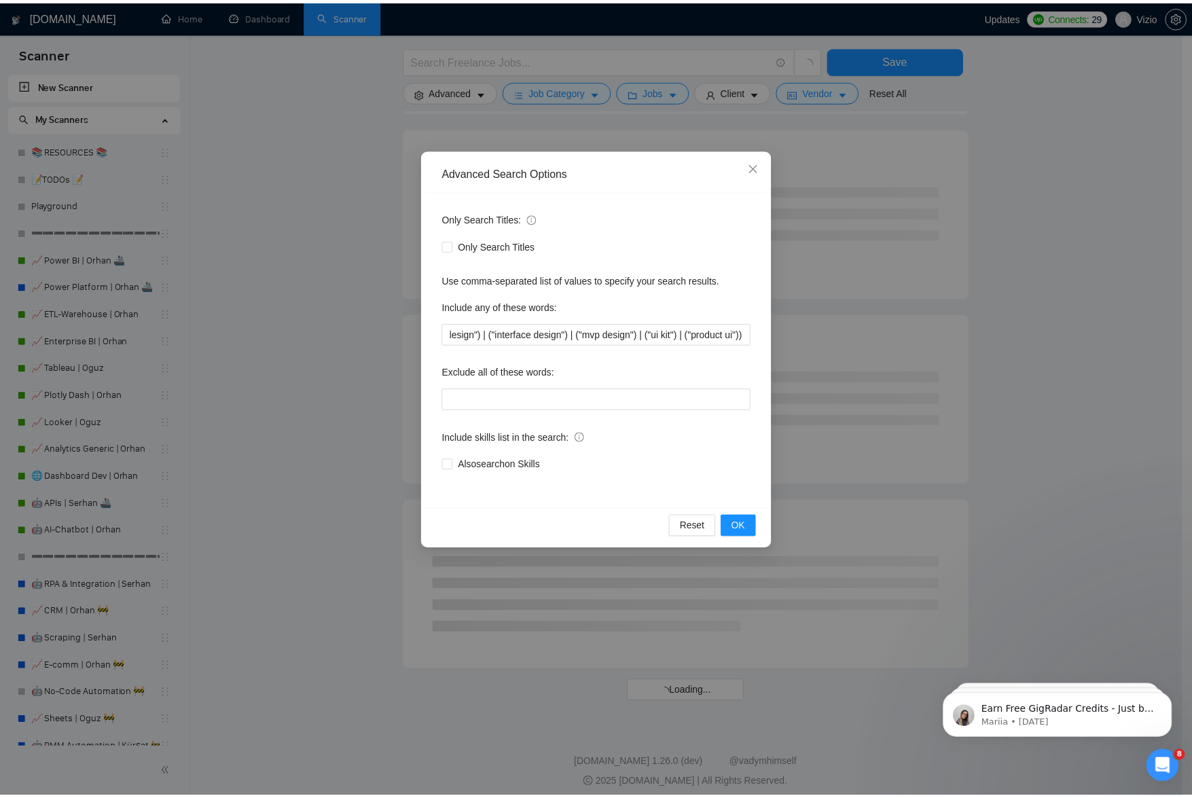
scroll to position [0, 0]
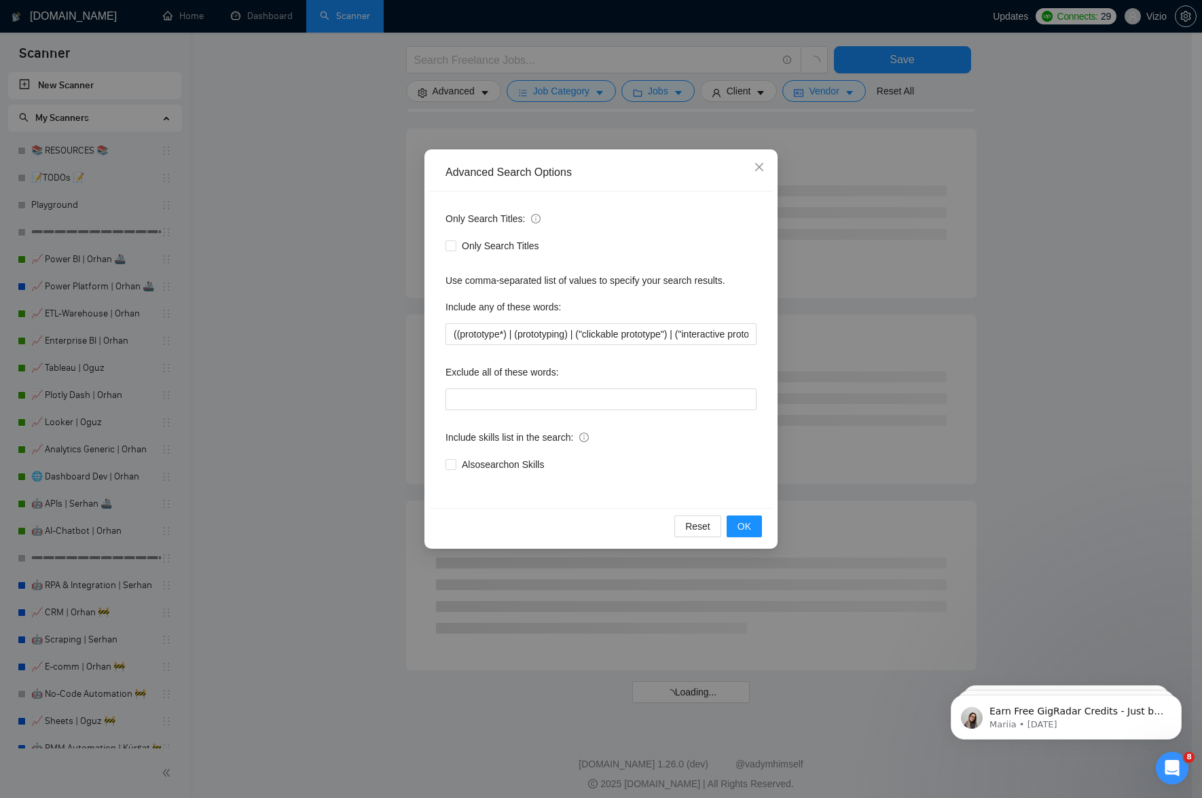
click at [501, 359] on div "Only Search Titles: Only Search Titles Use comma-separated list of values to sp…" at bounding box center [601, 350] width 344 height 316
click at [747, 533] on span "OK" at bounding box center [745, 526] width 14 height 15
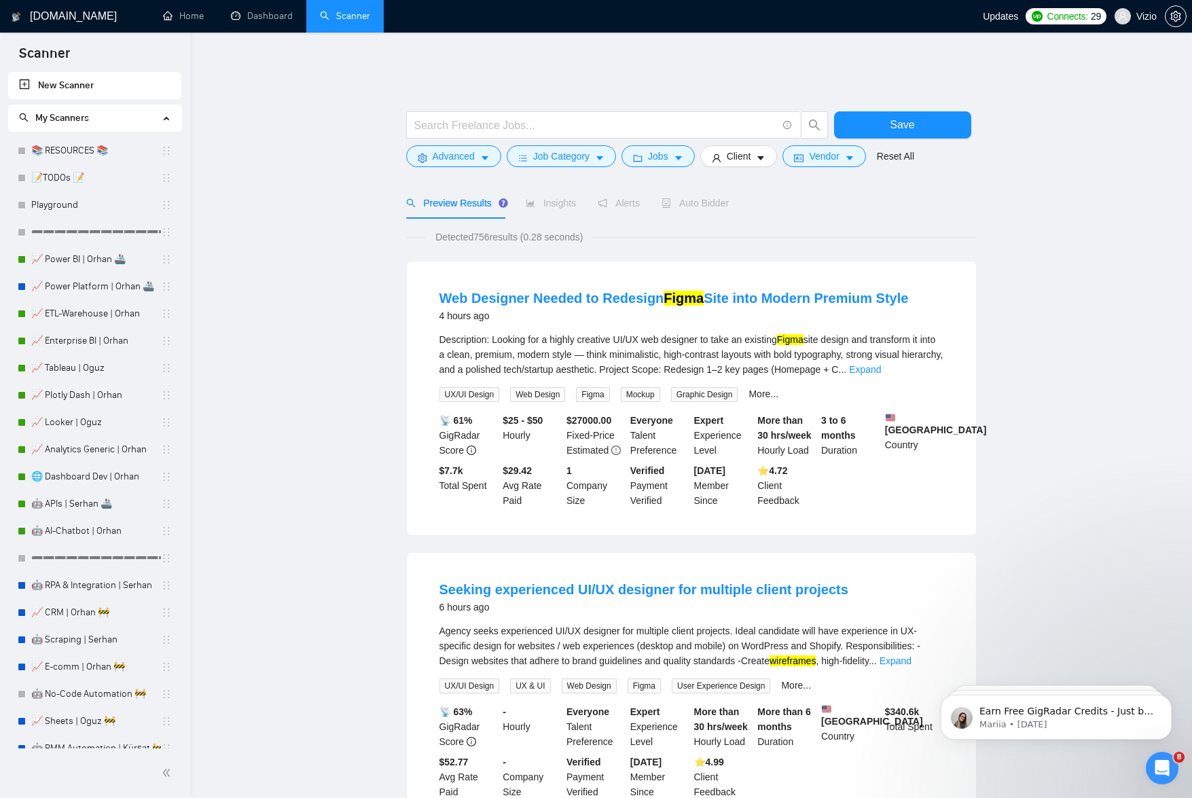
click at [481, 130] on div at bounding box center [617, 128] width 428 height 34
click at [478, 145] on button "Advanced" at bounding box center [453, 156] width 95 height 22
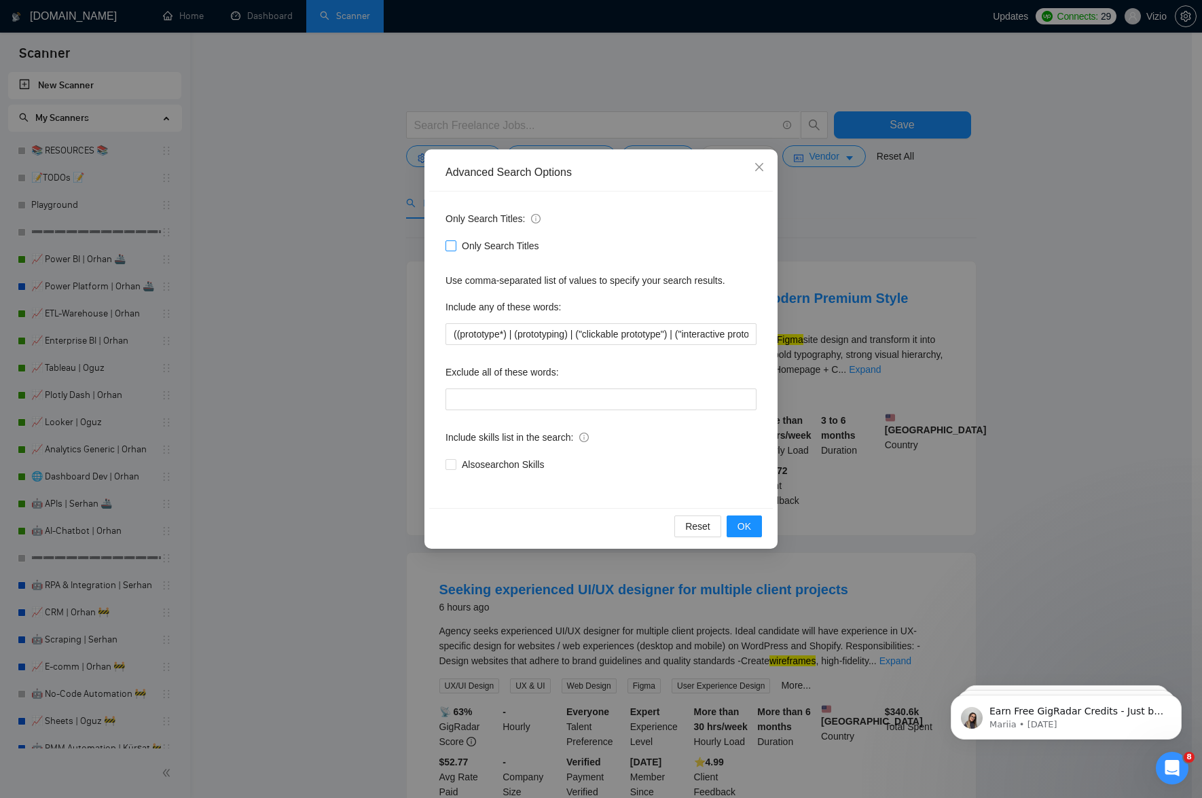
click at [510, 244] on span "Only Search Titles" at bounding box center [500, 245] width 88 height 15
click at [455, 244] on input "Only Search Titles" at bounding box center [451, 245] width 10 height 10
click at [748, 528] on span "OK" at bounding box center [745, 526] width 14 height 15
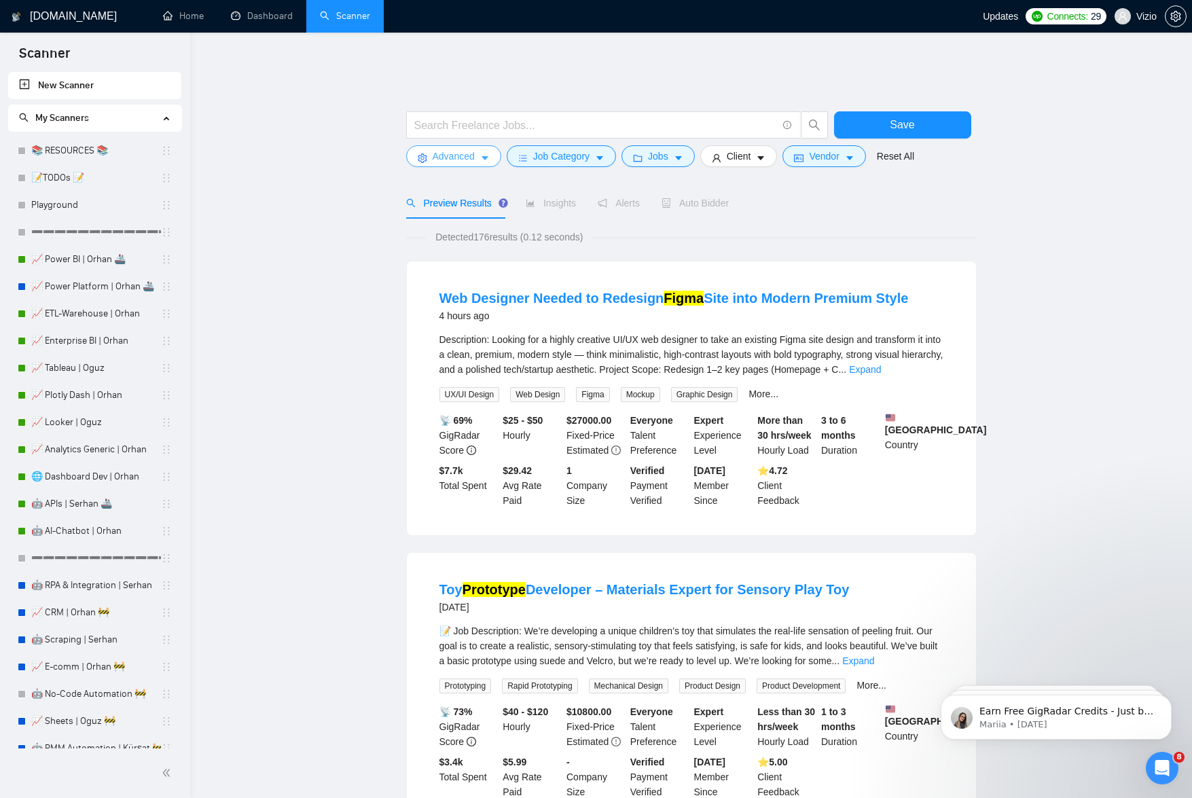
click at [485, 153] on icon "caret-down" at bounding box center [485, 158] width 10 height 10
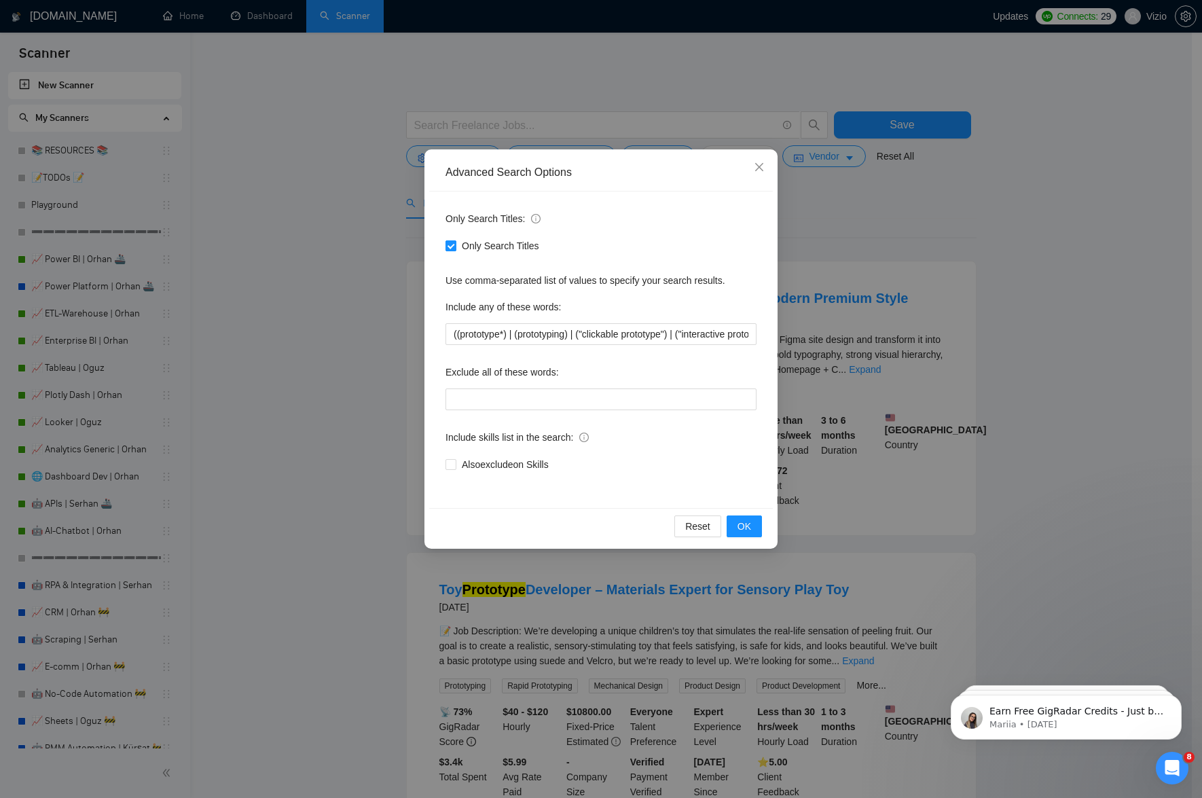
click at [490, 240] on span "Only Search Titles" at bounding box center [500, 245] width 88 height 15
click at [455, 240] on input "Only Search Titles" at bounding box center [451, 245] width 10 height 10
checkbox input "false"
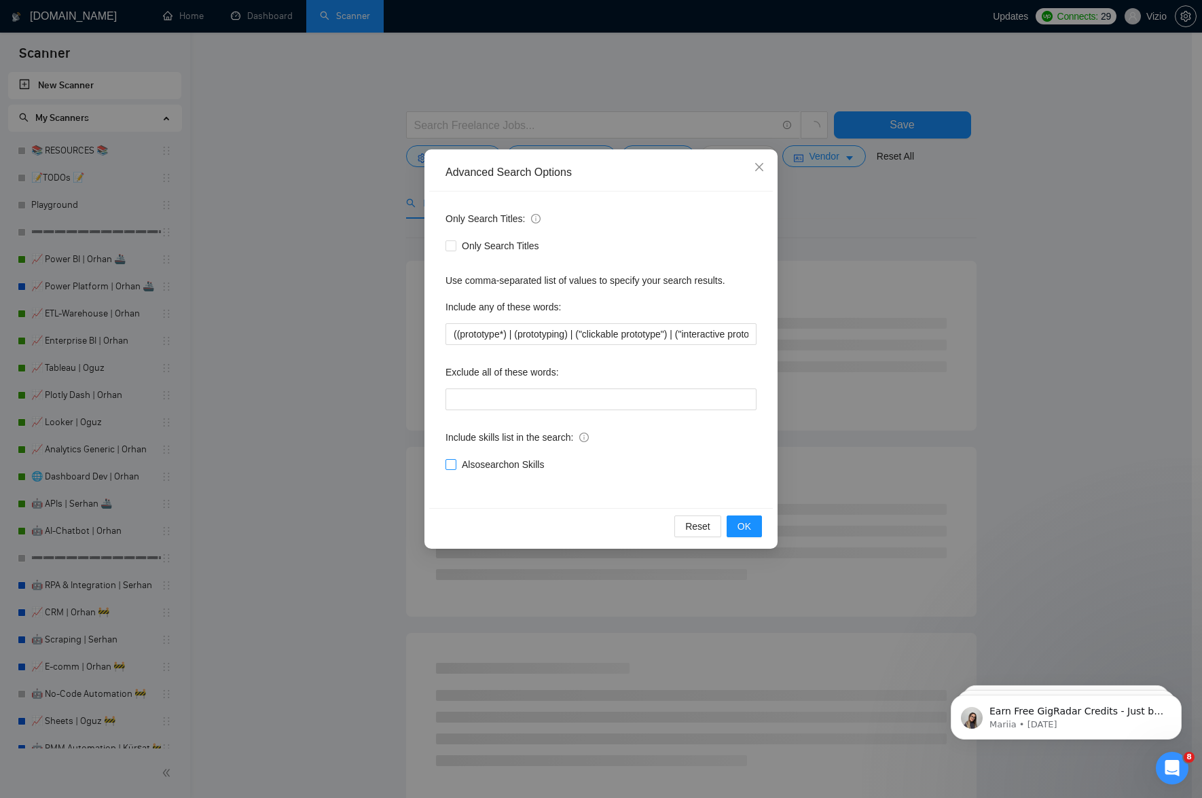
click at [523, 462] on span "Also search on Skills" at bounding box center [502, 464] width 93 height 15
click at [455, 462] on input "Also search on Skills" at bounding box center [451, 464] width 10 height 10
checkbox input "true"
click at [746, 522] on span "OK" at bounding box center [745, 526] width 14 height 15
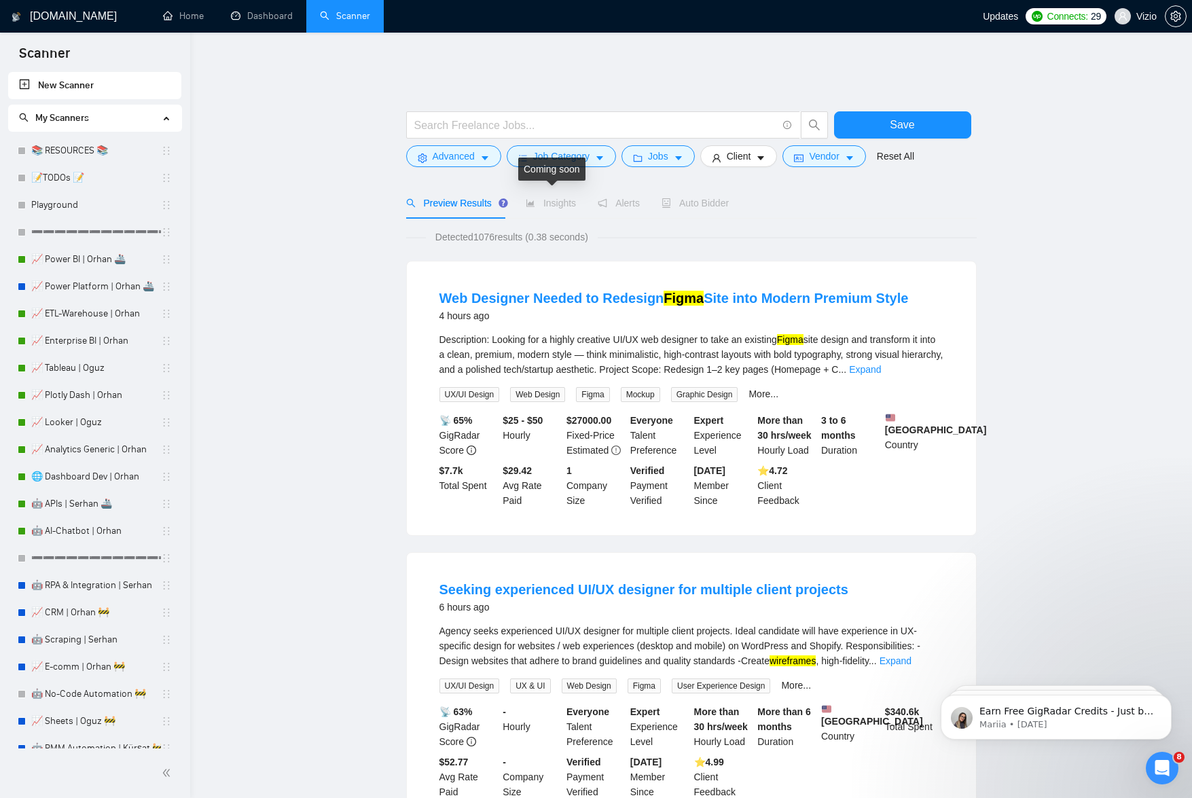
click at [549, 198] on span "Insights" at bounding box center [551, 203] width 50 height 11
click at [708, 117] on input "text" at bounding box center [595, 125] width 363 height 17
type input "Prototype"
paste input "Prototype"
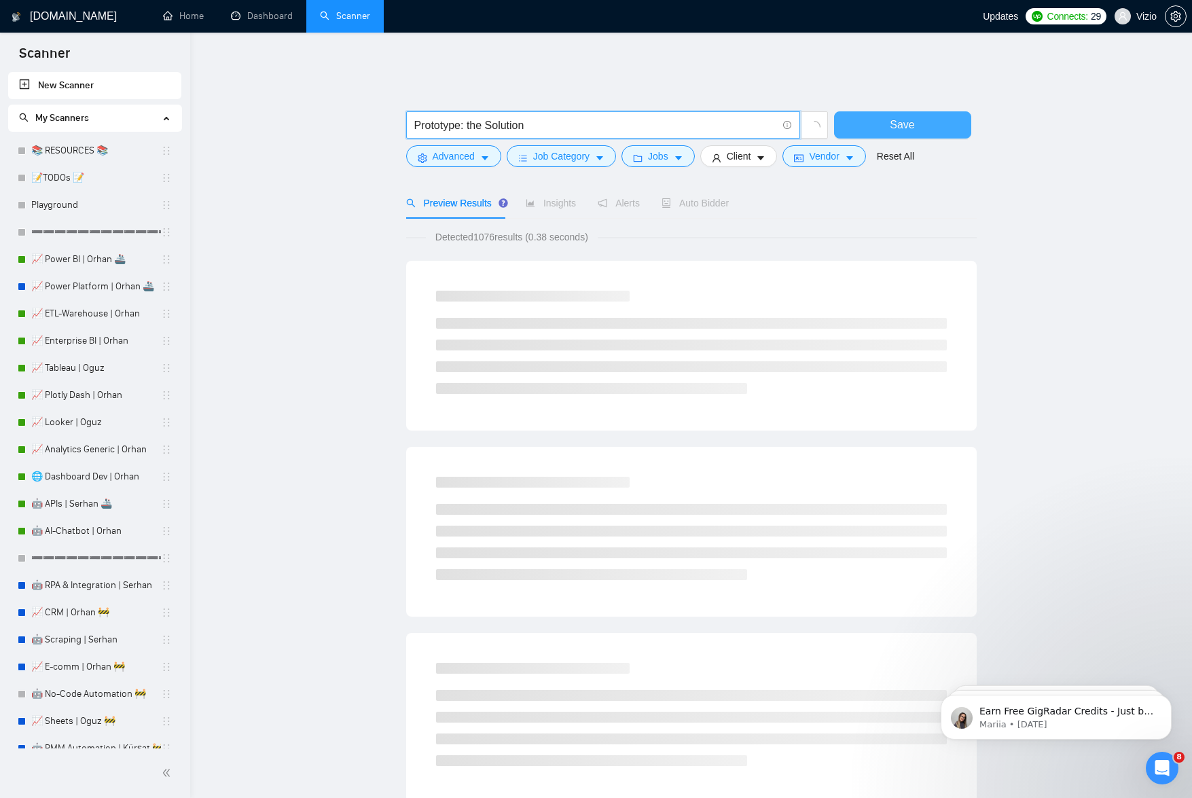
type input "Prototype: the Solution"
click at [898, 127] on button "Save" at bounding box center [902, 124] width 137 height 27
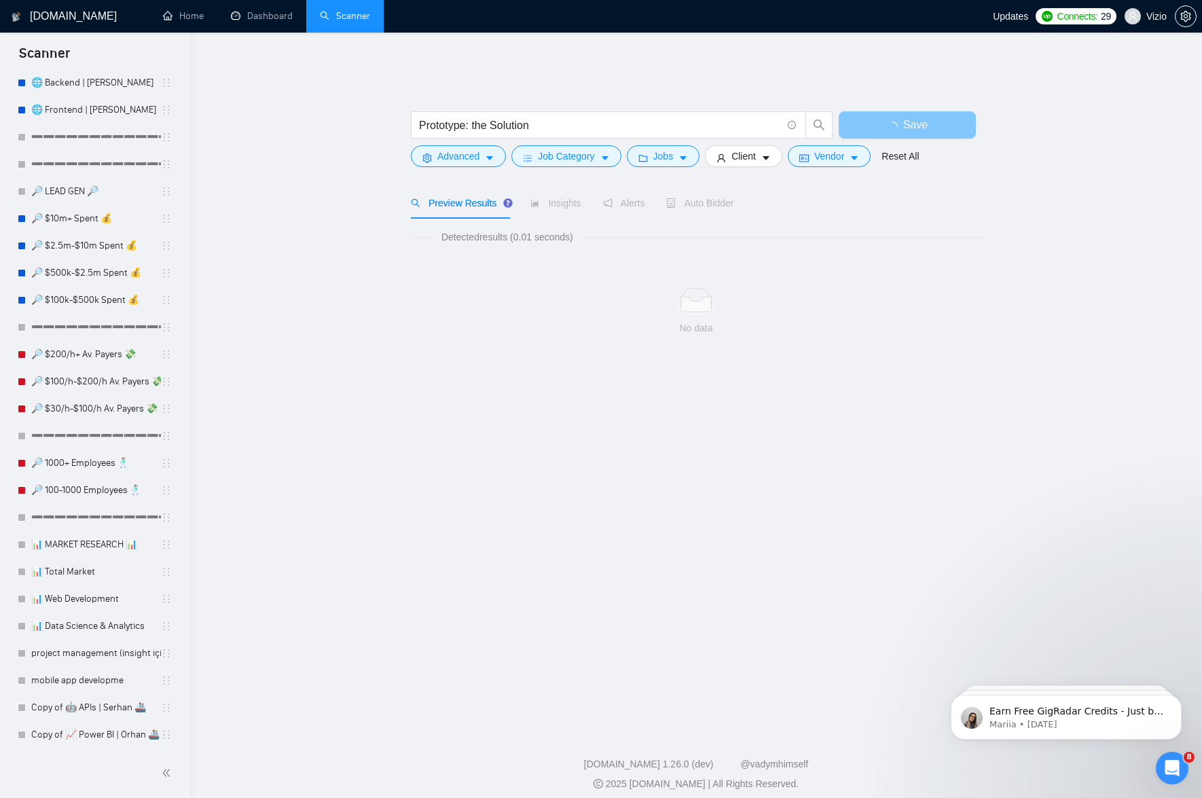
scroll to position [289, 0]
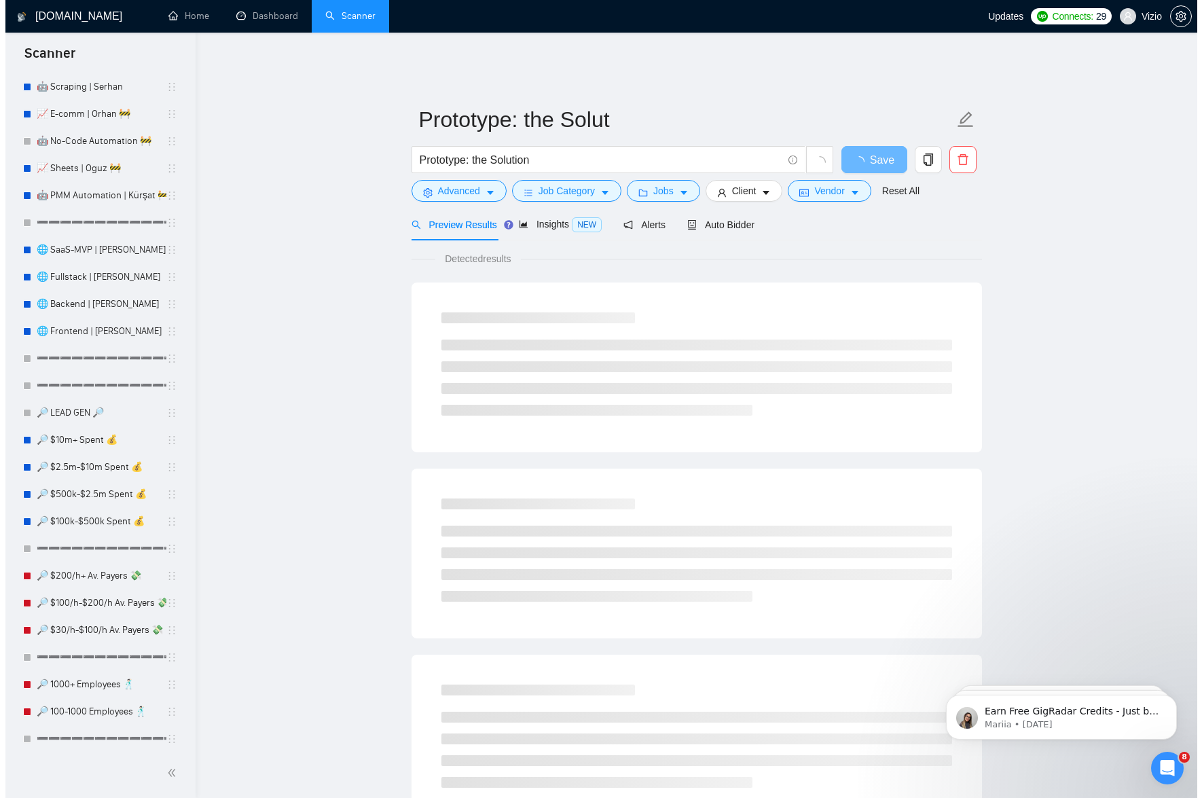
scroll to position [801, 0]
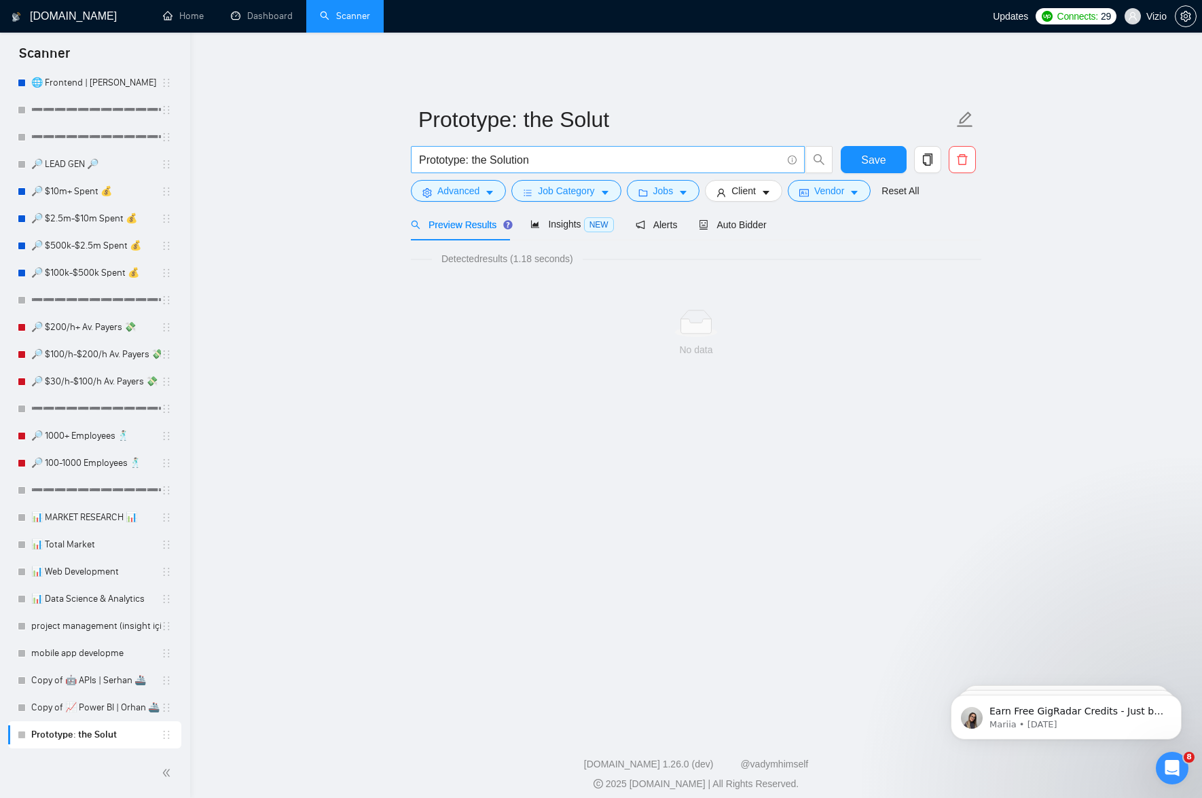
click at [706, 151] on input "Prototype: the Solution" at bounding box center [600, 159] width 363 height 17
click at [555, 219] on span "Insights NEW" at bounding box center [571, 224] width 83 height 11
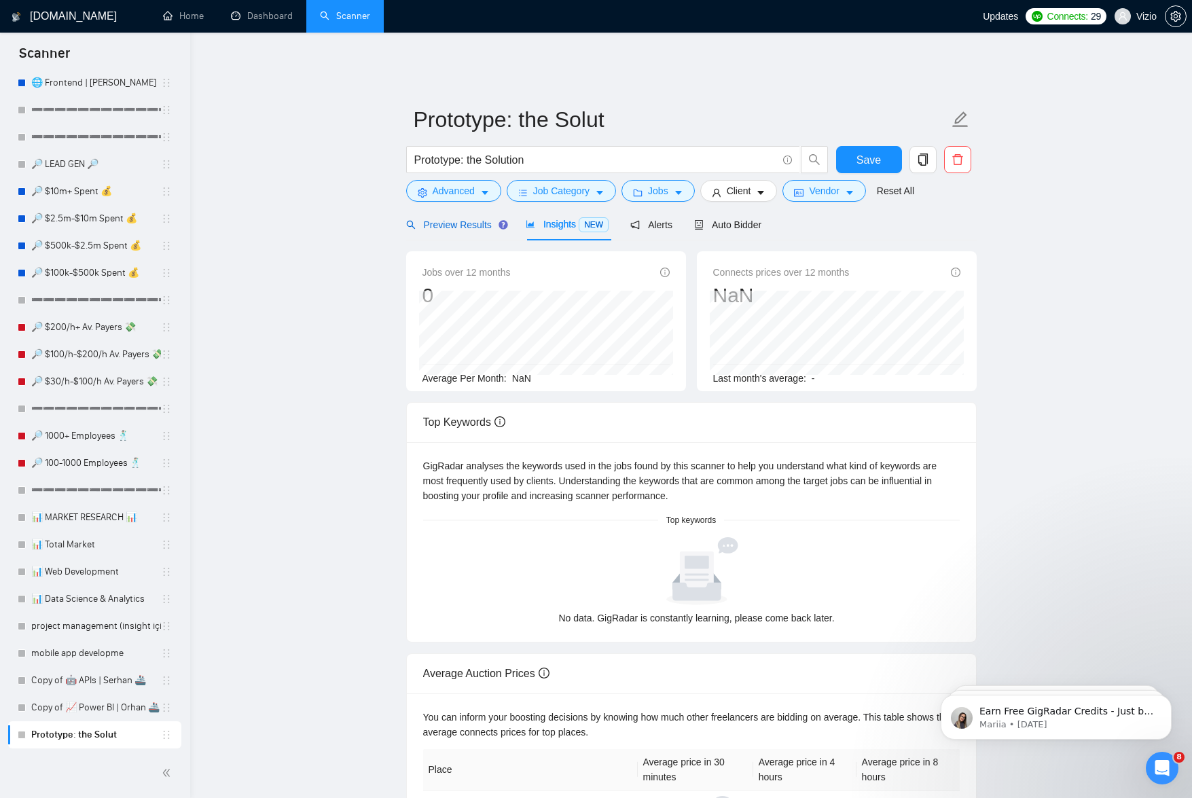
click at [446, 221] on div "Preview Results" at bounding box center [455, 224] width 98 height 15
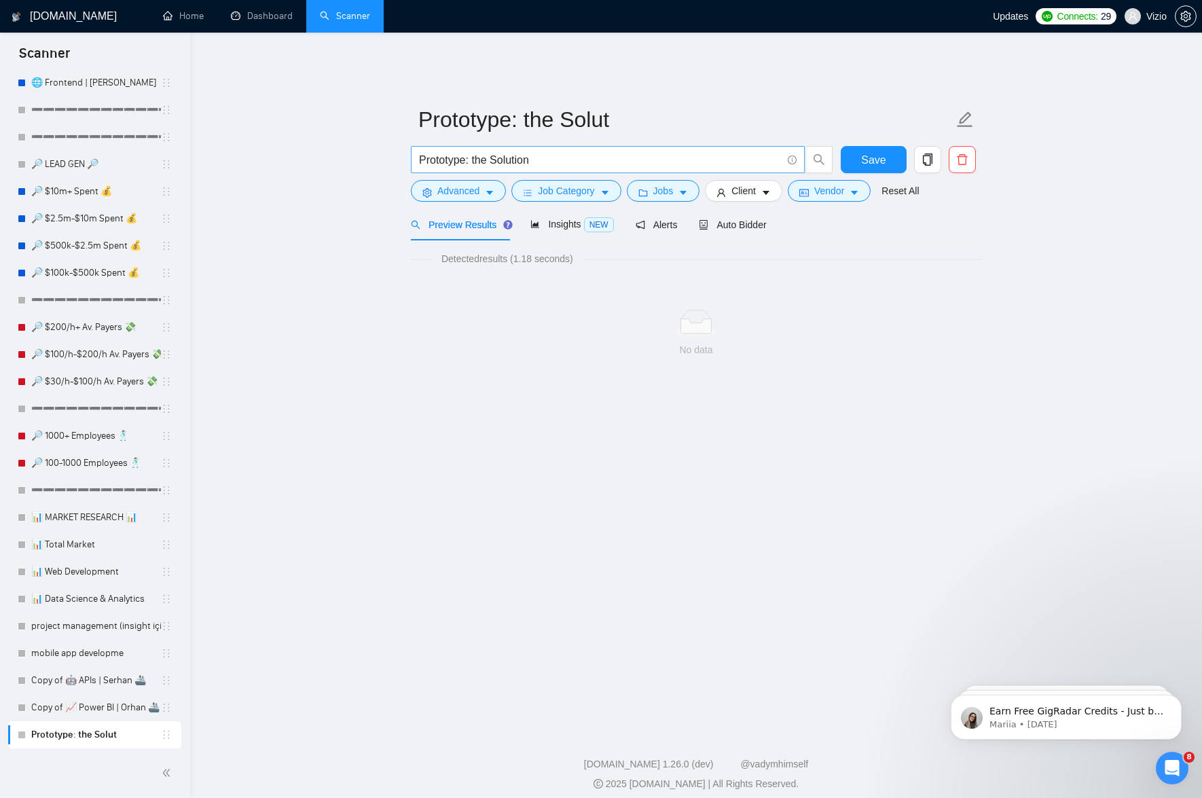
click at [629, 157] on input "Prototype: the Solution" at bounding box center [600, 159] width 363 height 17
click at [483, 187] on button "Advanced" at bounding box center [458, 191] width 95 height 22
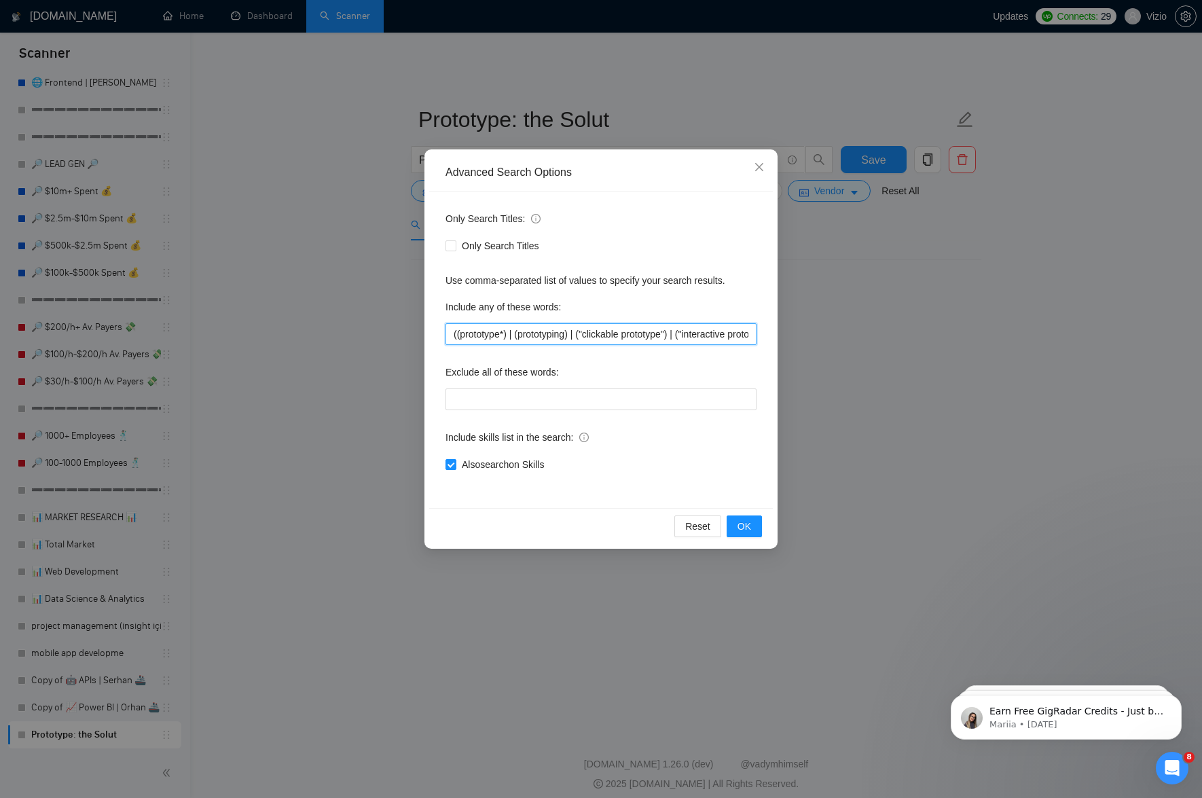
drag, startPoint x: 577, startPoint y: 327, endPoint x: 581, endPoint y: 337, distance: 10.1
click at [577, 327] on input "((prototype*) | (prototyping) | ("clickable prototype") | ("interactive prototy…" at bounding box center [601, 334] width 311 height 22
click at [726, 522] on div "Reset OK" at bounding box center [601, 526] width 344 height 36
click at [740, 523] on span "OK" at bounding box center [745, 526] width 14 height 15
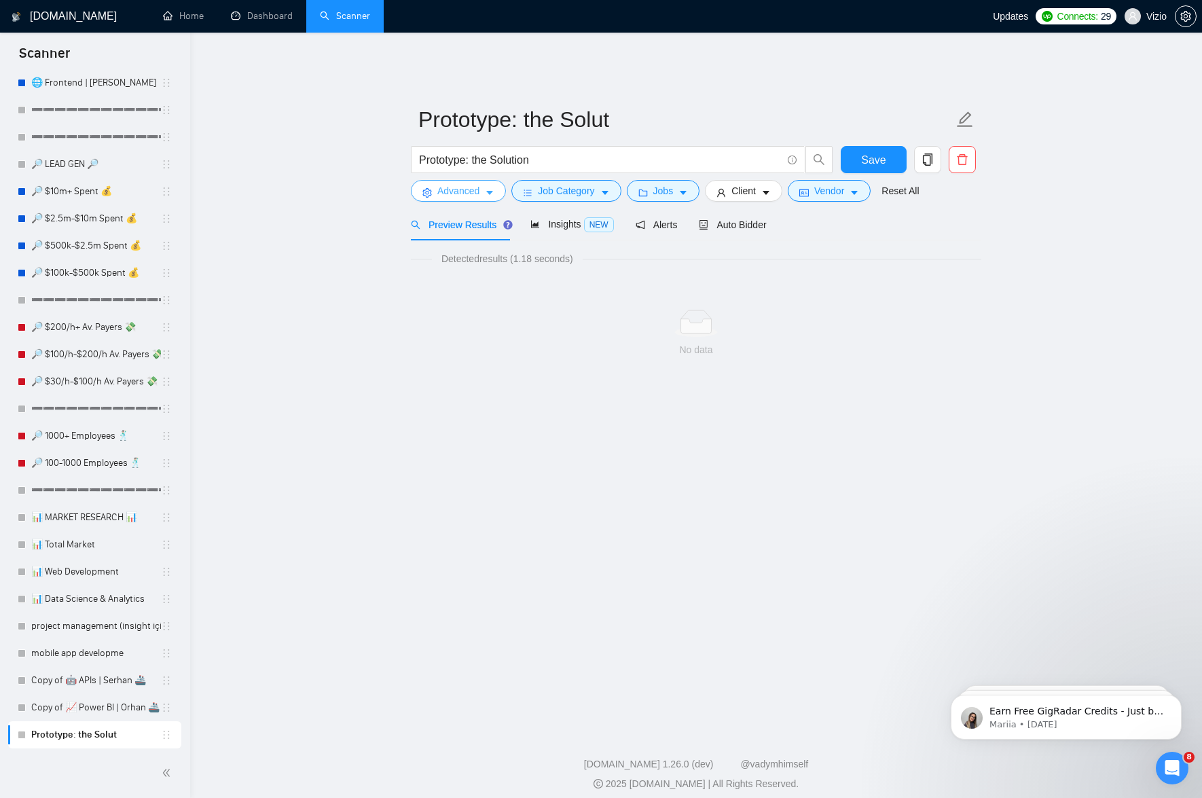
click at [490, 187] on span "caret-down" at bounding box center [490, 192] width 10 height 10
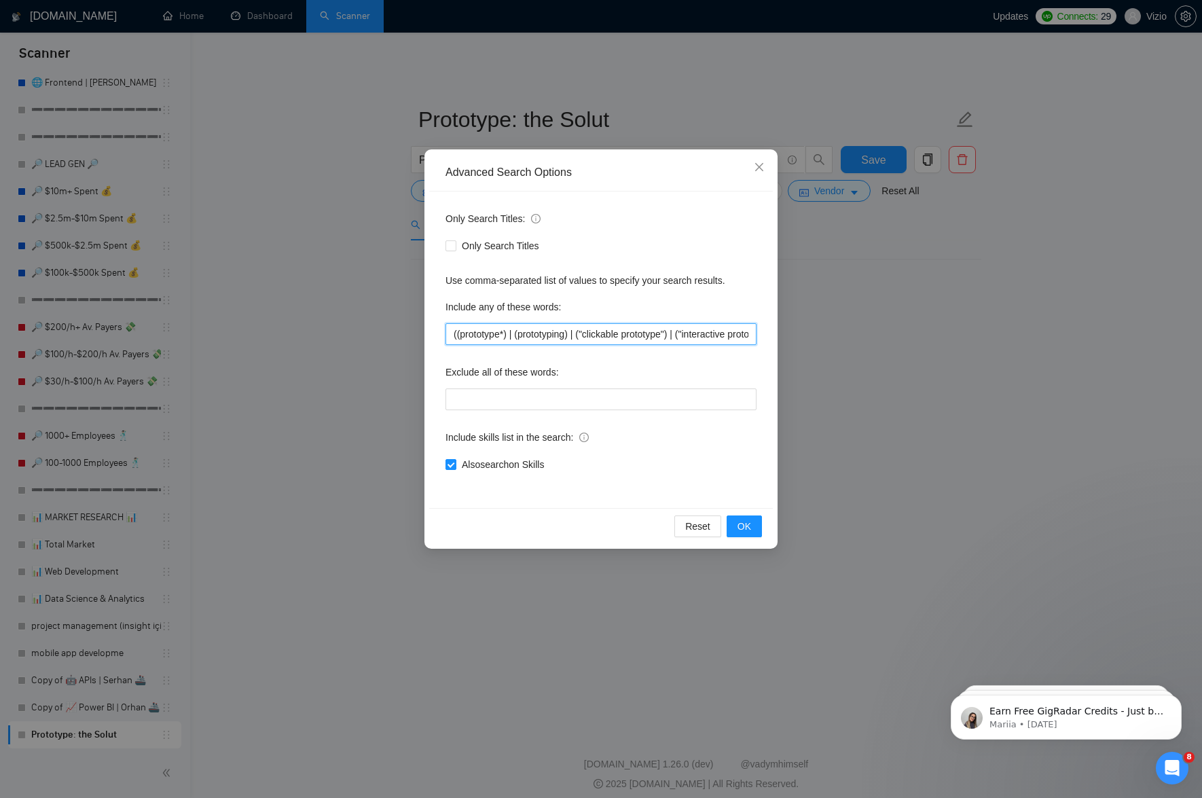
click at [569, 327] on input "((prototype*) | (prototyping) | ("clickable prototype") | ("interactive prototy…" at bounding box center [601, 334] width 311 height 22
click at [752, 168] on span "Close" at bounding box center [759, 167] width 37 height 37
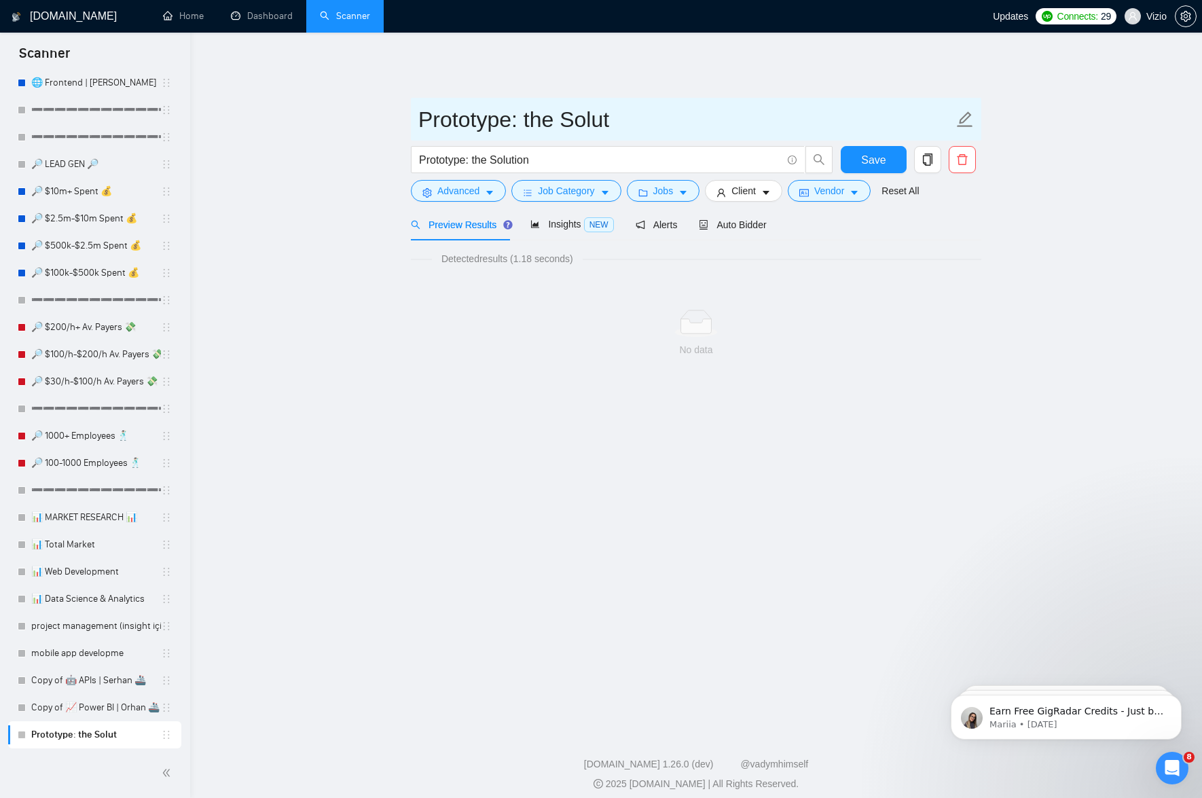
click at [646, 109] on input "Prototype: the Solut" at bounding box center [685, 120] width 535 height 34
type input "Prototype: the Solution"
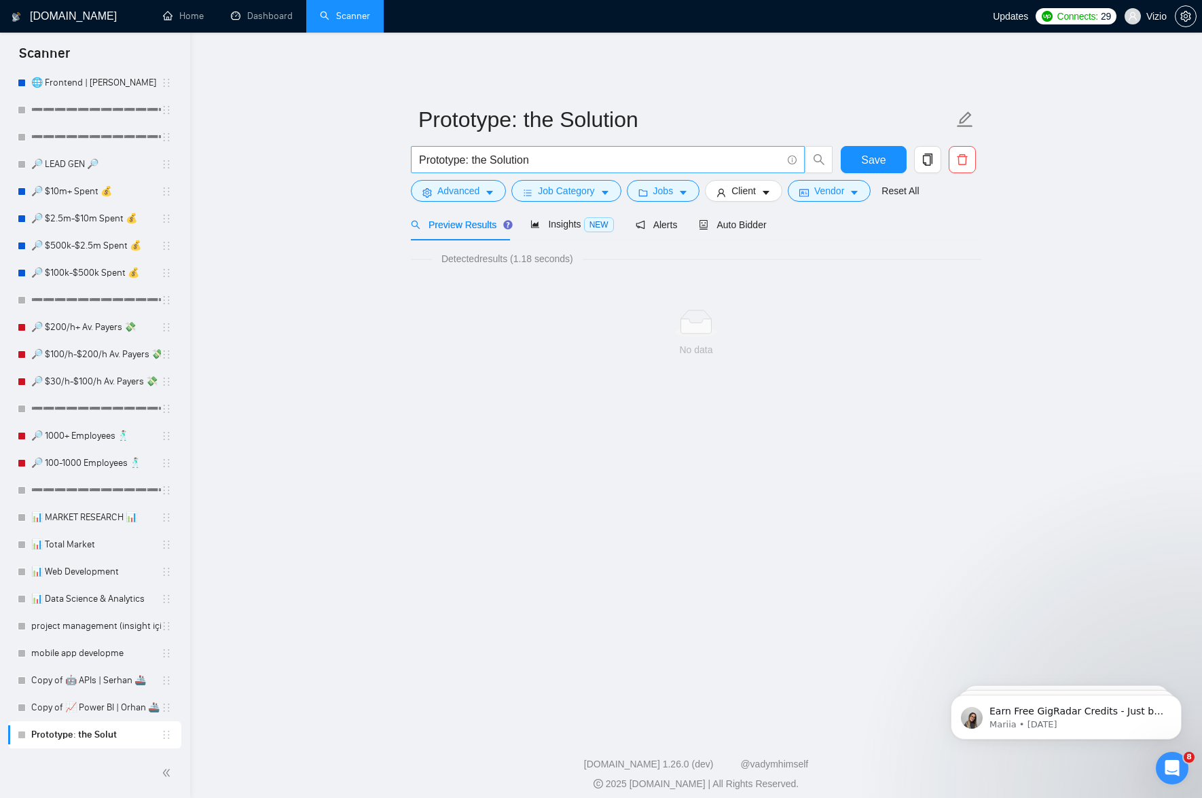
click at [633, 151] on input "Prototype: the Solution" at bounding box center [600, 159] width 363 height 17
paste input "((prototype*) | (prototyping) | ("clickable prototype") | ("interactive prototy…"
type input "((prototype*) | (prototyping) | ("clickable prototype") | ("interactive prototy…"
click at [669, 412] on main "Prototype: the Solution ((prototype*) | (prototyping) | ("clickable prototype")…" at bounding box center [696, 383] width 968 height 639
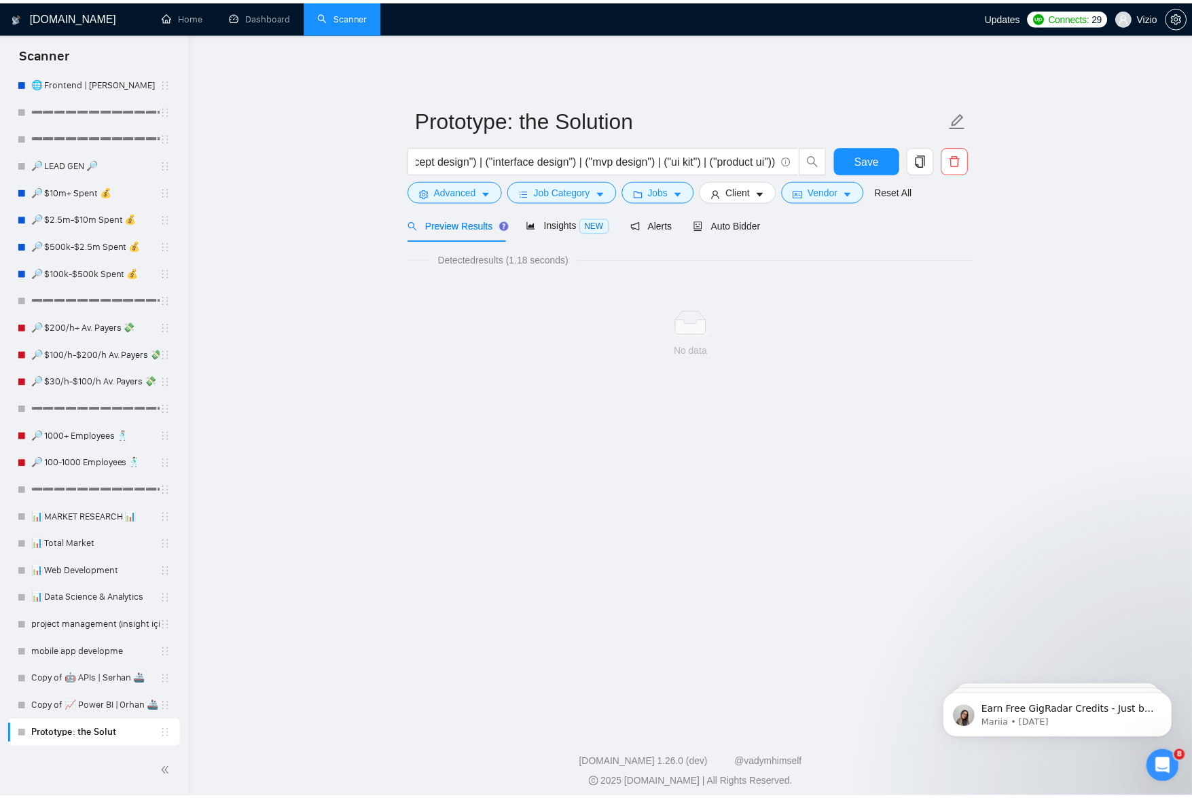
scroll to position [0, 0]
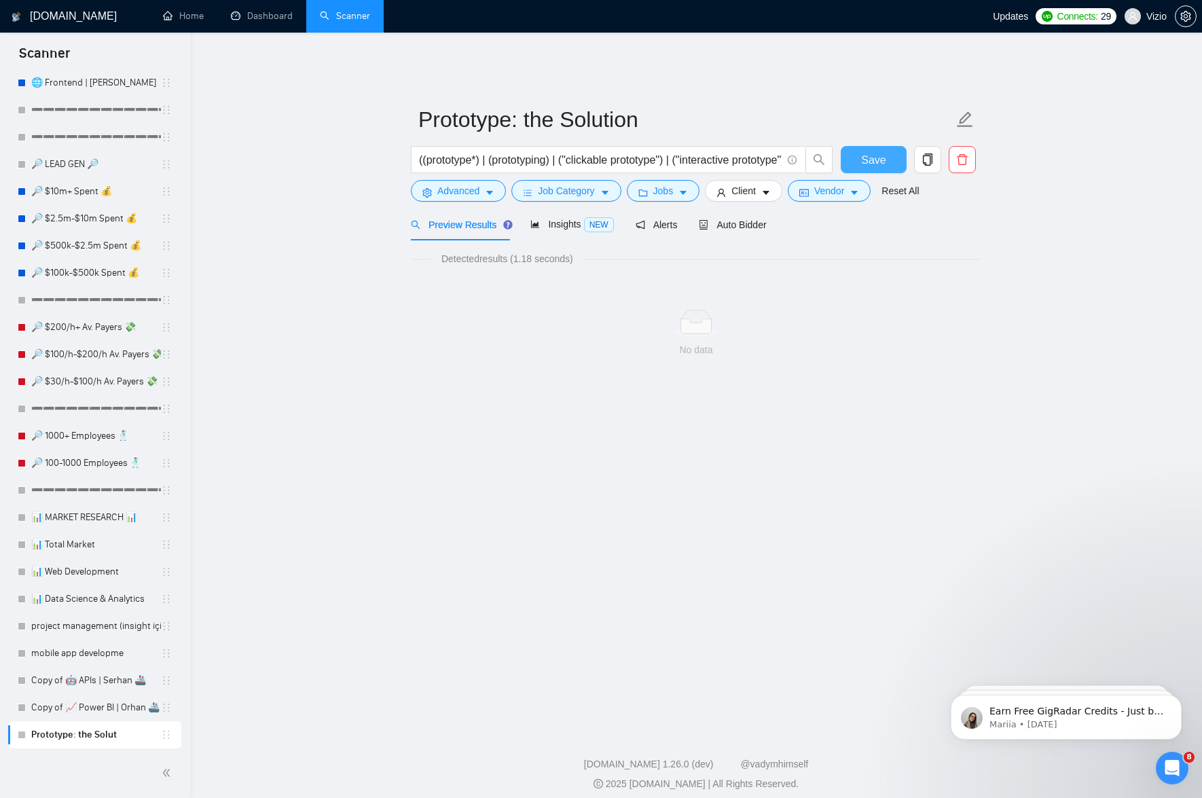
click at [888, 156] on button "Save" at bounding box center [874, 159] width 66 height 27
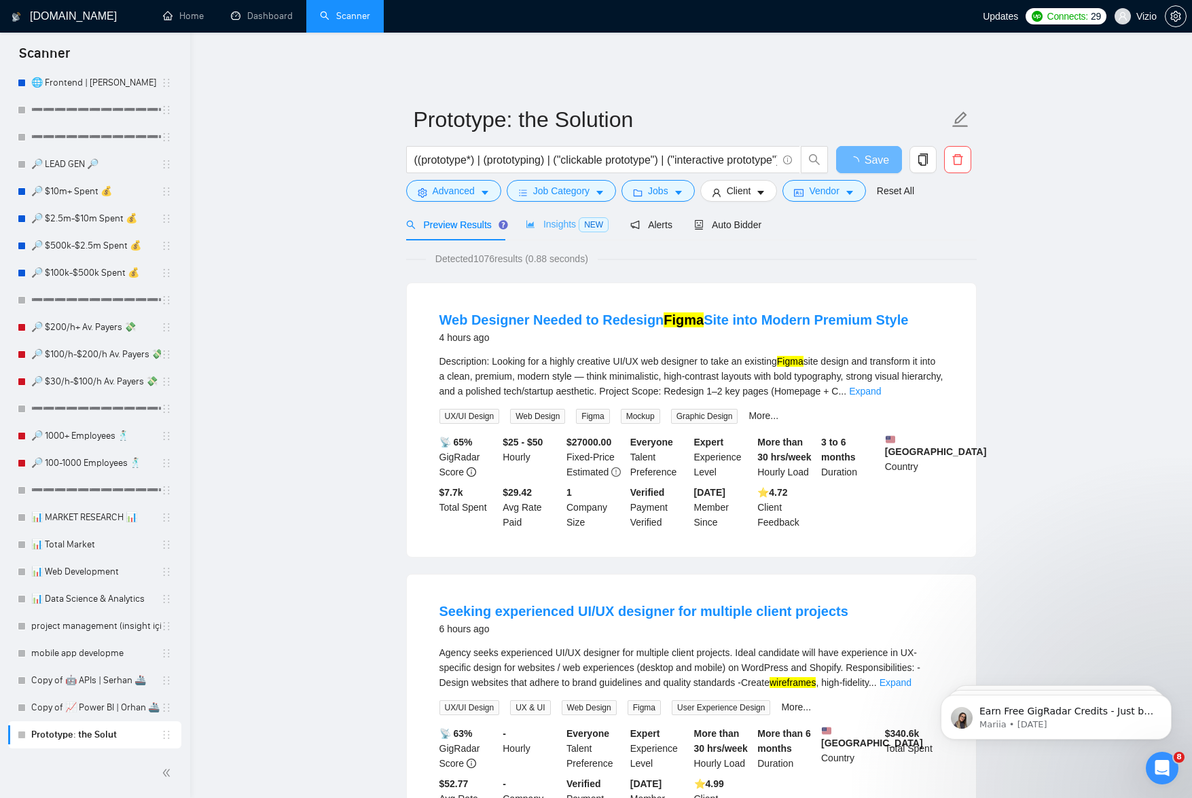
click at [549, 226] on div "Insights NEW" at bounding box center [567, 224] width 83 height 32
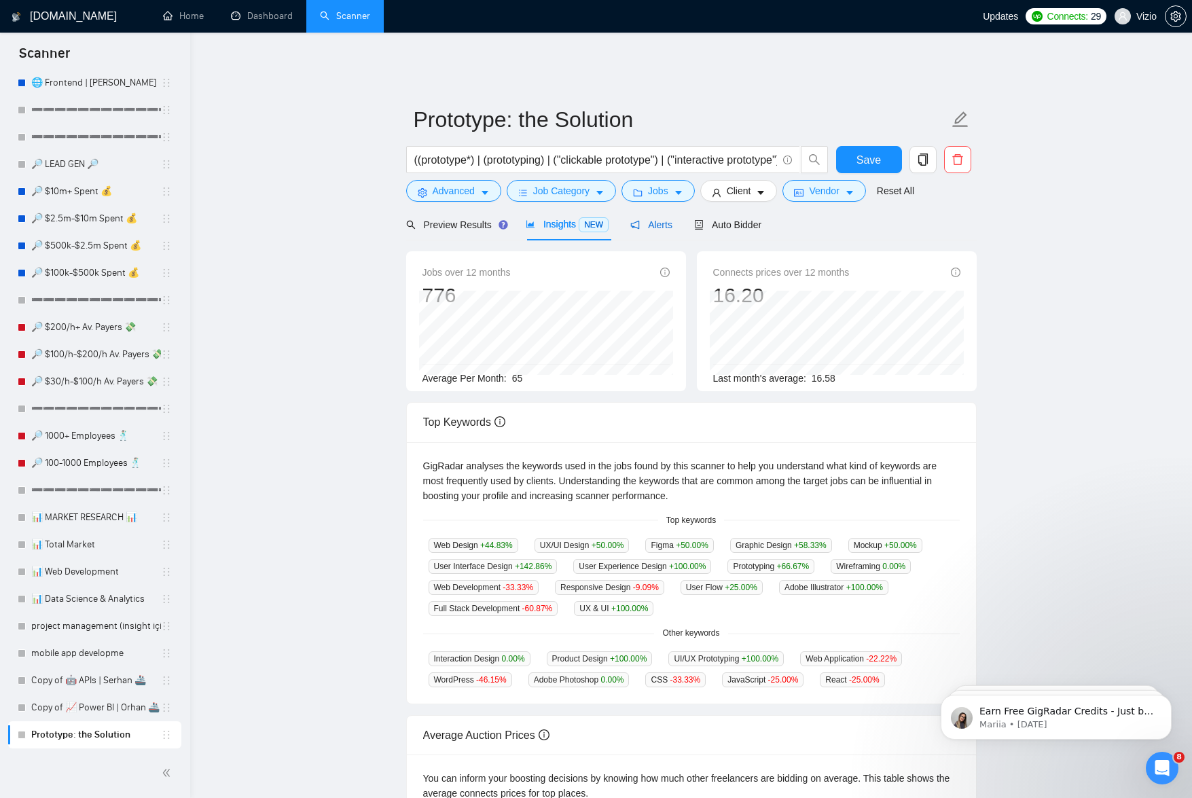
click at [649, 219] on span "Alerts" at bounding box center [651, 224] width 42 height 11
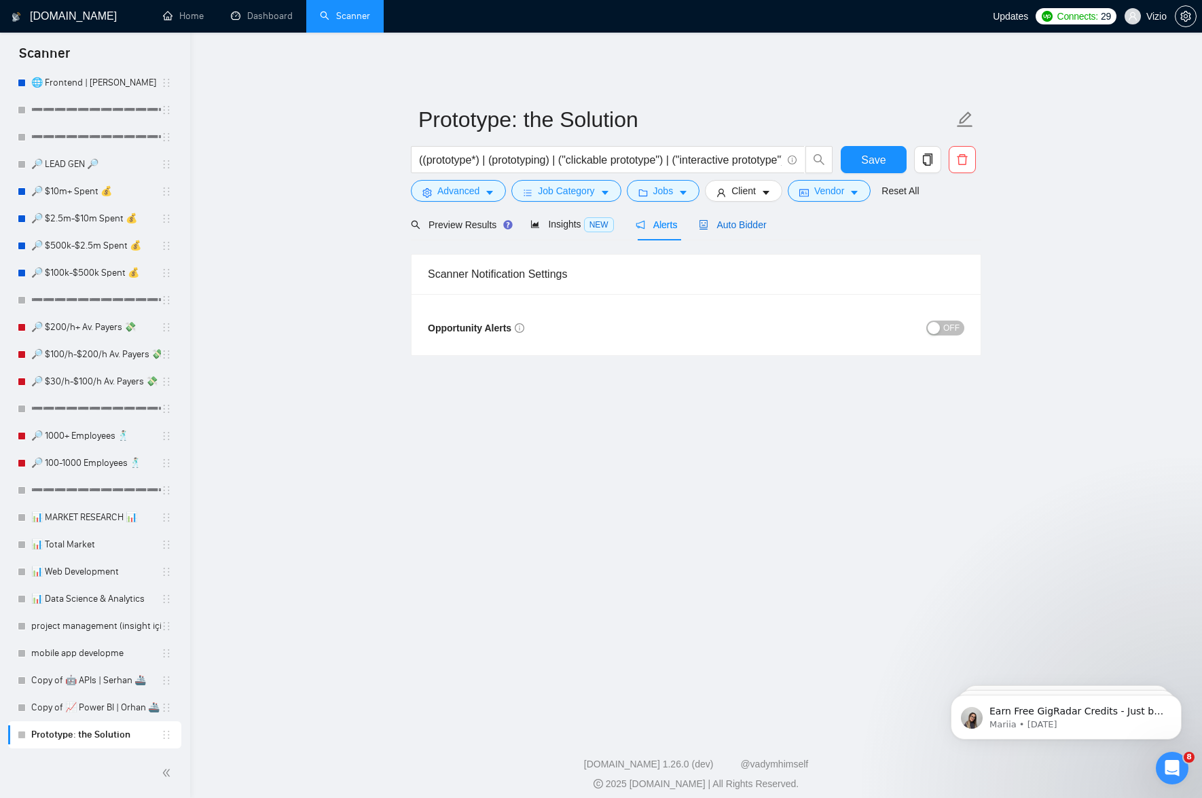
click at [751, 219] on span "Auto Bidder" at bounding box center [732, 224] width 67 height 11
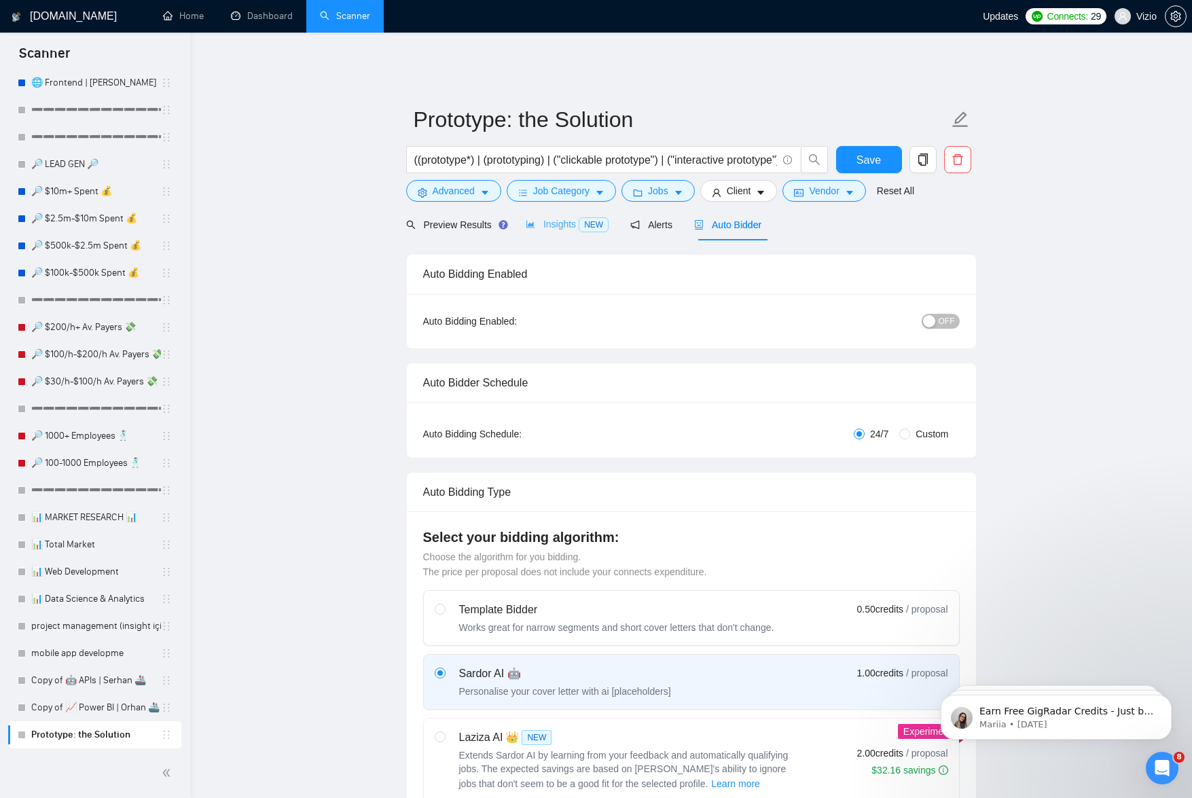
click at [566, 208] on div "Insights NEW" at bounding box center [567, 224] width 83 height 32
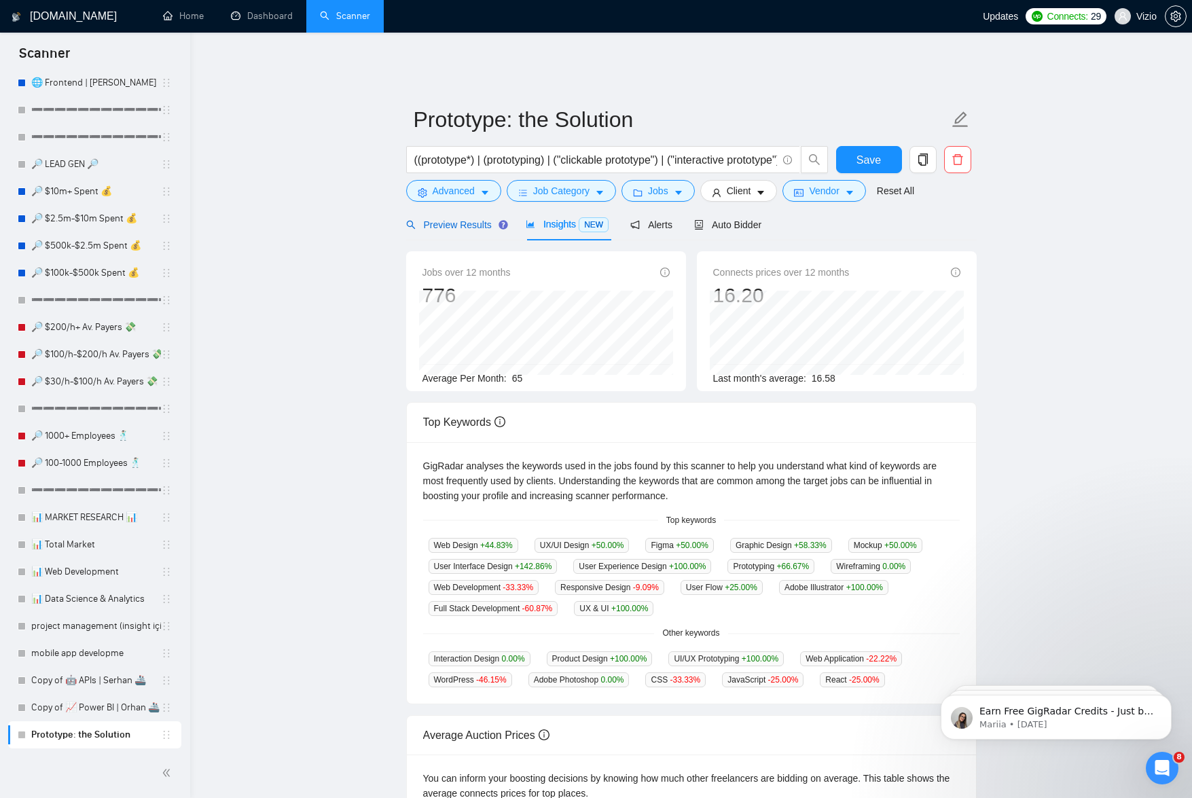
click at [455, 217] on div "Preview Results" at bounding box center [455, 224] width 98 height 15
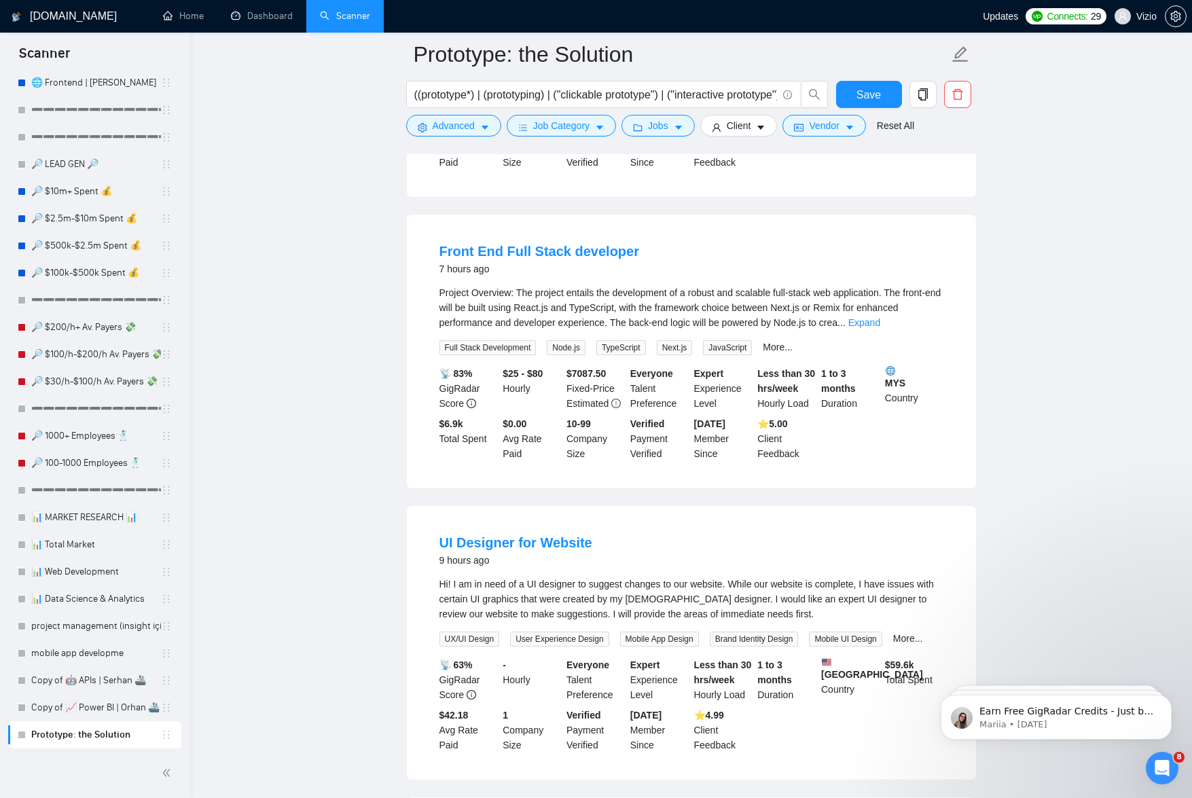
scroll to position [587, 0]
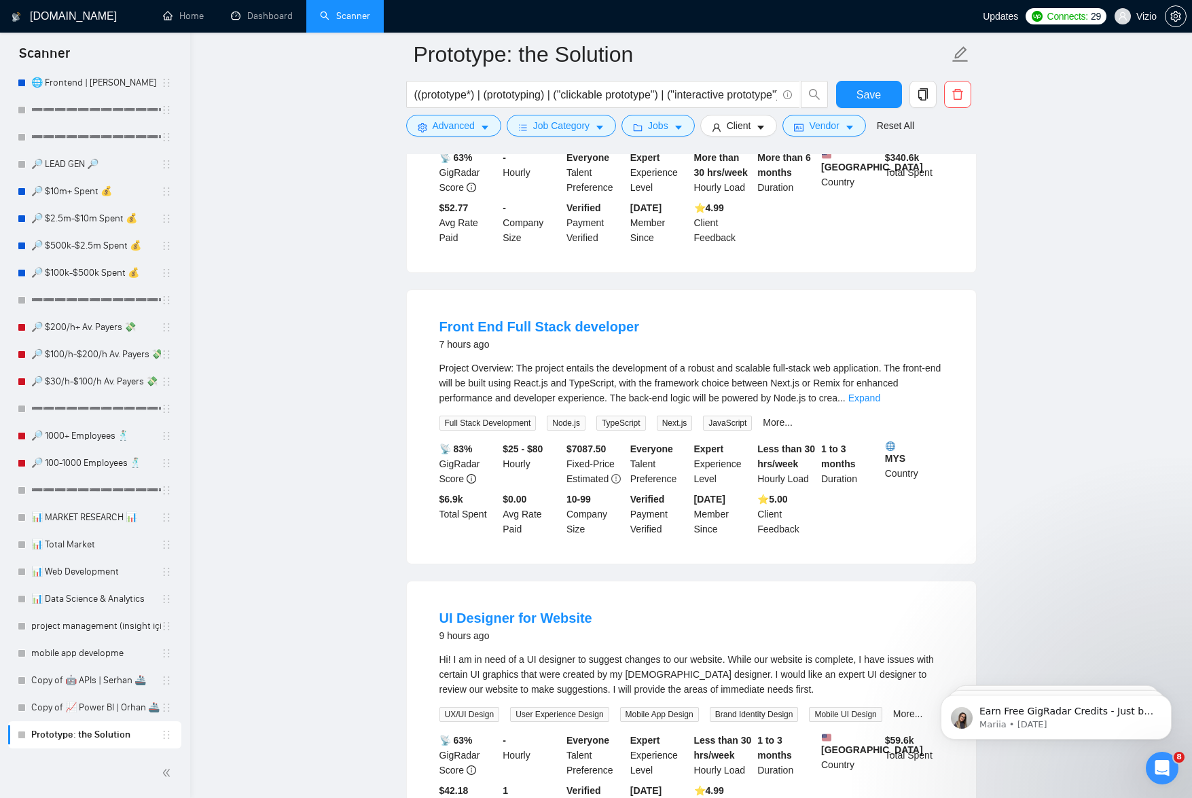
click at [681, 369] on div "Project Overview: The project entails the development of a robust and scalable …" at bounding box center [691, 383] width 504 height 45
click at [829, 397] on div "Project Overview: The project entails the development of a robust and scalable …" at bounding box center [691, 383] width 504 height 45
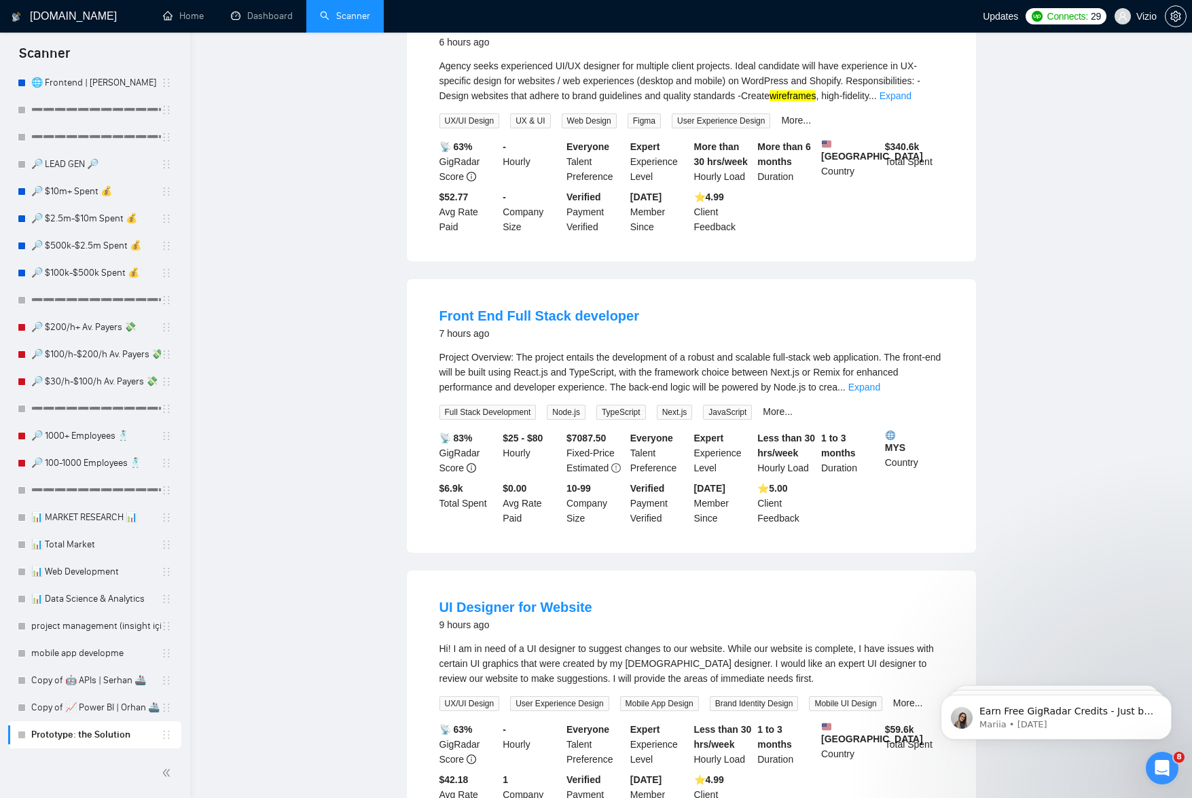
scroll to position [0, 0]
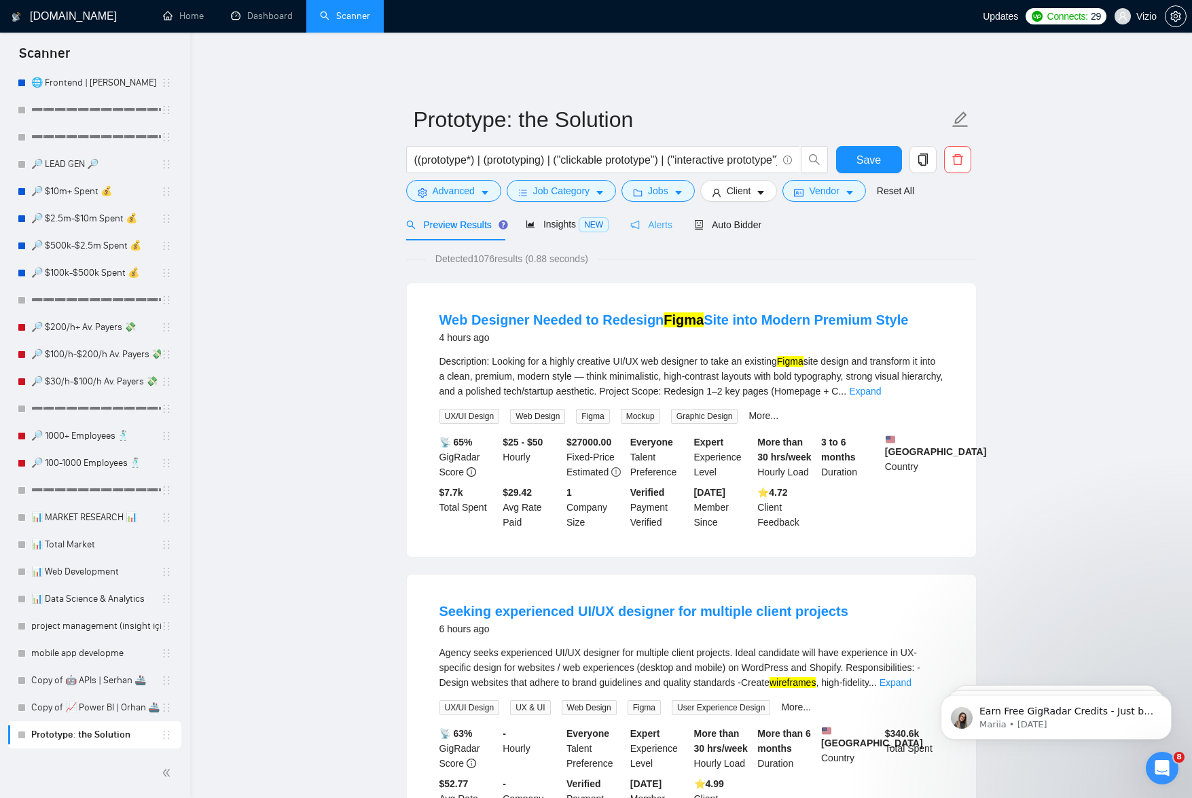
click at [671, 222] on div "Alerts" at bounding box center [651, 224] width 42 height 32
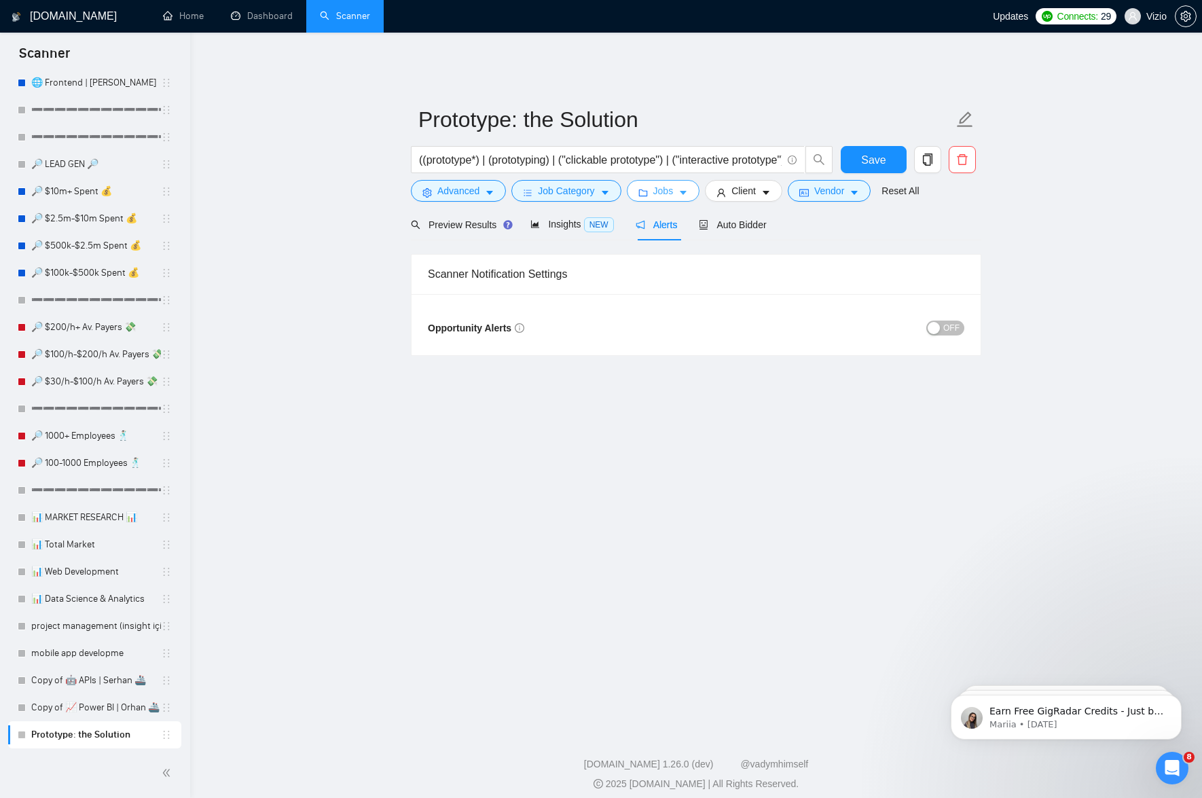
drag, startPoint x: 666, startPoint y: 181, endPoint x: 702, endPoint y: 181, distance: 35.3
click at [666, 183] on span "Jobs" at bounding box center [663, 190] width 20 height 15
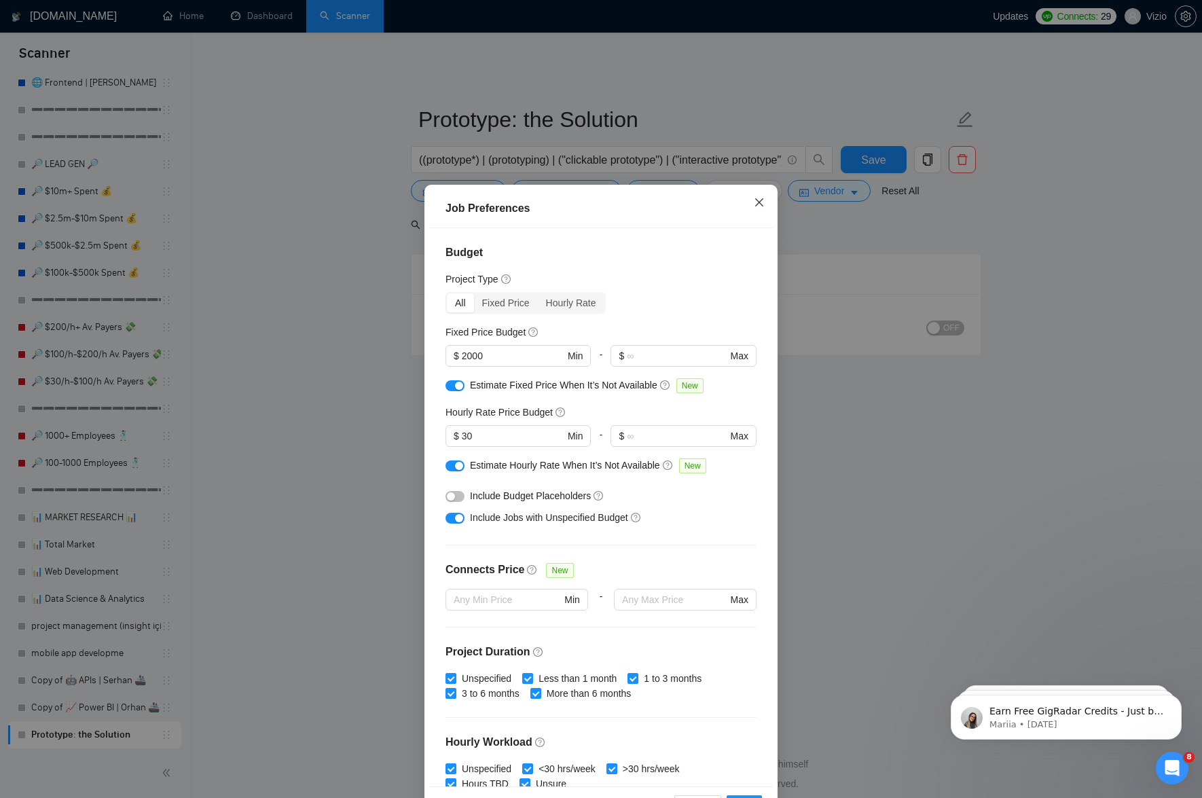
click at [759, 204] on span "Close" at bounding box center [759, 203] width 37 height 37
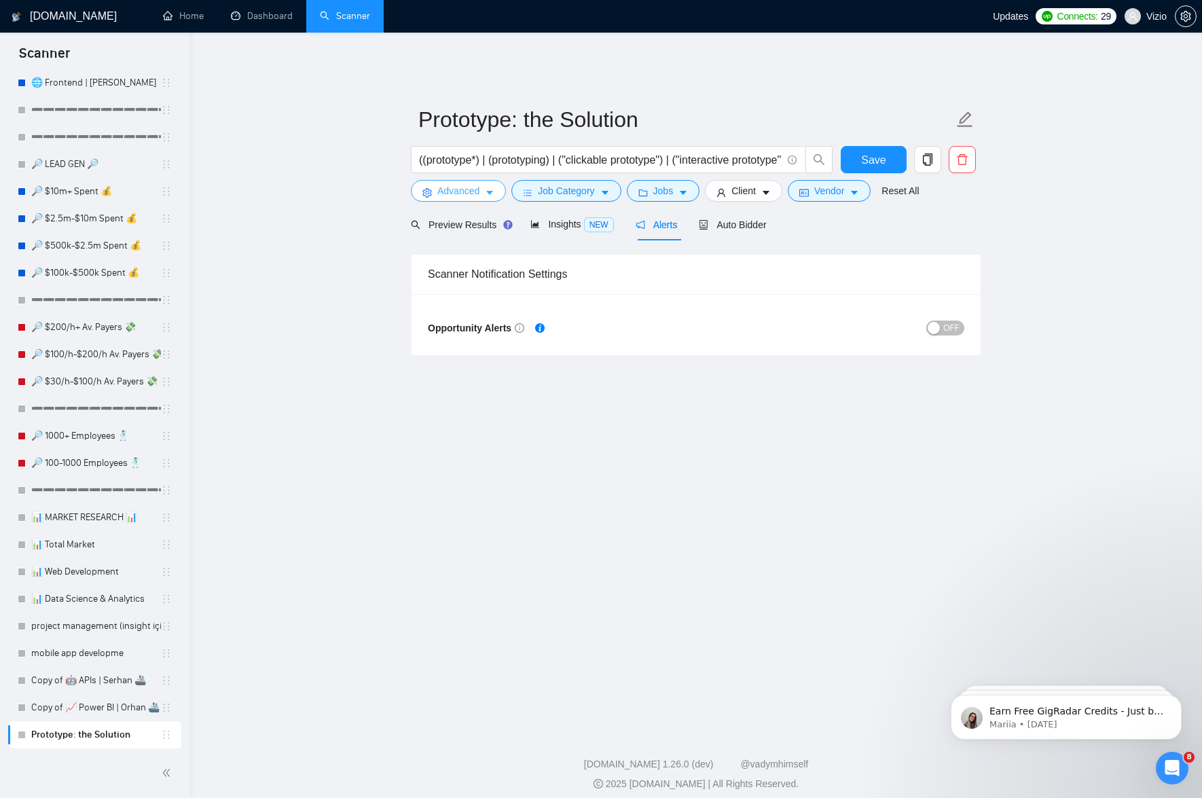
click at [482, 183] on button "Advanced" at bounding box center [458, 191] width 95 height 22
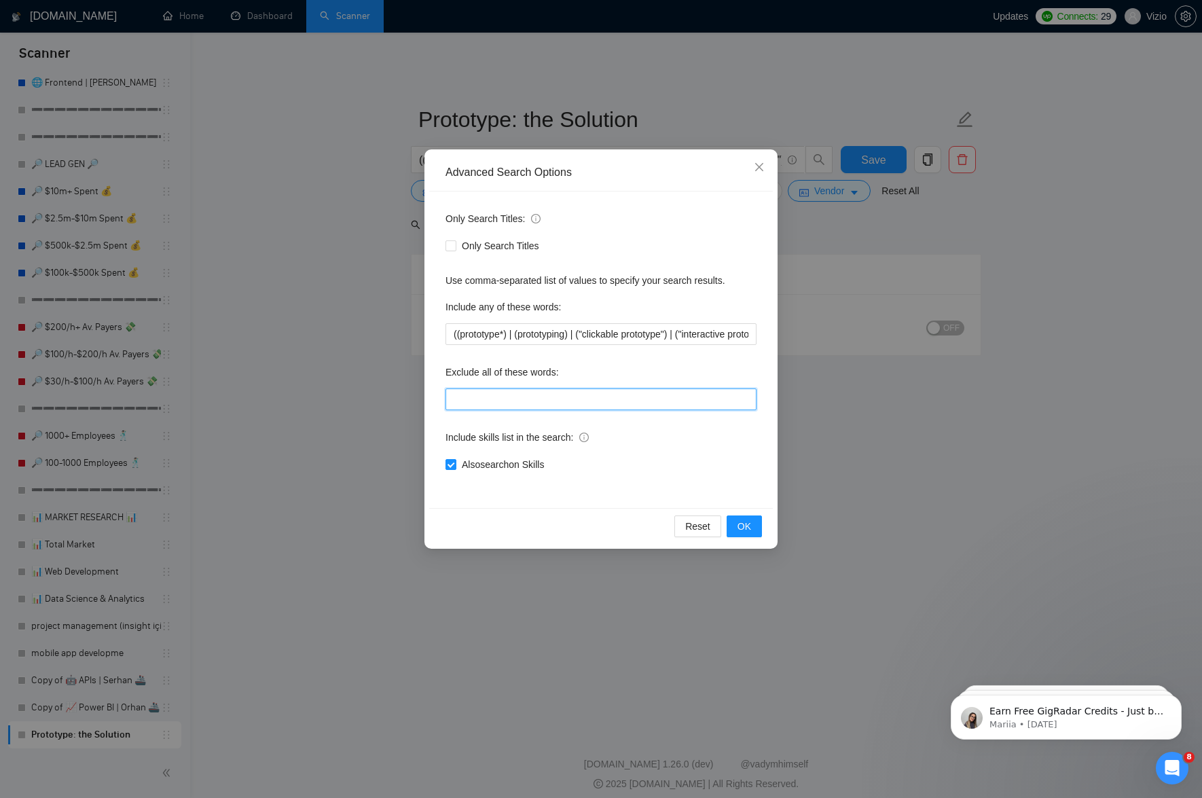
click at [495, 395] on input "text" at bounding box center [601, 399] width 311 height 22
type input "h"
type input "coach, homework, assignment, "quick help", "quick fix""
click at [747, 519] on span "OK" at bounding box center [745, 526] width 14 height 15
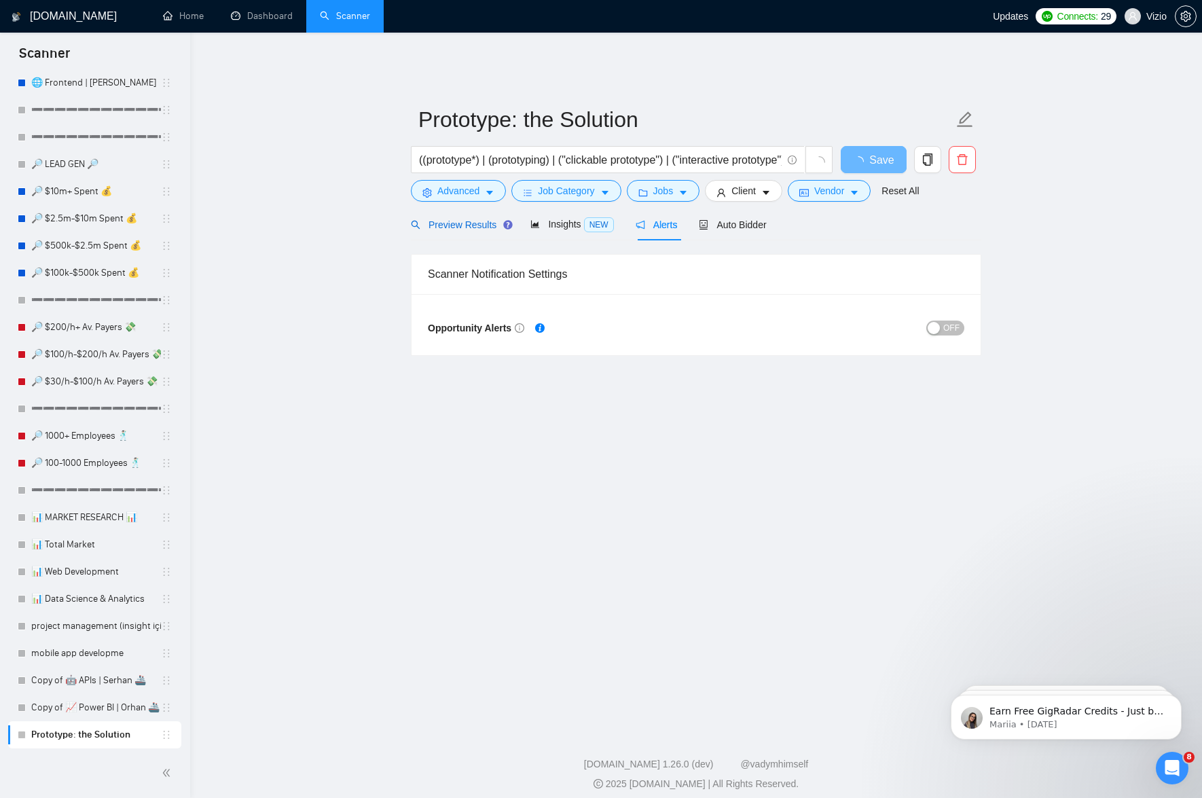
click at [473, 219] on span "Preview Results" at bounding box center [460, 224] width 98 height 11
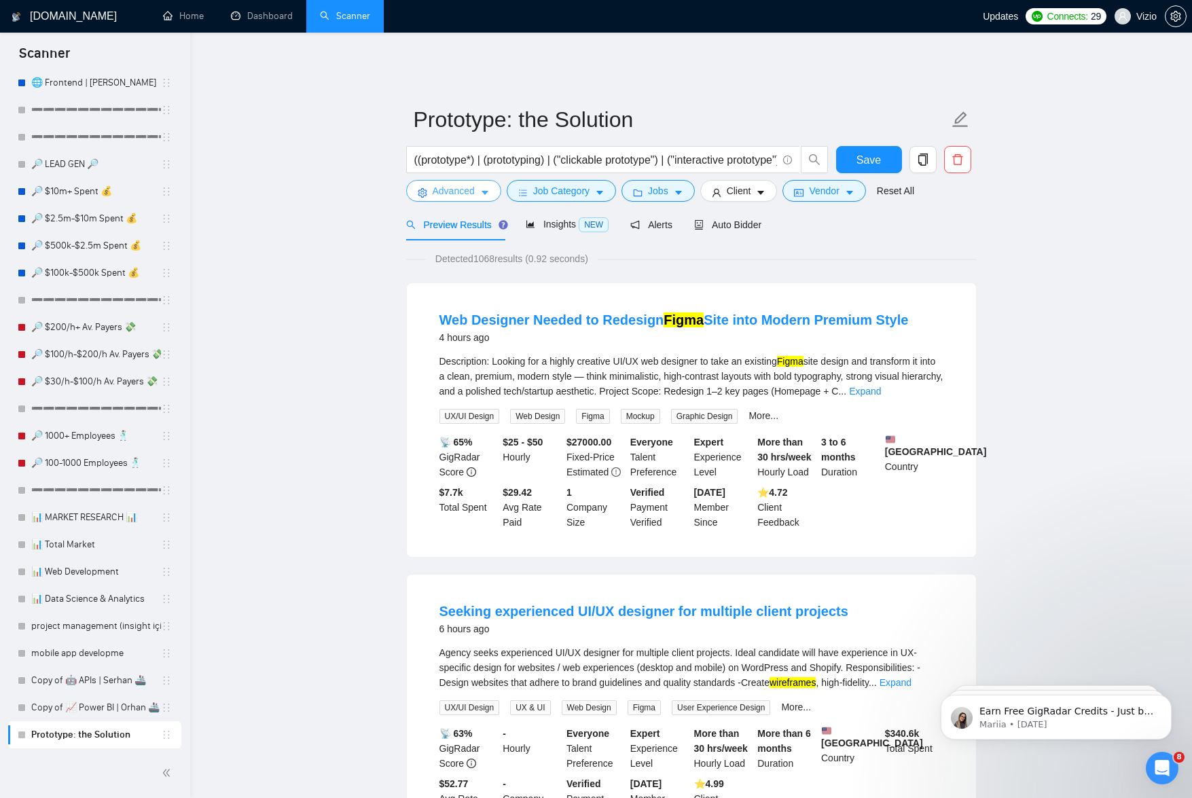
click at [475, 183] on span "Advanced" at bounding box center [454, 190] width 42 height 15
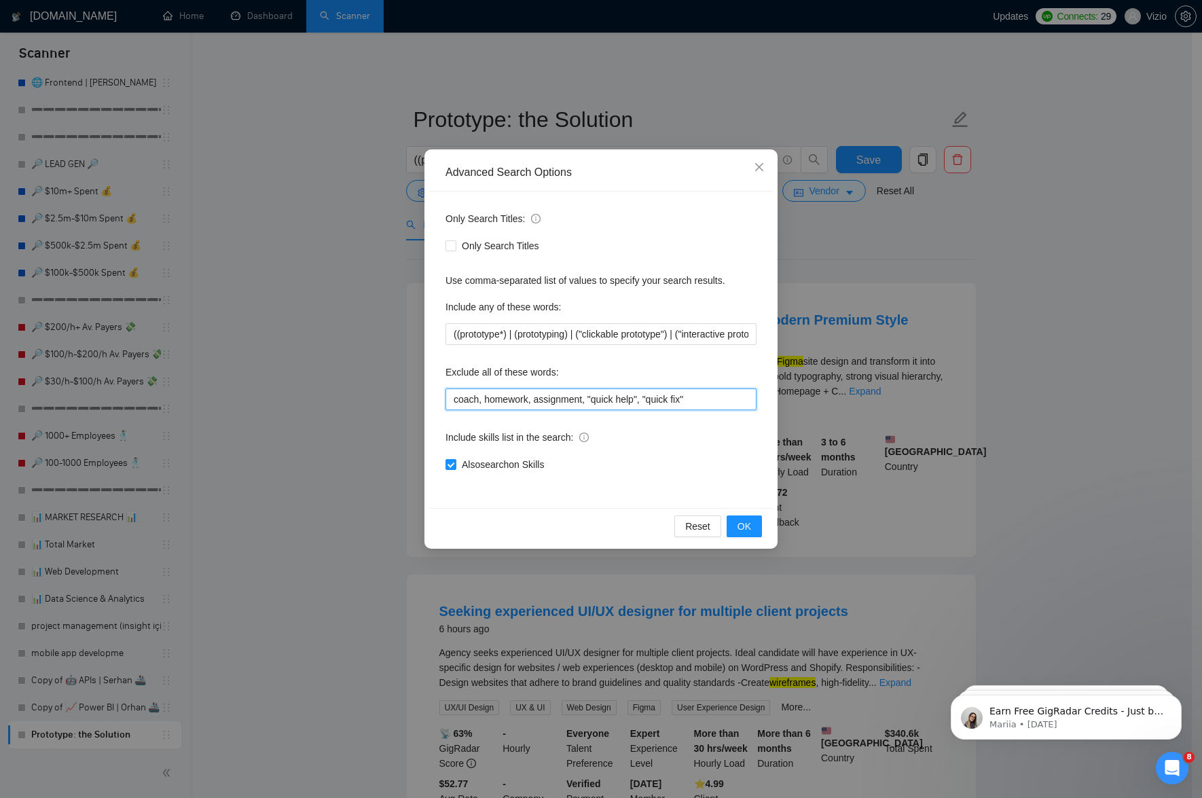
click at [693, 402] on input "coach, homework, assignment, "quick help", "quick fix"" at bounding box center [601, 399] width 311 height 22
click at [753, 526] on button "OK" at bounding box center [744, 526] width 35 height 22
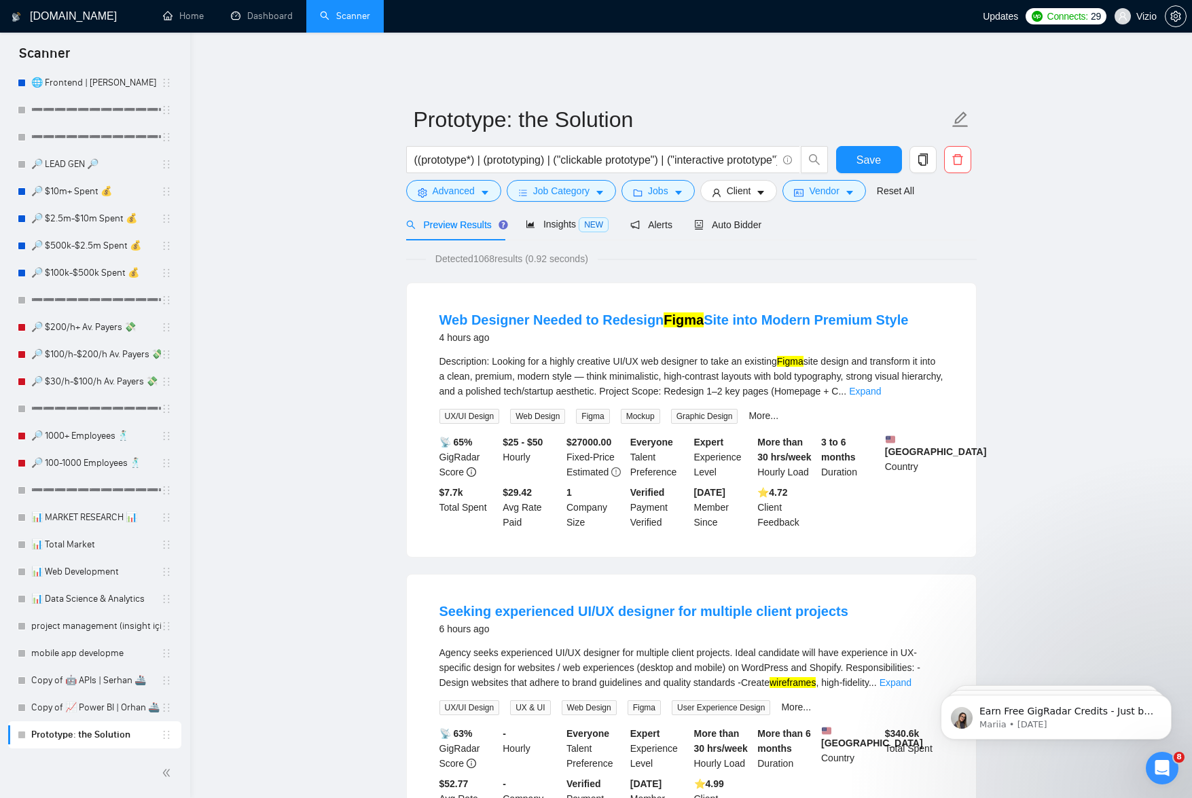
click at [922, 157] on button "button" at bounding box center [922, 159] width 27 height 27
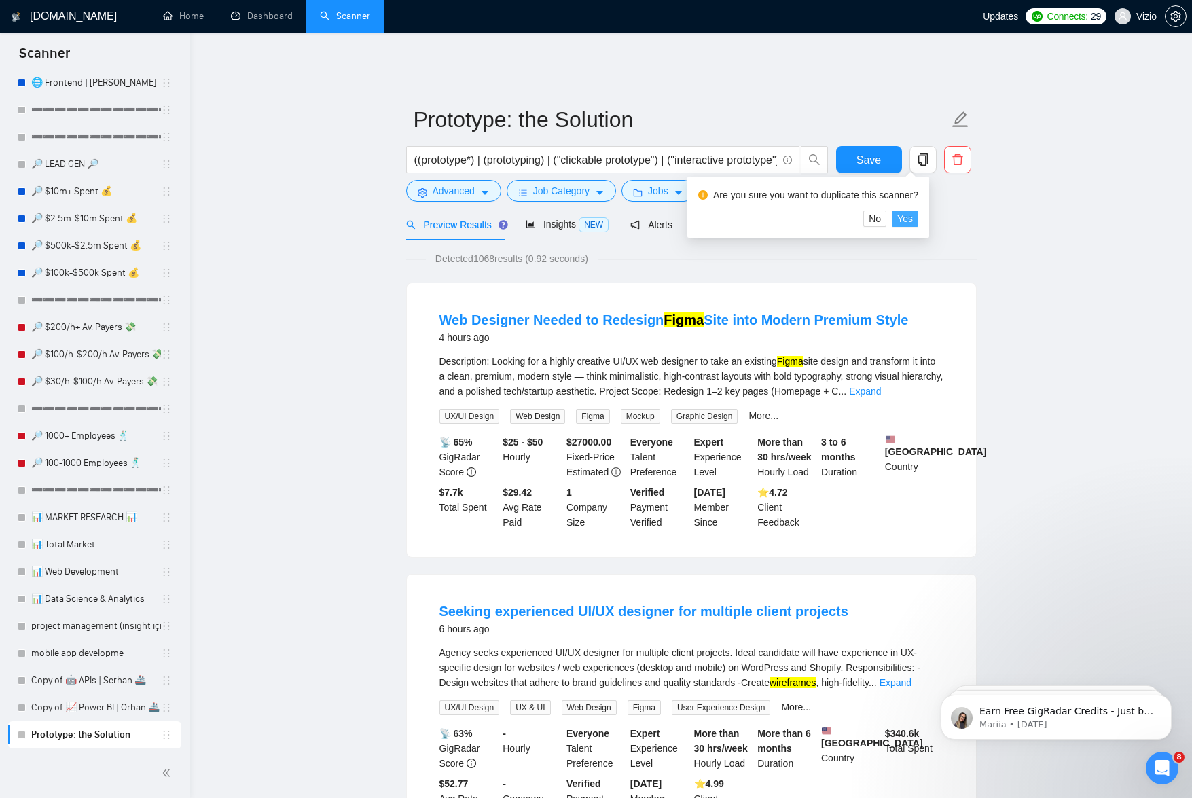
click at [913, 216] on span "Yes" at bounding box center [905, 218] width 16 height 15
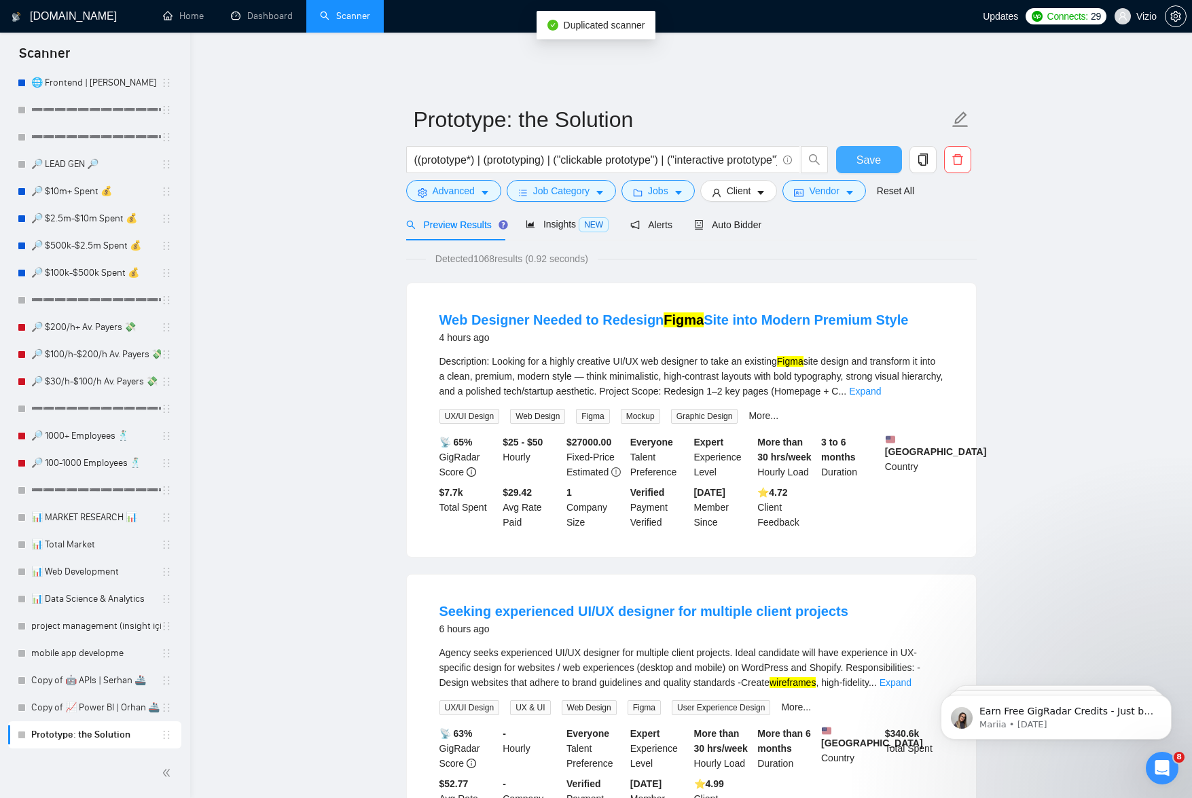
click at [863, 151] on span "Save" at bounding box center [868, 159] width 24 height 17
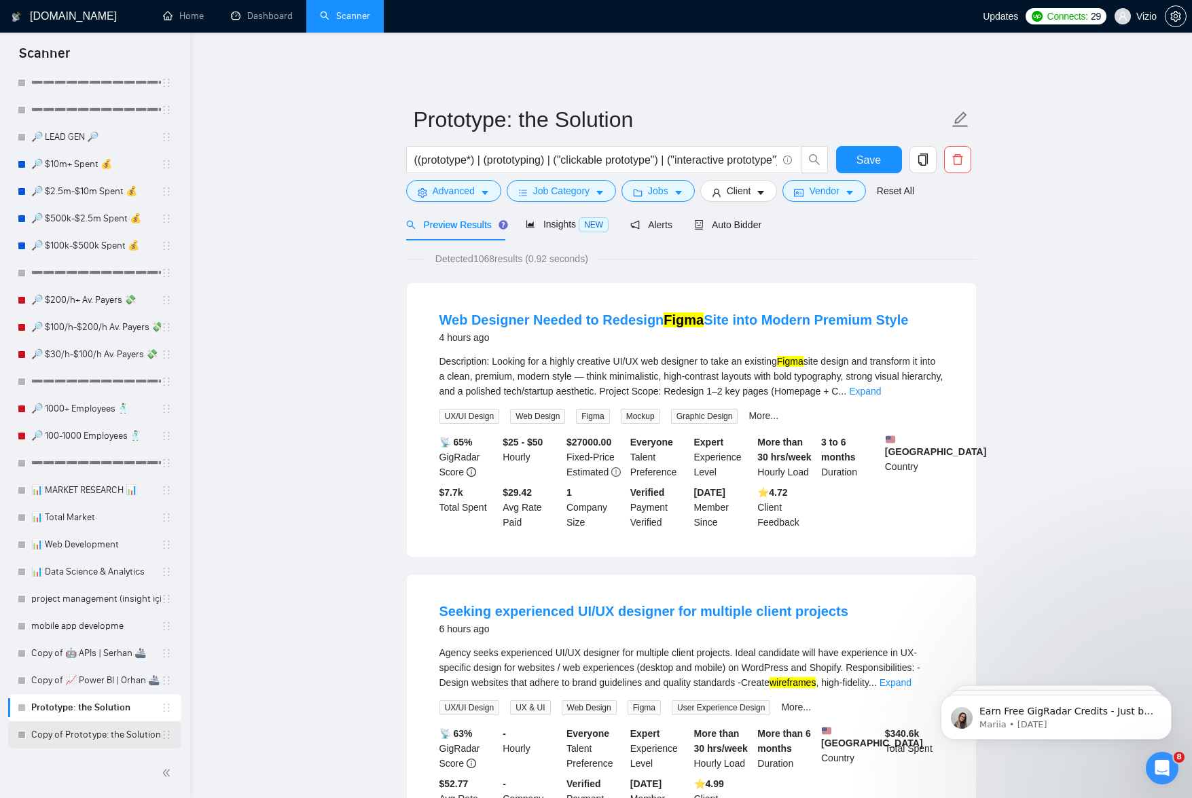
click at [101, 733] on link "Copy of Prototype: the Solution" at bounding box center [96, 734] width 130 height 27
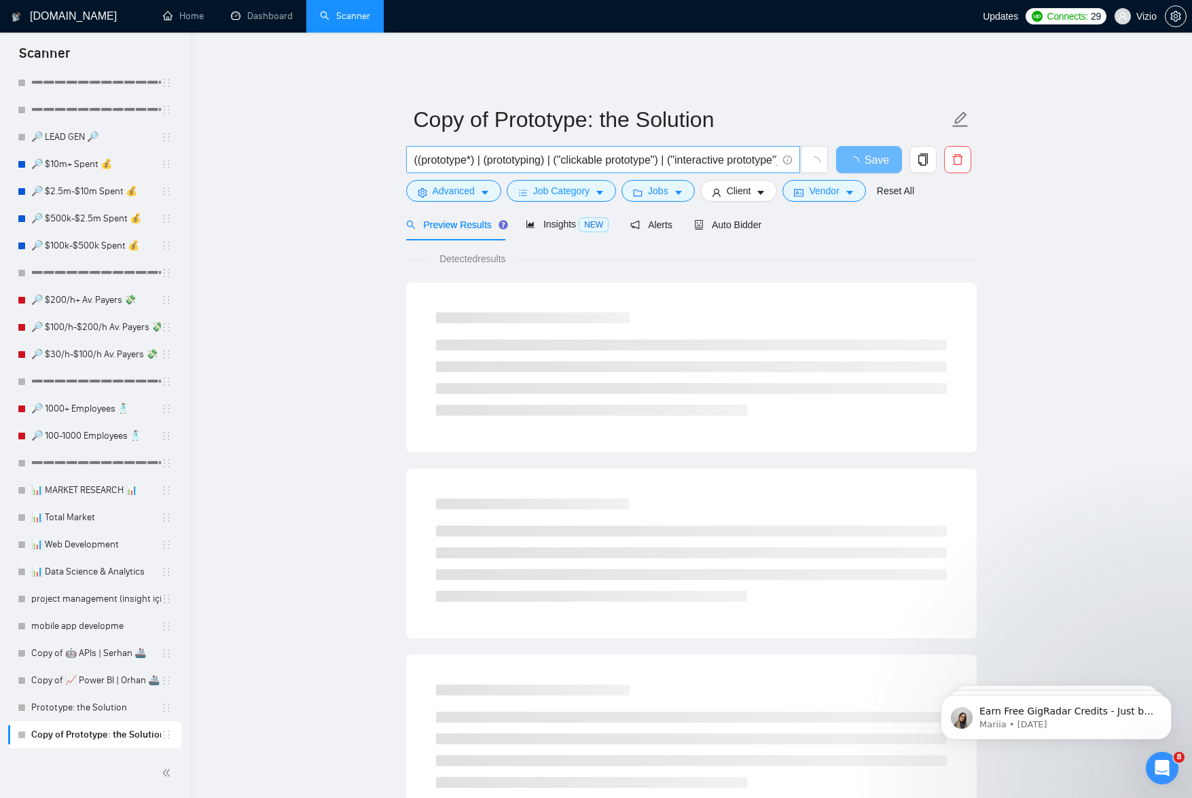
click at [584, 146] on span "((prototype*) | (prototyping) | ("clickable prototype") | ("interactive prototy…" at bounding box center [603, 159] width 394 height 27
click at [589, 151] on input "((prototype*) | (prototyping) | ("clickable prototype") | ("interactive prototy…" at bounding box center [595, 159] width 363 height 17
click at [604, 151] on input "((prototype*) | (prototyping) | ("clickable prototype") | ("interactive prototy…" at bounding box center [595, 159] width 363 height 17
paste input ""market research") | ("user research") | ("customer research") | ("competitor a…"
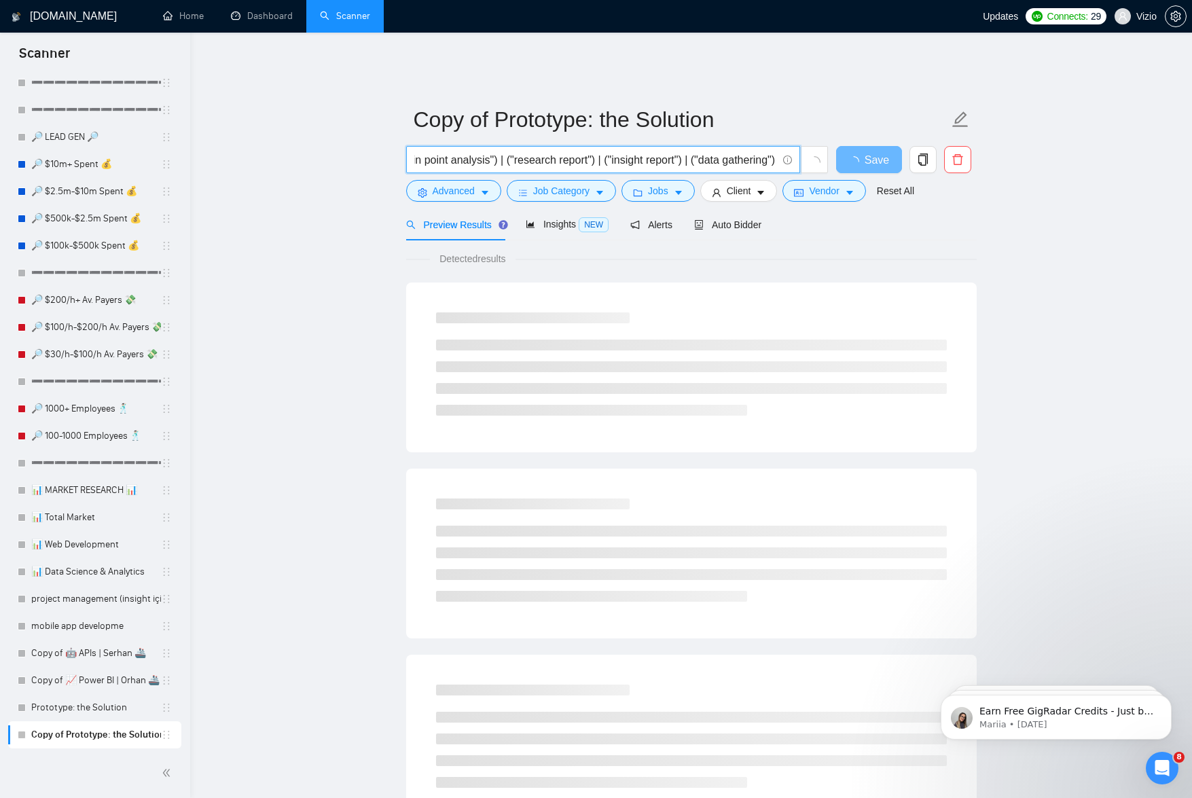
scroll to position [0, 2520]
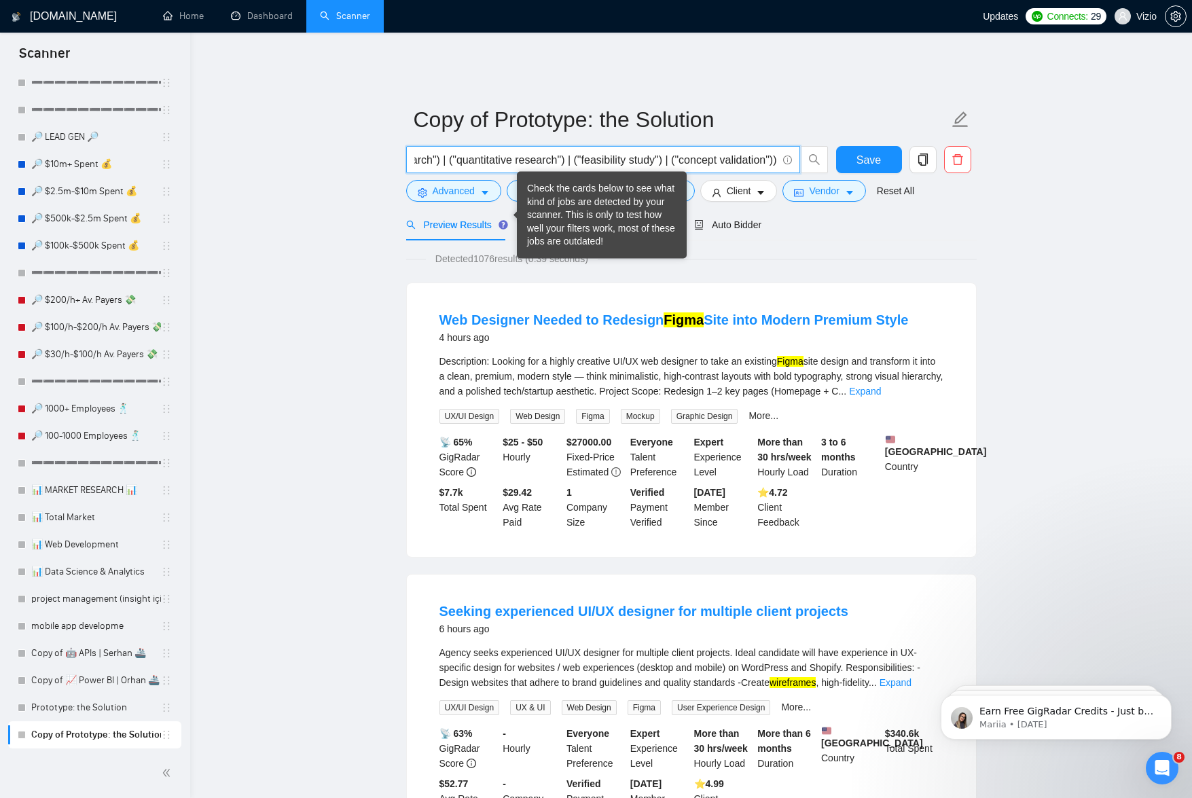
type input "(("market research") | ("user research") | ("customer research") | ("competitor…"
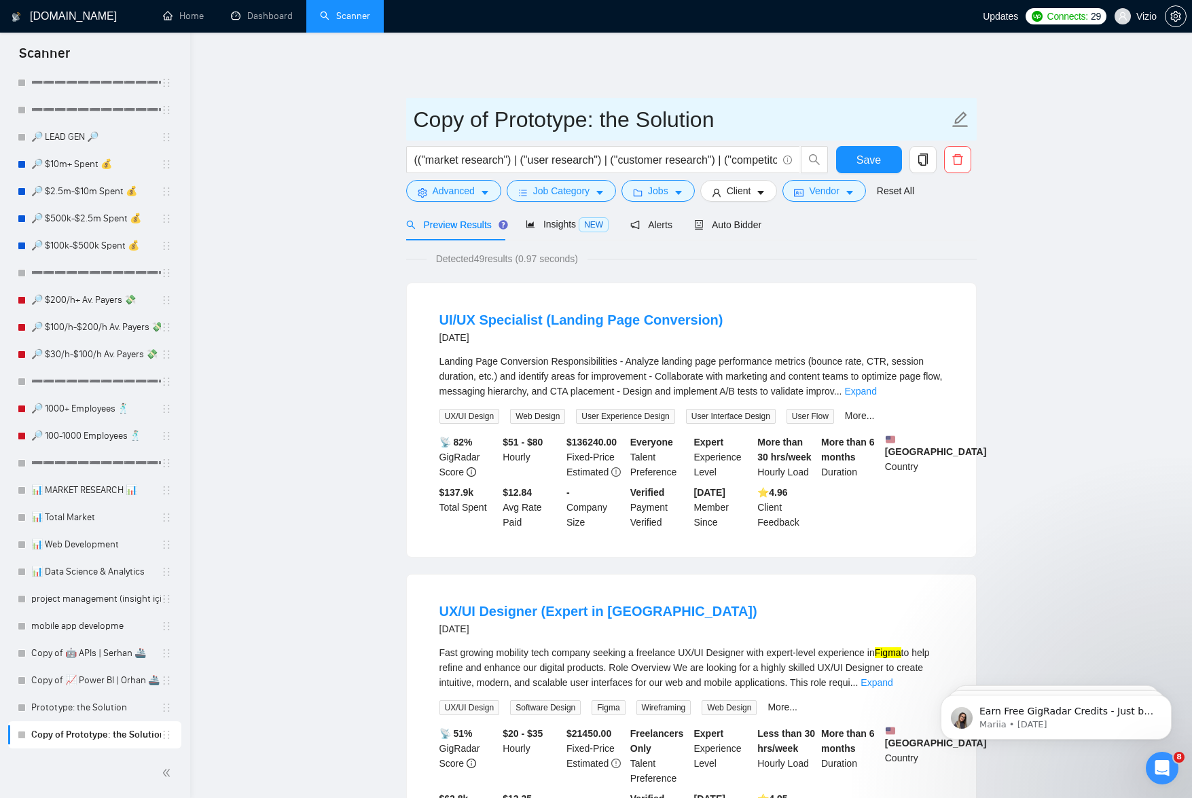
click at [550, 106] on input "Copy of Prototype: the Solution" at bounding box center [681, 120] width 535 height 34
click at [588, 107] on input "Copy of Prototype: the Solution" at bounding box center [681, 120] width 535 height 34
click at [541, 126] on span "Copy of Prototype: the Solution" at bounding box center [691, 119] width 570 height 43
click at [525, 117] on input "Copy of Prototype: the Solution" at bounding box center [681, 120] width 535 height 34
click at [583, 109] on input "Copy of Prototype: the Solution" at bounding box center [681, 120] width 535 height 34
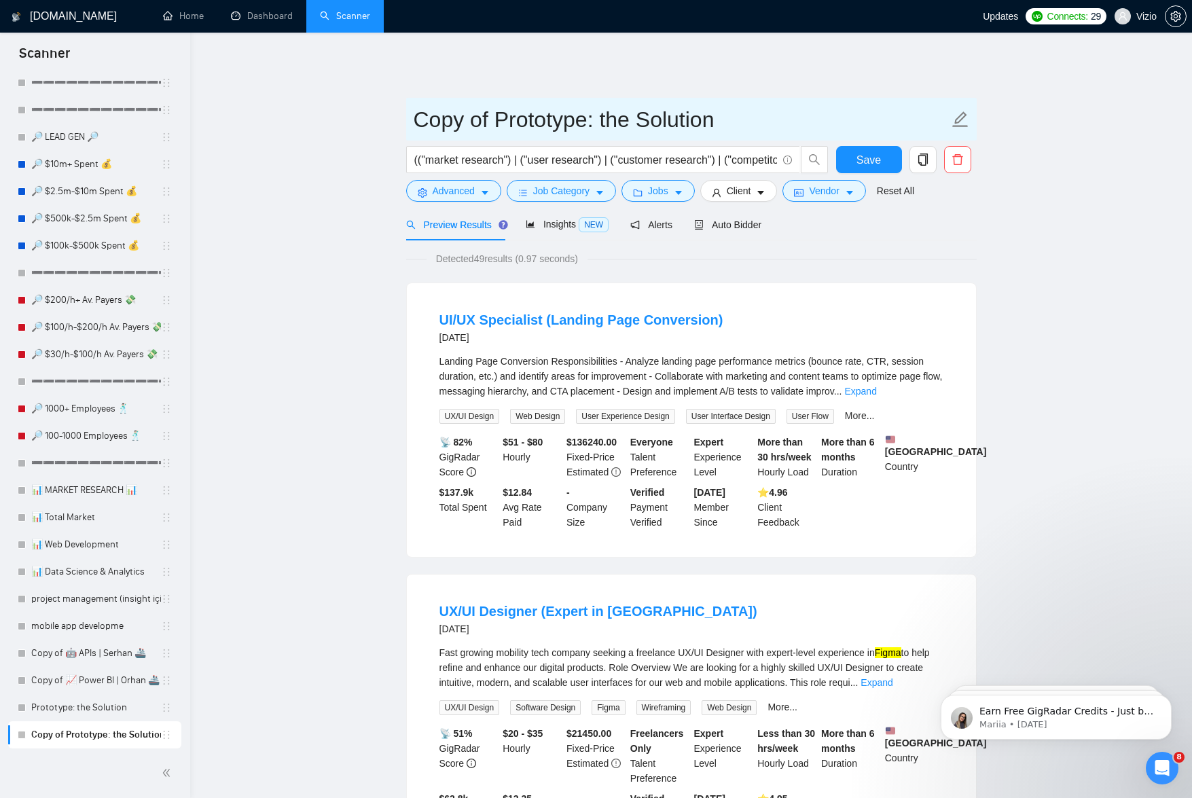
click at [583, 109] on input "Copy of Prototype: the Solution" at bounding box center [681, 120] width 535 height 34
click at [579, 115] on input "Copy of Prototype: the Solution" at bounding box center [681, 120] width 535 height 34
drag, startPoint x: 586, startPoint y: 111, endPoint x: 414, endPoint y: 116, distance: 171.9
click at [414, 116] on input "Copy of Prototype: the Solution" at bounding box center [681, 120] width 535 height 34
click at [592, 107] on input "Discover: the Solution" at bounding box center [681, 120] width 535 height 34
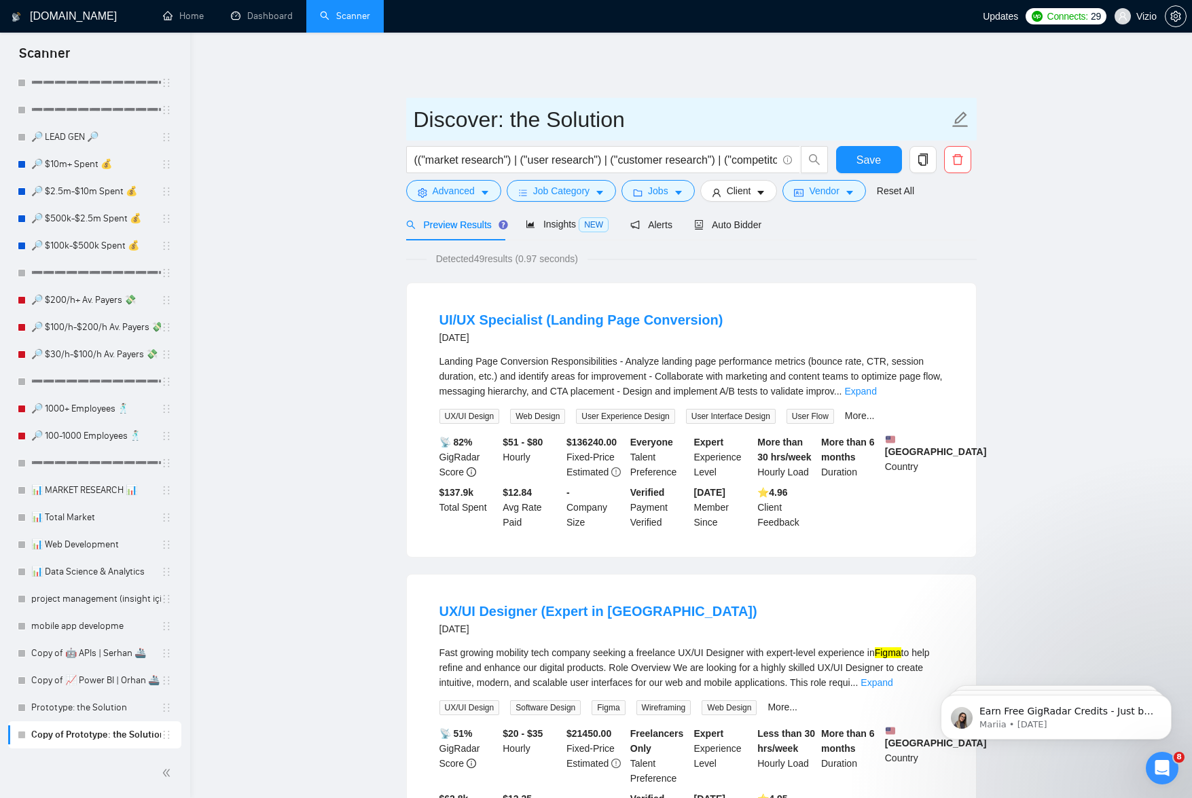
click at [592, 107] on input "Discover: the Solution" at bounding box center [681, 120] width 535 height 34
type input "Discover: the Problem"
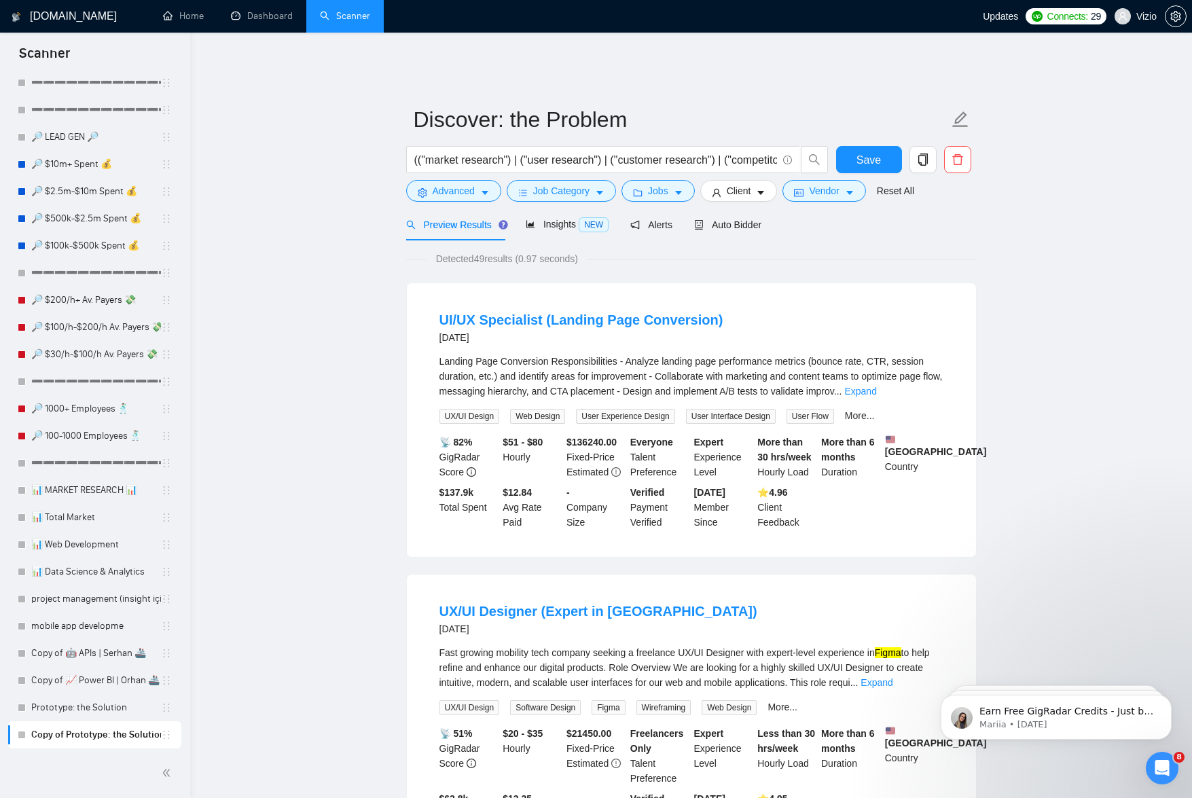
click at [856, 151] on span "Save" at bounding box center [868, 159] width 24 height 17
click at [602, 187] on span "caret-down" at bounding box center [600, 192] width 10 height 10
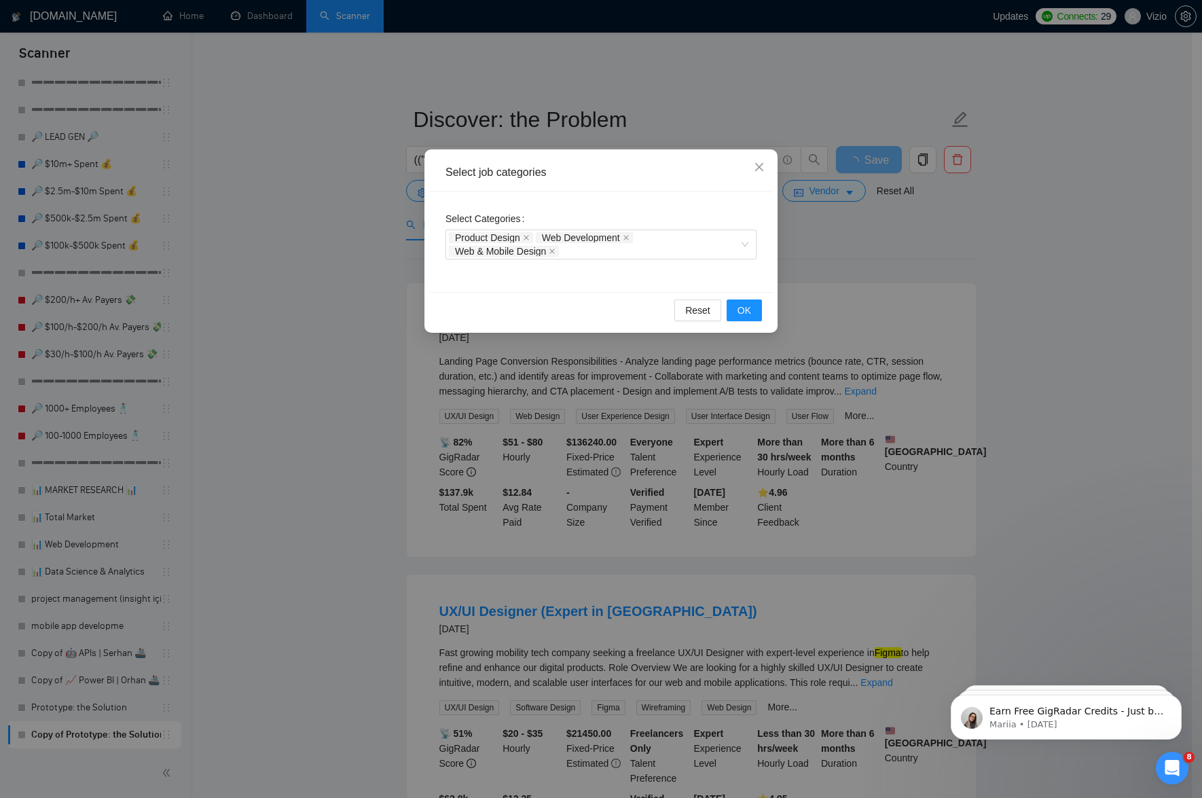
click at [257, 163] on div "Select job categories Select Categories Product Design Web Development Web & Mo…" at bounding box center [601, 399] width 1202 height 798
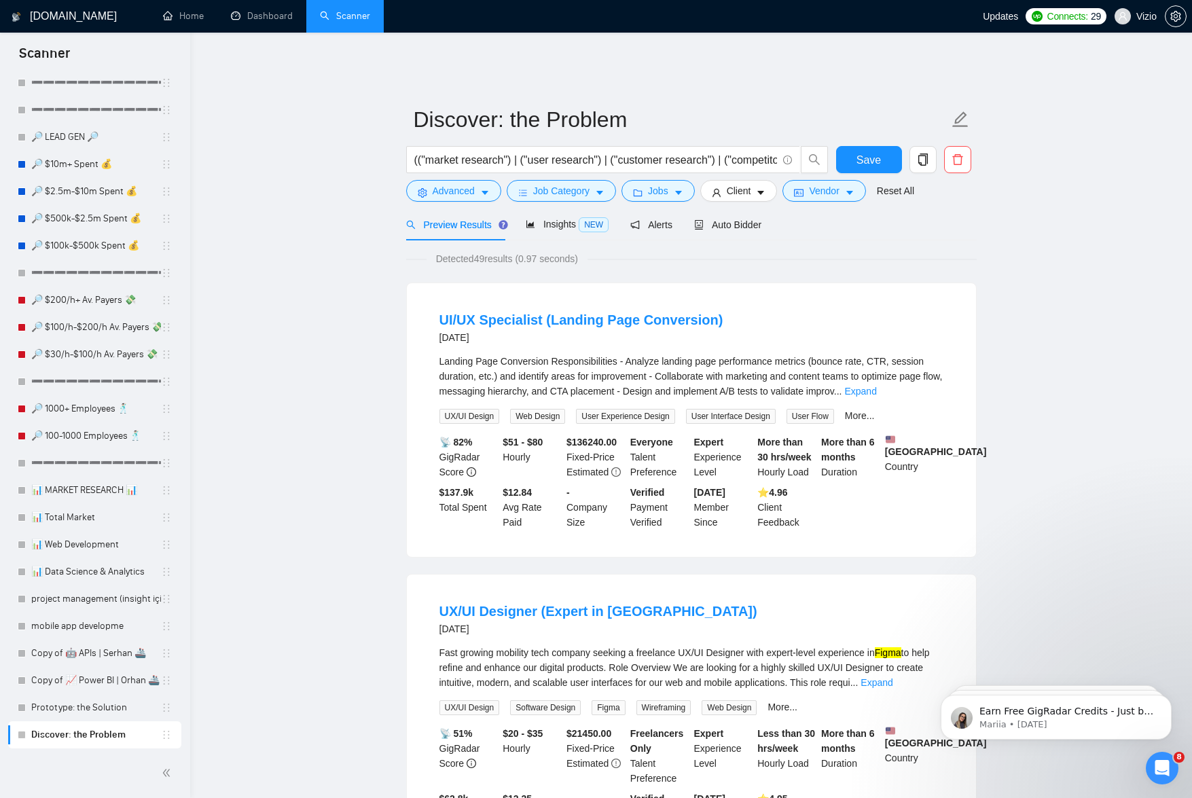
click at [923, 153] on icon "copy" at bounding box center [923, 159] width 12 height 12
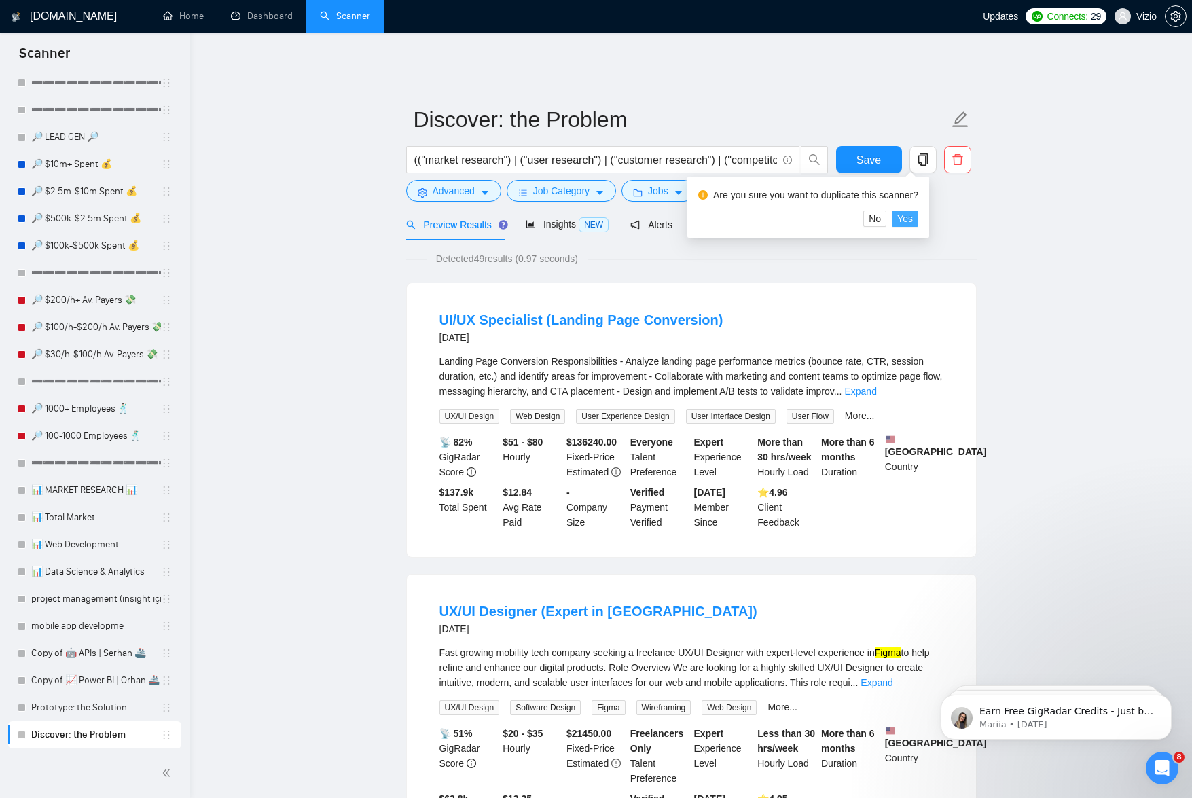
click at [913, 217] on span "Yes" at bounding box center [905, 218] width 16 height 15
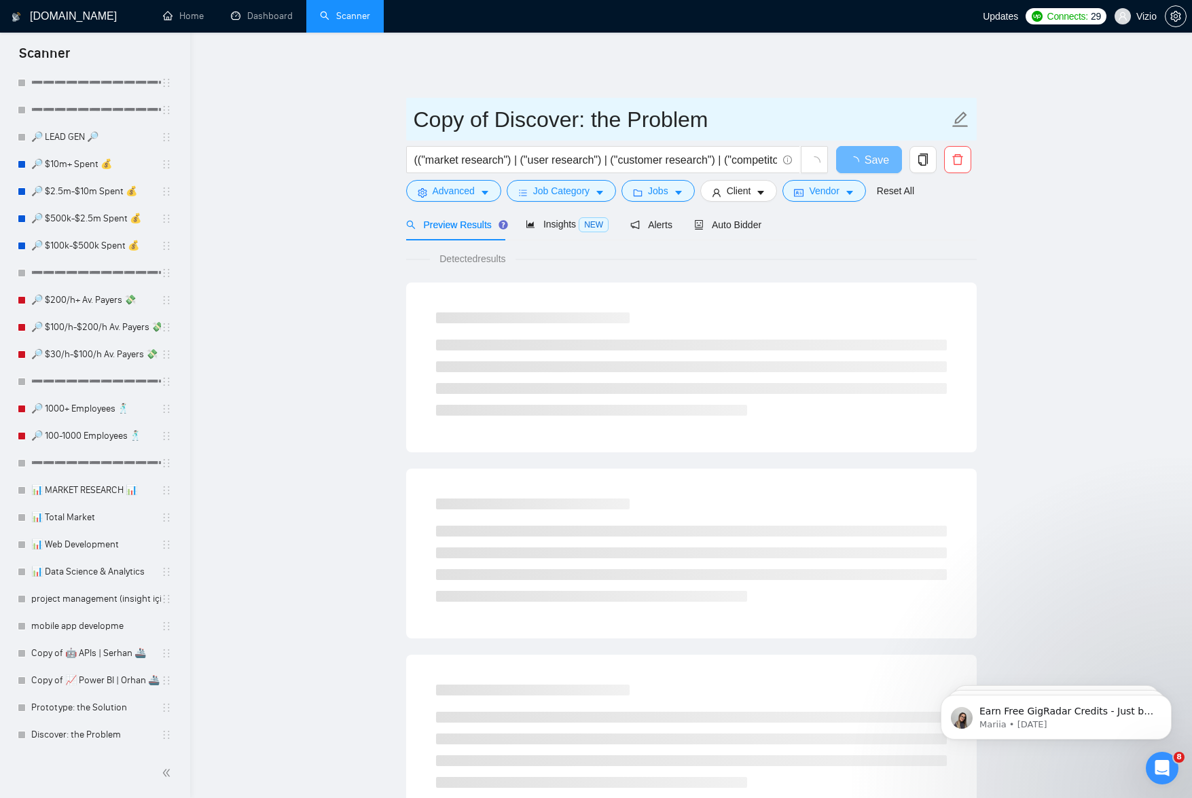
click at [539, 110] on input "Copy of Discover: the Problem" at bounding box center [681, 120] width 535 height 34
click at [727, 115] on input "Copy of Discover: the Problem" at bounding box center [681, 120] width 535 height 34
click at [719, 116] on input "Copy of Discover: the Problem" at bounding box center [681, 120] width 535 height 34
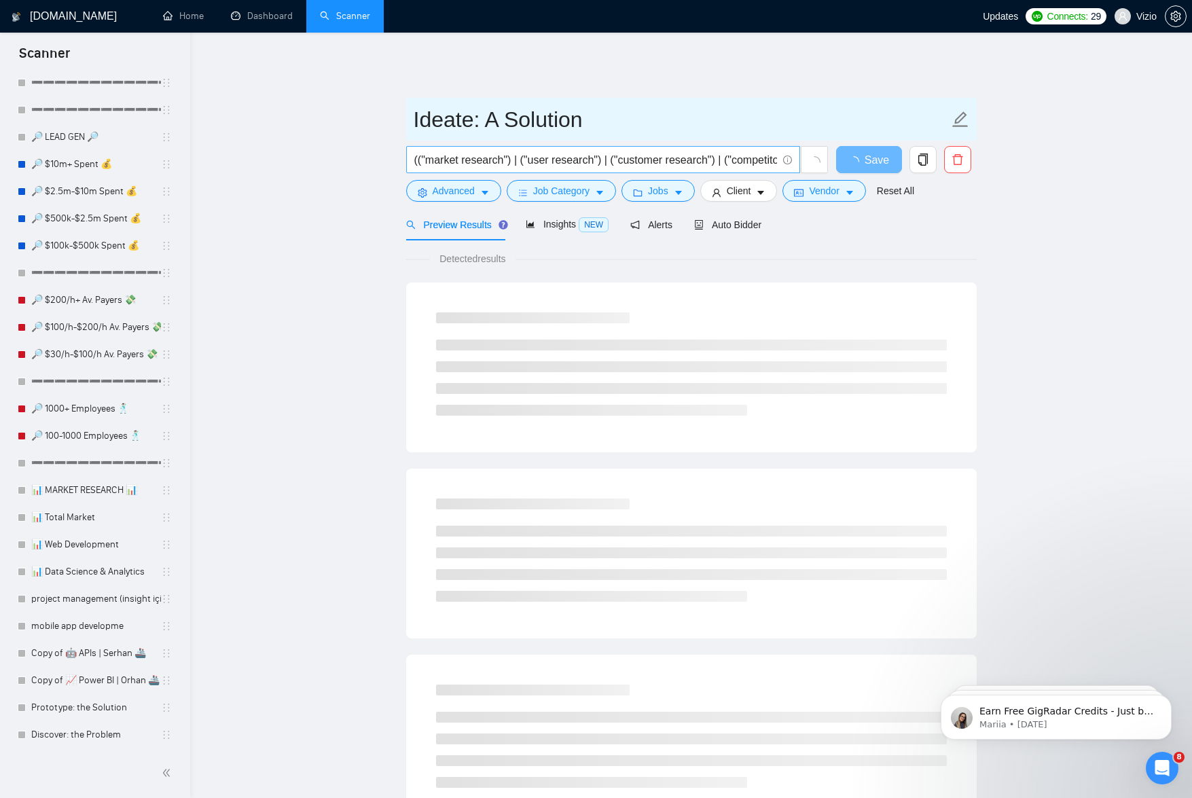
type input "Ideate: A Solution"
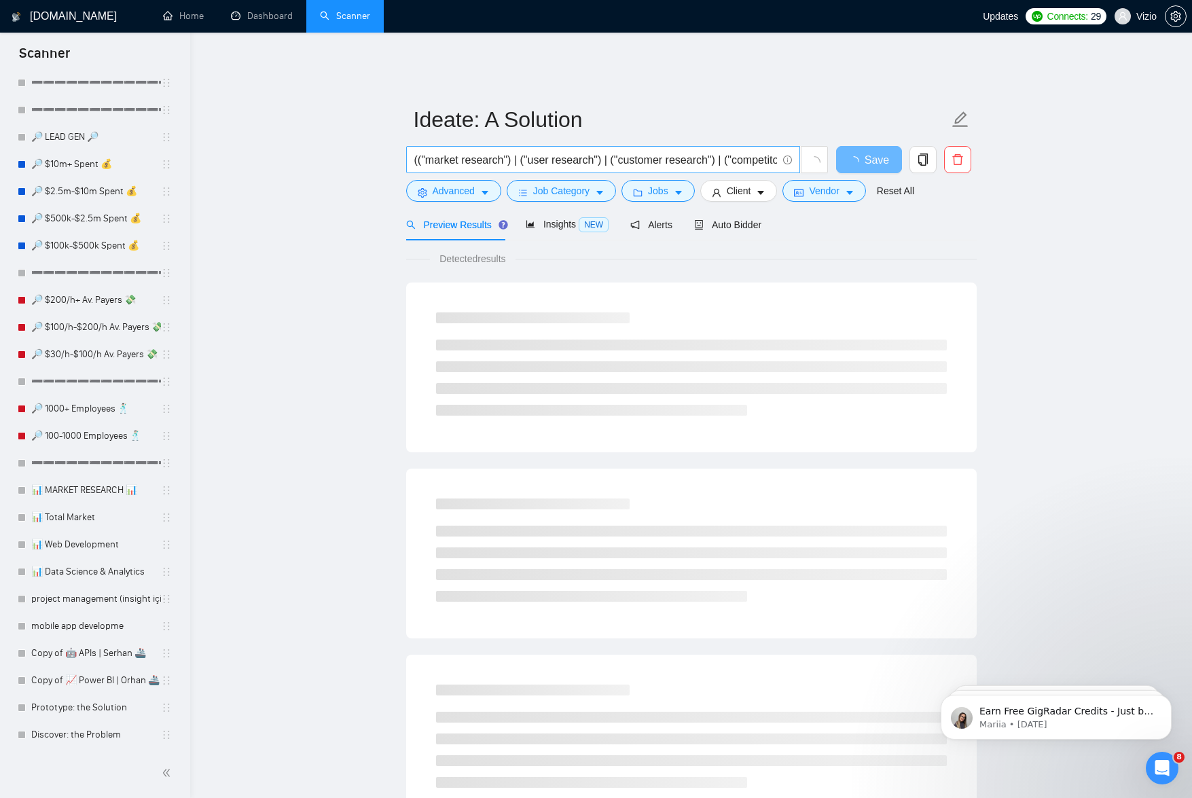
click at [712, 151] on input "(("market research") | ("user research") | ("customer research") | ("competitor…" at bounding box center [595, 159] width 363 height 17
paste input "ideation") | ("concept design") | ("solution design") | ("brainstorming") | ("d…"
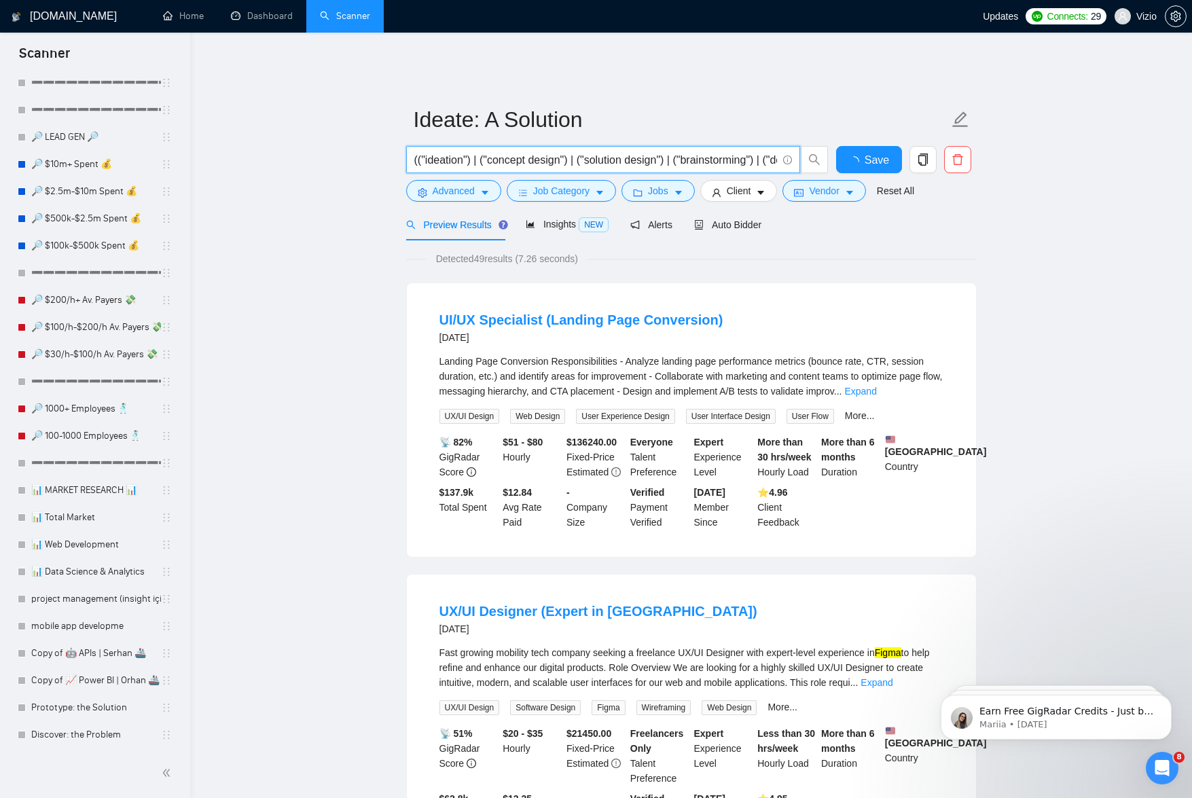
scroll to position [0, 1817]
type input "(("ideation") | ("concept design") | ("solution design") | ("brainstorming") | …"
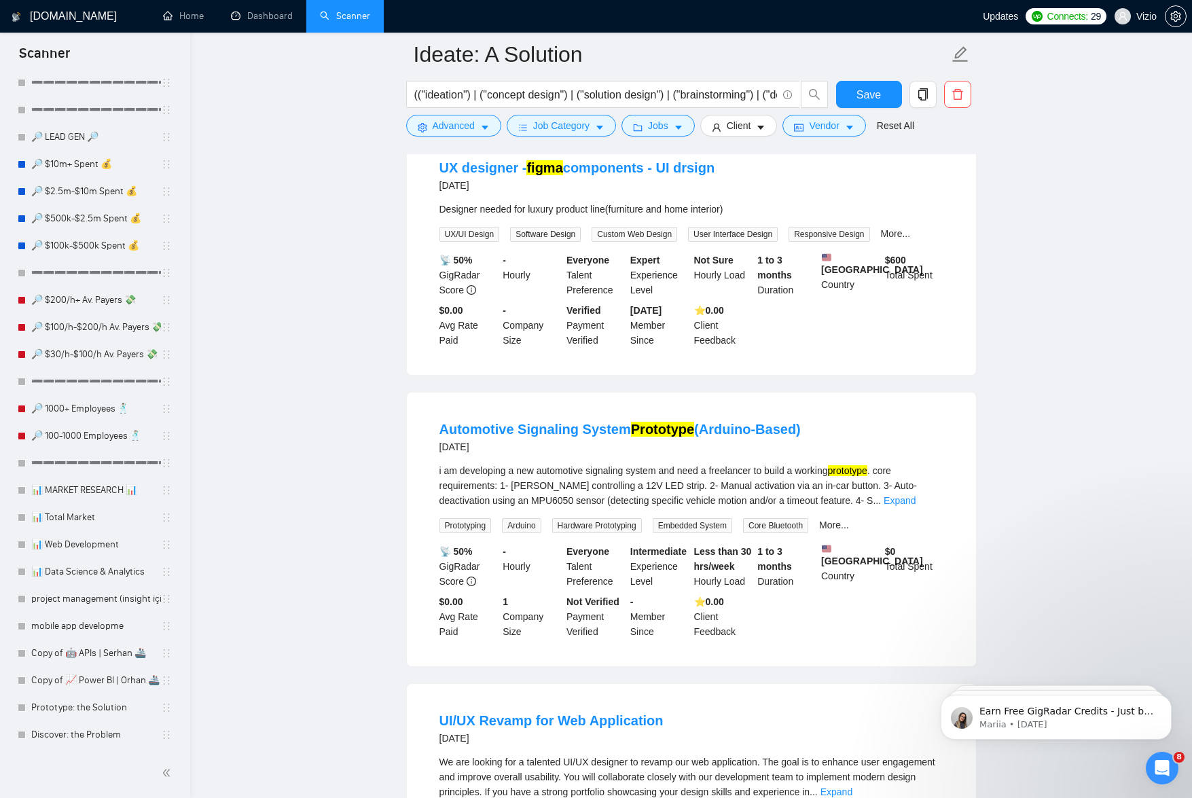
scroll to position [1804, 0]
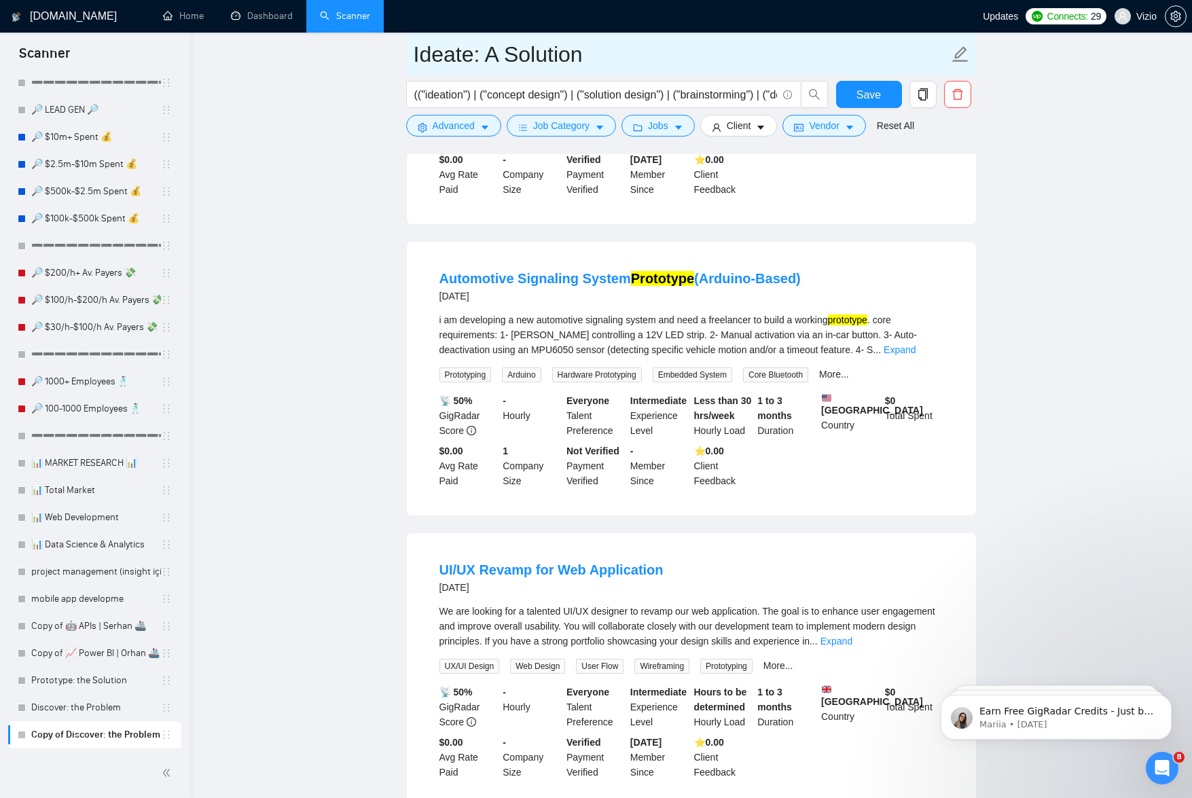
click at [560, 57] on input "Ideate: A Solution" at bounding box center [681, 54] width 535 height 34
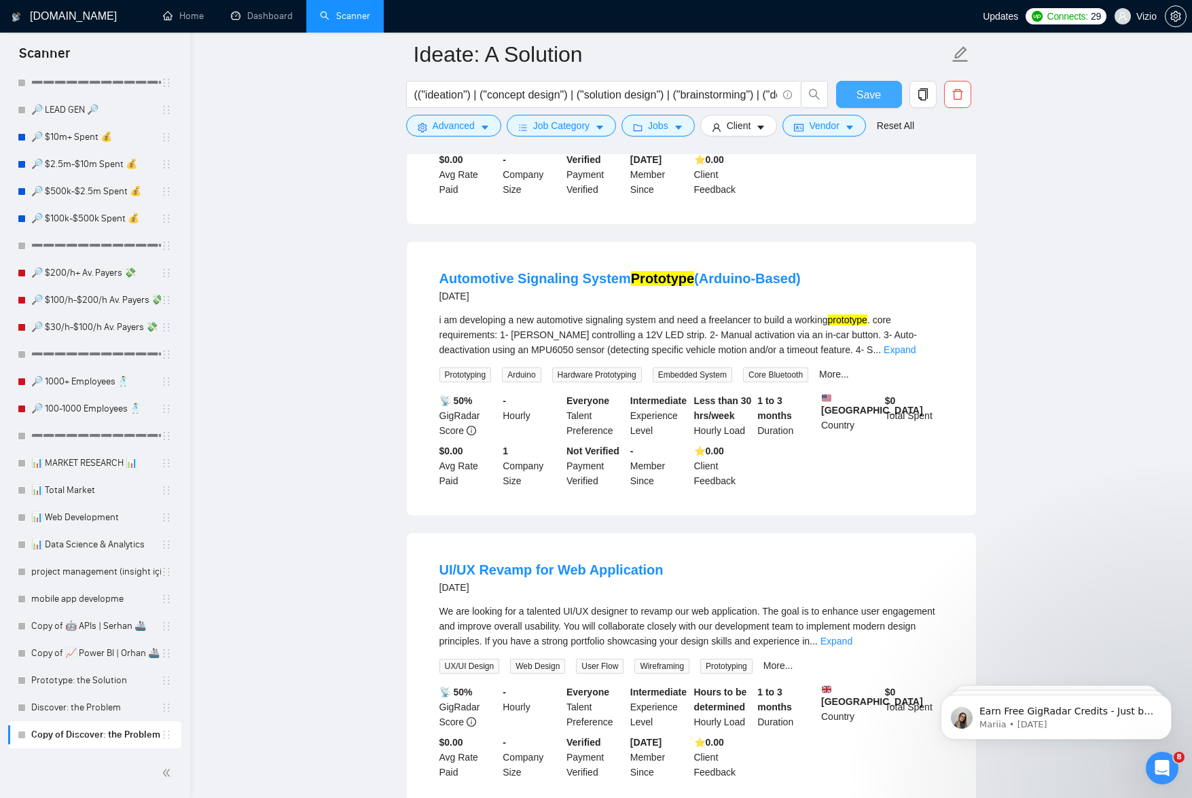
click at [864, 98] on span "Save" at bounding box center [868, 94] width 24 height 17
